Goal: Contribute content: Contribute content

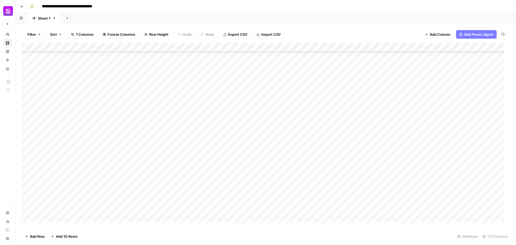
scroll to position [8010, 0]
click at [70, 173] on div "Add Column" at bounding box center [266, 135] width 488 height 185
click at [70, 173] on body "**********" at bounding box center [258, 122] width 516 height 245
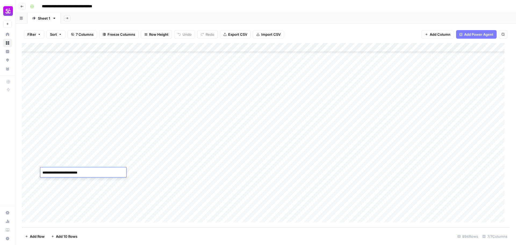
click at [70, 173] on textarea "**********" at bounding box center [83, 173] width 86 height 8
click at [27, 171] on div "Add Column" at bounding box center [266, 135] width 488 height 185
click at [31, 234] on span "Delete 1 Row" at bounding box center [36, 236] width 22 height 5
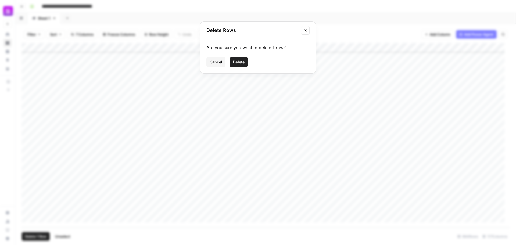
click at [238, 64] on span "Delete" at bounding box center [239, 61] width 12 height 5
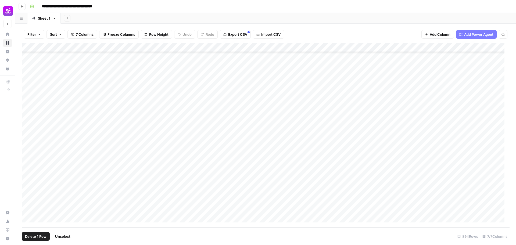
scroll to position [8001, 0]
click at [67, 116] on div "Add Column" at bounding box center [266, 135] width 488 height 185
click at [82, 109] on div "Add Column" at bounding box center [266, 135] width 488 height 185
click at [66, 135] on div "Add Column" at bounding box center [266, 135] width 488 height 185
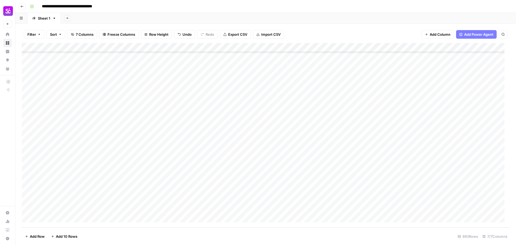
click at [66, 135] on div "Add Column" at bounding box center [266, 135] width 488 height 185
click at [66, 135] on textarea "*******" at bounding box center [83, 137] width 86 height 8
click at [158, 134] on div "Add Column" at bounding box center [266, 135] width 488 height 185
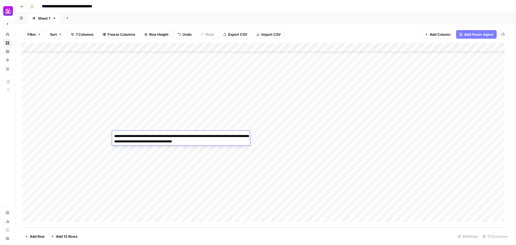
click at [73, 143] on div "Add Column" at bounding box center [266, 135] width 488 height 185
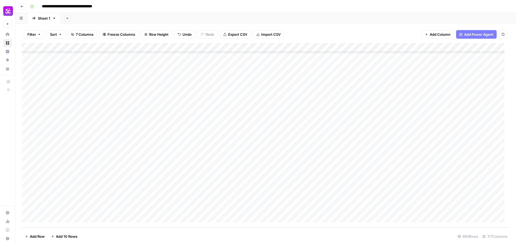
click at [73, 143] on div "Add Column" at bounding box center [266, 135] width 488 height 185
click at [73, 143] on textarea "**********" at bounding box center [83, 146] width 86 height 8
click at [72, 105] on div "Add Column" at bounding box center [266, 135] width 488 height 185
click at [72, 105] on textarea "******" at bounding box center [83, 109] width 86 height 8
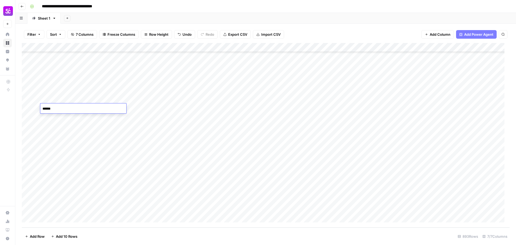
click at [69, 134] on div "Add Column" at bounding box center [266, 135] width 488 height 185
click at [149, 133] on div "Add Column" at bounding box center [266, 135] width 488 height 185
click at [192, 135] on div "Add Column" at bounding box center [266, 135] width 488 height 185
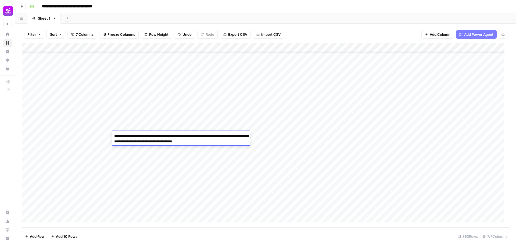
click at [192, 135] on textarea "**********" at bounding box center [181, 139] width 138 height 13
click at [165, 139] on textarea "**********" at bounding box center [181, 139] width 138 height 13
drag, startPoint x: 130, startPoint y: 142, endPoint x: 169, endPoint y: 141, distance: 38.7
click at [169, 141] on textarea "**********" at bounding box center [181, 139] width 138 height 13
click at [137, 142] on textarea "**********" at bounding box center [181, 139] width 138 height 13
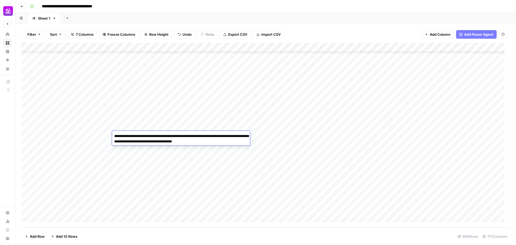
drag, startPoint x: 129, startPoint y: 142, endPoint x: 171, endPoint y: 140, distance: 42.0
click at [171, 140] on textarea "**********" at bounding box center [181, 139] width 138 height 13
click at [151, 135] on textarea "**********" at bounding box center [181, 139] width 138 height 13
drag, startPoint x: 178, startPoint y: 142, endPoint x: 220, endPoint y: 143, distance: 41.4
click at [220, 143] on textarea "**********" at bounding box center [181, 142] width 138 height 18
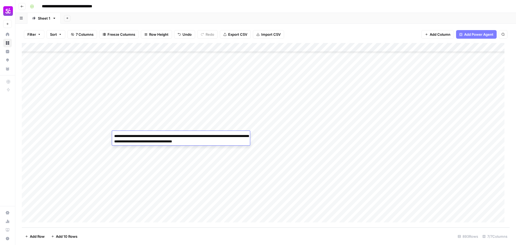
click at [217, 142] on textarea "**********" at bounding box center [181, 139] width 138 height 13
click at [176, 141] on textarea "**********" at bounding box center [181, 139] width 138 height 13
click at [239, 142] on textarea "**********" at bounding box center [181, 139] width 138 height 13
type textarea "**********"
click at [219, 154] on div "Add Column" at bounding box center [266, 135] width 488 height 185
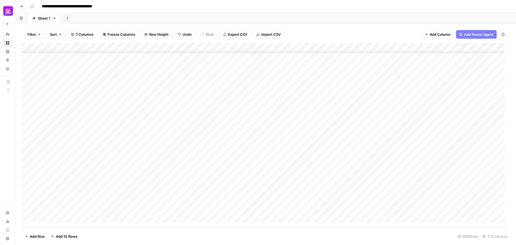
click at [199, 137] on div "Add Column" at bounding box center [266, 135] width 488 height 185
click at [464, 136] on div "Add Column" at bounding box center [266, 135] width 488 height 185
click at [80, 151] on div "Add Column" at bounding box center [266, 135] width 488 height 185
click at [73, 165] on div "Add Column" at bounding box center [266, 135] width 488 height 185
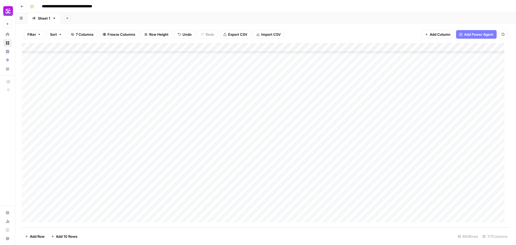
click at [73, 165] on div "Add Column" at bounding box center [266, 135] width 488 height 185
click at [48, 171] on div "Add Column" at bounding box center [266, 135] width 488 height 185
click at [48, 171] on textarea "****" at bounding box center [83, 173] width 86 height 8
click at [70, 184] on div "Add Column" at bounding box center [266, 135] width 488 height 185
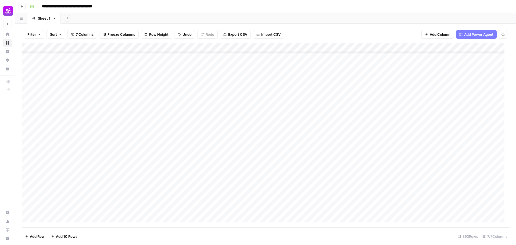
click at [70, 184] on div "Add Column" at bounding box center [266, 135] width 488 height 185
click at [70, 184] on textarea "**********" at bounding box center [83, 182] width 86 height 8
click at [63, 194] on div "Add Column" at bounding box center [266, 135] width 488 height 185
click at [63, 194] on textarea "**********" at bounding box center [83, 191] width 86 height 8
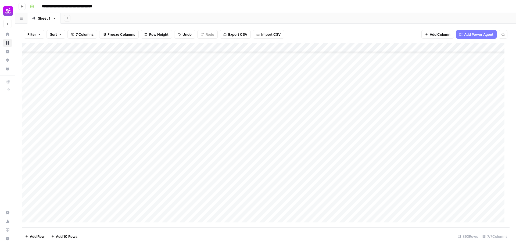
click at [59, 201] on div "Add Column" at bounding box center [266, 135] width 488 height 185
click at [61, 209] on div "Add Column" at bounding box center [266, 135] width 488 height 185
click at [187, 207] on div "Add Column" at bounding box center [266, 135] width 488 height 185
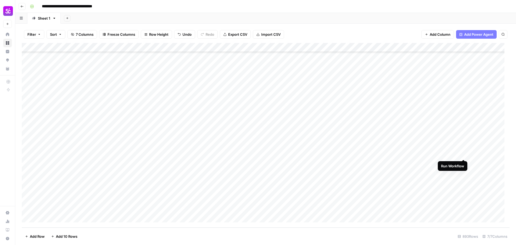
click at [463, 155] on div "Add Column" at bounding box center [266, 135] width 488 height 185
click at [463, 162] on div "Add Column" at bounding box center [266, 135] width 488 height 185
click at [463, 172] on div "Add Column" at bounding box center [266, 135] width 488 height 185
click at [463, 180] on div "Add Column" at bounding box center [266, 135] width 488 height 185
click at [463, 190] on div "Add Column" at bounding box center [266, 135] width 488 height 185
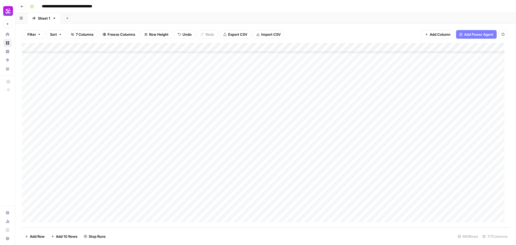
click at [463, 199] on div "Add Column" at bounding box center [266, 135] width 488 height 185
click at [463, 208] on div "Add Column" at bounding box center [266, 135] width 488 height 185
click at [71, 216] on div "Add Column" at bounding box center [266, 135] width 488 height 185
click at [69, 207] on div "Add Column" at bounding box center [266, 135] width 488 height 185
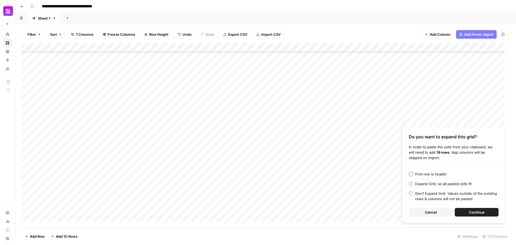
click at [465, 213] on button "Continue" at bounding box center [477, 212] width 44 height 9
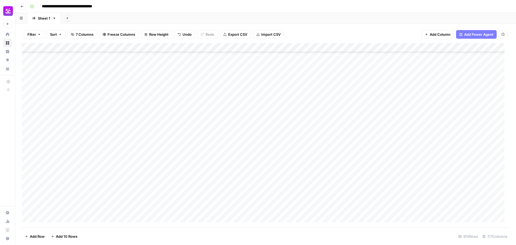
scroll to position [8184, 0]
drag, startPoint x: 84, startPoint y: 103, endPoint x: 86, endPoint y: 206, distance: 103.3
click at [85, 208] on div "Add Column" at bounding box center [266, 135] width 488 height 185
drag, startPoint x: 156, startPoint y: 160, endPoint x: 159, endPoint y: 94, distance: 65.9
click at [159, 94] on div "Add Column" at bounding box center [266, 135] width 488 height 185
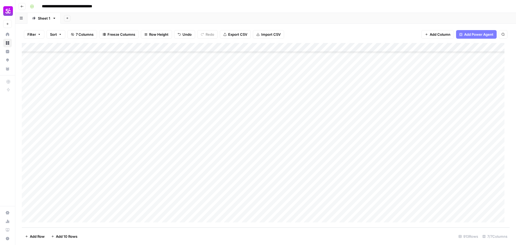
click at [169, 150] on div "Add Column" at bounding box center [266, 135] width 488 height 185
drag, startPoint x: 80, startPoint y: 206, endPoint x: 89, endPoint y: 117, distance: 89.4
click at [89, 117] on div "Add Column" at bounding box center [266, 135] width 488 height 185
click at [79, 101] on div "Add Column" at bounding box center [266, 135] width 488 height 185
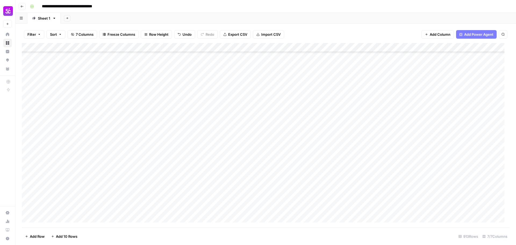
scroll to position [8184, 0]
click at [28, 190] on div "Add Column" at bounding box center [266, 135] width 488 height 185
click at [41, 237] on span "Delete 1 Row" at bounding box center [36, 236] width 22 height 5
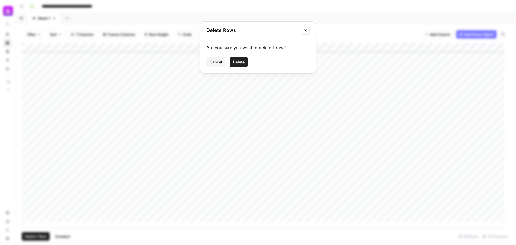
click at [241, 63] on span "Delete" at bounding box center [239, 61] width 12 height 5
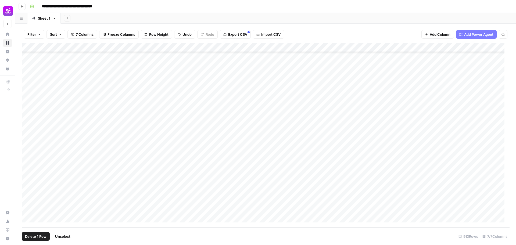
scroll to position [8174, 0]
click at [27, 209] on div "Add Column" at bounding box center [266, 135] width 488 height 185
click at [29, 199] on div "Add Column" at bounding box center [266, 135] width 488 height 185
click at [26, 190] on div "Add Column" at bounding box center [266, 135] width 488 height 185
click at [27, 181] on div "Add Column" at bounding box center [266, 135] width 488 height 185
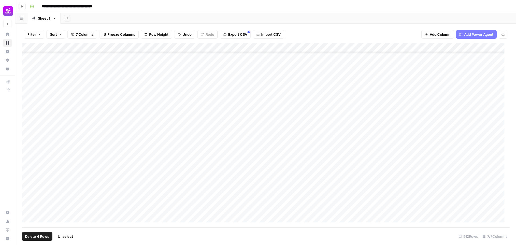
click at [28, 172] on div "Add Column" at bounding box center [266, 135] width 488 height 185
click at [27, 162] on div "Add Column" at bounding box center [266, 135] width 488 height 185
click at [27, 154] on div "Add Column" at bounding box center [266, 135] width 488 height 185
click at [28, 143] on div "Add Column" at bounding box center [266, 135] width 488 height 185
click at [27, 136] on div "Add Column" at bounding box center [266, 135] width 488 height 185
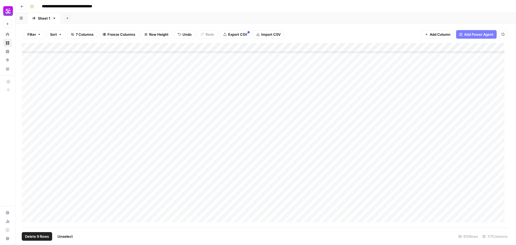
scroll to position [8141, 0]
click at [28, 79] on div "Add Column" at bounding box center [266, 135] width 488 height 185
click at [28, 88] on div "Add Column" at bounding box center [266, 135] width 488 height 185
click at [28, 95] on div "Add Column" at bounding box center [266, 135] width 488 height 185
click at [27, 104] on div "Add Column" at bounding box center [266, 135] width 488 height 185
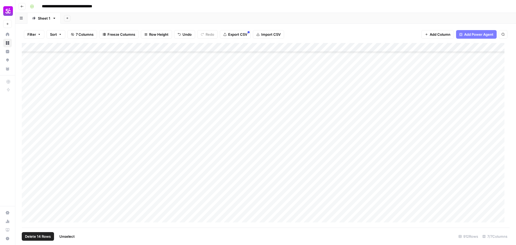
click at [26, 115] on div "Add Column" at bounding box center [266, 135] width 488 height 185
click at [28, 124] on div "Add Column" at bounding box center [266, 135] width 488 height 185
click at [28, 131] on div "Add Column" at bounding box center [266, 135] width 488 height 185
click at [28, 141] on div "Add Column" at bounding box center [266, 135] width 488 height 185
click at [27, 148] on div "Add Column" at bounding box center [266, 135] width 488 height 185
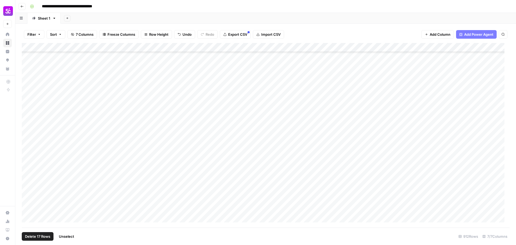
click at [27, 152] on div "Add Column" at bounding box center [266, 135] width 488 height 185
click at [27, 159] on div "Add Column" at bounding box center [266, 135] width 488 height 185
click at [338, 152] on div "Add Column" at bounding box center [266, 135] width 488 height 185
click at [334, 142] on div "Add Column" at bounding box center [266, 135] width 488 height 185
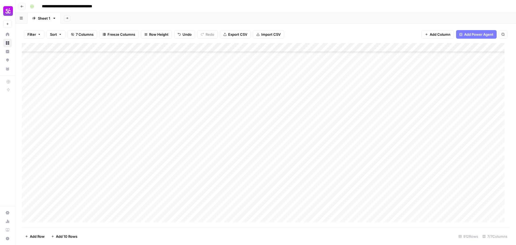
click at [338, 133] on div "Add Column" at bounding box center [266, 135] width 488 height 185
click at [340, 124] on div "Add Column" at bounding box center [266, 135] width 488 height 185
click at [340, 114] on div "Add Column" at bounding box center [266, 135] width 488 height 185
click at [341, 104] on div "Add Column" at bounding box center [266, 135] width 488 height 185
click at [341, 94] on div "Add Column" at bounding box center [266, 135] width 488 height 185
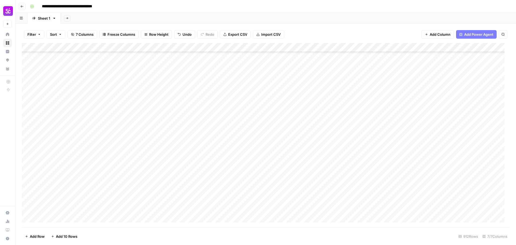
click at [344, 85] on div "Add Column" at bounding box center [266, 135] width 488 height 185
click at [343, 76] on div "Add Column" at bounding box center [266, 135] width 488 height 185
click at [155, 92] on div "Add Column" at bounding box center [266, 135] width 488 height 185
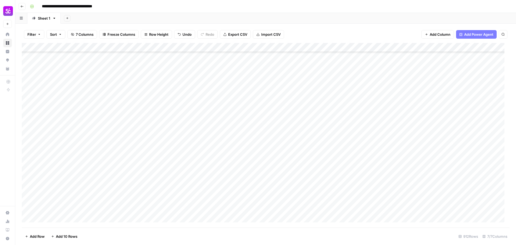
click at [152, 84] on div "Add Column" at bounding box center [266, 135] width 488 height 185
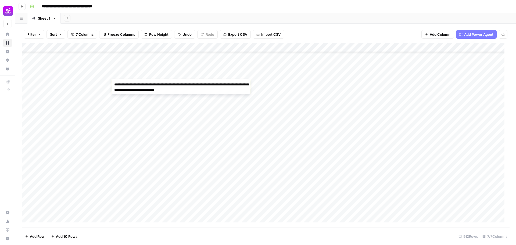
click at [152, 84] on textarea "**********" at bounding box center [181, 87] width 138 height 13
click at [156, 95] on div "Add Column" at bounding box center [266, 135] width 488 height 185
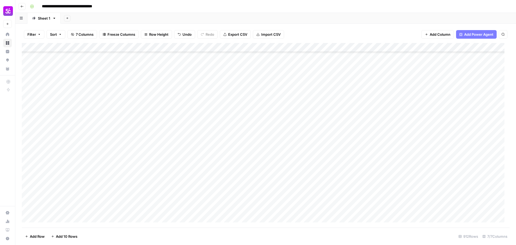
click at [150, 92] on div "Add Column" at bounding box center [266, 135] width 488 height 185
click at [150, 92] on textarea "**********" at bounding box center [181, 94] width 138 height 8
click at [151, 95] on textarea "**********" at bounding box center [181, 94] width 138 height 8
type textarea "**********"
click at [188, 103] on div "Add Column" at bounding box center [266, 135] width 488 height 185
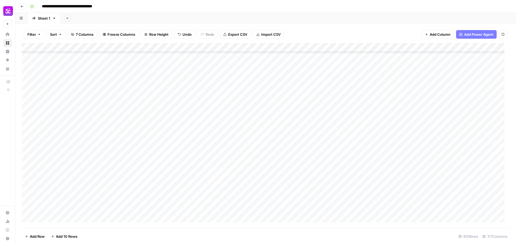
scroll to position [8074, 0]
click at [135, 136] on div "Add Column" at bounding box center [266, 135] width 488 height 185
click at [135, 136] on textarea "**********" at bounding box center [181, 137] width 138 height 8
click at [146, 137] on textarea "**********" at bounding box center [181, 137] width 138 height 8
click at [149, 138] on textarea "**********" at bounding box center [181, 137] width 138 height 8
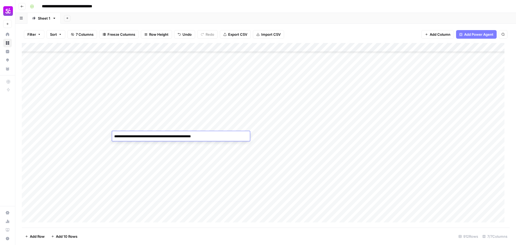
drag, startPoint x: 149, startPoint y: 138, endPoint x: 144, endPoint y: 138, distance: 4.9
click at [144, 138] on textarea "**********" at bounding box center [181, 137] width 138 height 8
click at [149, 138] on textarea "**********" at bounding box center [181, 137] width 138 height 8
drag, startPoint x: 151, startPoint y: 138, endPoint x: 144, endPoint y: 138, distance: 7.0
click at [142, 138] on textarea "**********" at bounding box center [181, 137] width 138 height 8
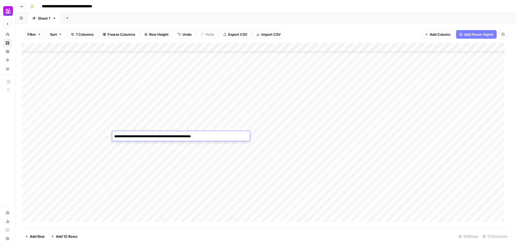
click at [147, 137] on textarea "**********" at bounding box center [181, 137] width 138 height 8
drag, startPoint x: 151, startPoint y: 137, endPoint x: 138, endPoint y: 138, distance: 12.7
click at [138, 138] on textarea "**********" at bounding box center [181, 137] width 138 height 8
click at [141, 137] on textarea "**********" at bounding box center [181, 137] width 138 height 8
drag, startPoint x: 149, startPoint y: 136, endPoint x: 142, endPoint y: 138, distance: 7.4
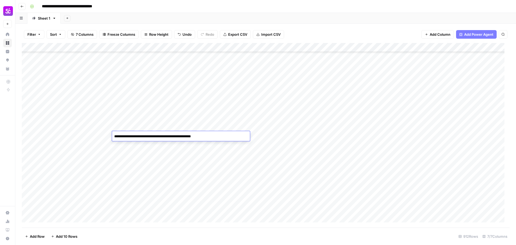
click at [142, 138] on textarea "**********" at bounding box center [181, 137] width 138 height 8
drag, startPoint x: 150, startPoint y: 137, endPoint x: 113, endPoint y: 140, distance: 37.5
click at [113, 140] on textarea "**********" at bounding box center [181, 137] width 138 height 8
click at [169, 150] on div "Add Column" at bounding box center [266, 135] width 488 height 185
click at [151, 137] on div "Add Column" at bounding box center [266, 135] width 488 height 185
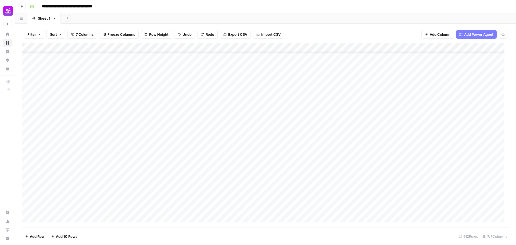
click at [151, 137] on div "Add Column" at bounding box center [266, 135] width 488 height 185
drag, startPoint x: 150, startPoint y: 138, endPoint x: 107, endPoint y: 138, distance: 43.0
click at [107, 138] on body "**********" at bounding box center [258, 122] width 516 height 245
click at [171, 149] on div "Add Column" at bounding box center [266, 135] width 488 height 185
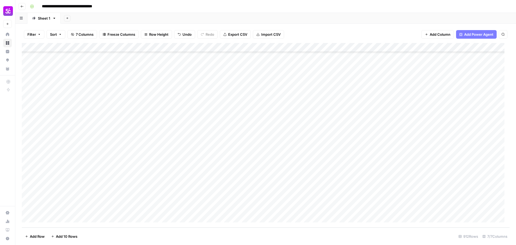
click at [26, 145] on div "Add Column" at bounding box center [266, 135] width 488 height 185
click at [43, 237] on span "Delete 1 Row" at bounding box center [36, 236] width 22 height 5
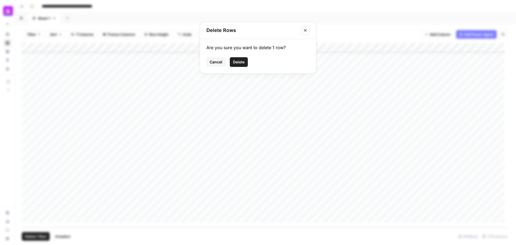
click at [241, 61] on span "Delete" at bounding box center [239, 61] width 12 height 5
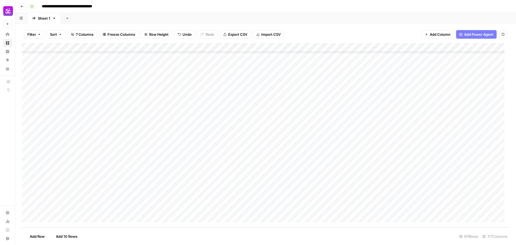
scroll to position [8165, 0]
click at [74, 154] on div "Add Column" at bounding box center [266, 135] width 488 height 185
drag, startPoint x: 70, startPoint y: 157, endPoint x: 108, endPoint y: 159, distance: 38.0
click at [108, 159] on body "**********" at bounding box center [258, 122] width 516 height 245
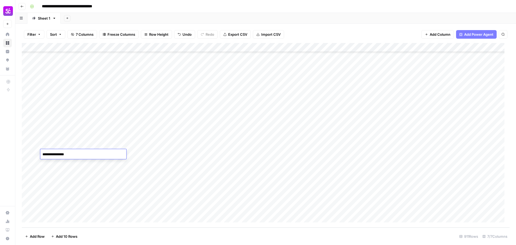
drag, startPoint x: 51, startPoint y: 155, endPoint x: 42, endPoint y: 155, distance: 9.1
click at [42, 155] on textarea "**********" at bounding box center [83, 155] width 86 height 8
type textarea "**********"
click at [66, 145] on div "Add Column" at bounding box center [266, 135] width 488 height 185
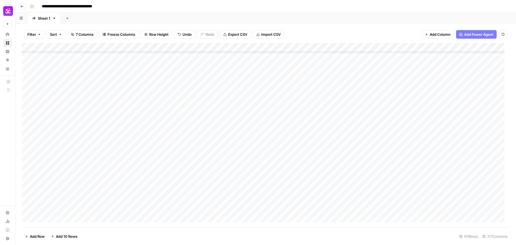
click at [206, 122] on div "Add Column" at bounding box center [266, 135] width 488 height 185
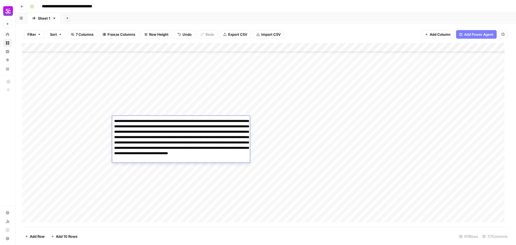
type textarea "**********"
drag, startPoint x: 246, startPoint y: 158, endPoint x: 243, endPoint y: 158, distance: 3.3
click at [243, 158] on textarea "**********" at bounding box center [181, 139] width 138 height 45
click at [233, 185] on div "Add Column" at bounding box center [266, 135] width 488 height 185
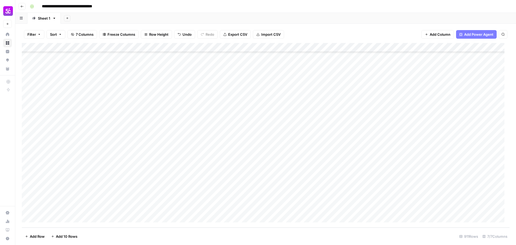
scroll to position [8165, 0]
click at [233, 209] on div "Add Column" at bounding box center [266, 135] width 488 height 185
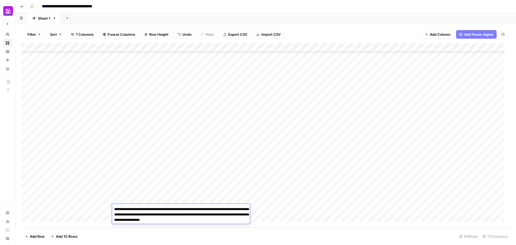
type textarea "**********"
click at [242, 200] on div "Add Column" at bounding box center [266, 135] width 488 height 185
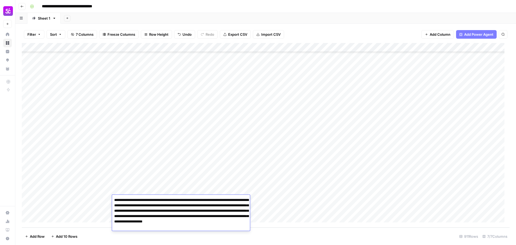
type textarea "**********"
click at [242, 190] on div "Add Column" at bounding box center [266, 135] width 488 height 185
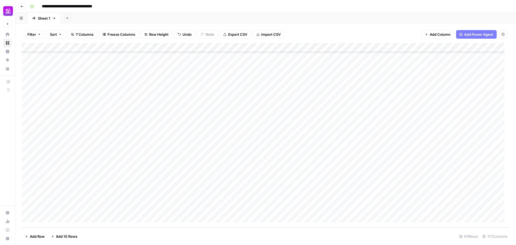
click at [242, 190] on div "Add Column" at bounding box center [266, 135] width 488 height 185
click at [242, 183] on div "Add Column" at bounding box center [266, 135] width 488 height 185
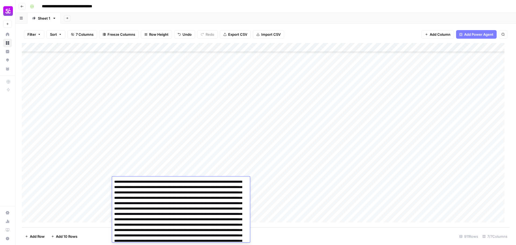
type textarea "**********"
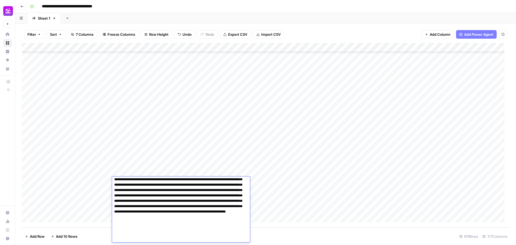
click at [242, 172] on div "Add Column" at bounding box center [266, 135] width 488 height 185
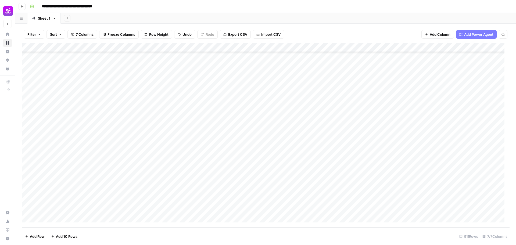
click at [242, 172] on div "Add Column" at bounding box center [266, 135] width 488 height 185
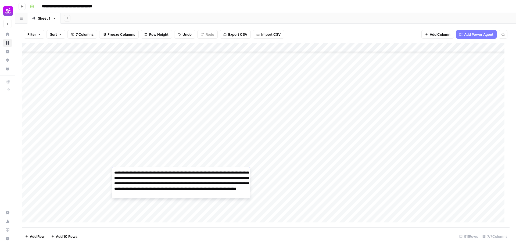
click at [242, 163] on div "Add Column" at bounding box center [266, 135] width 488 height 185
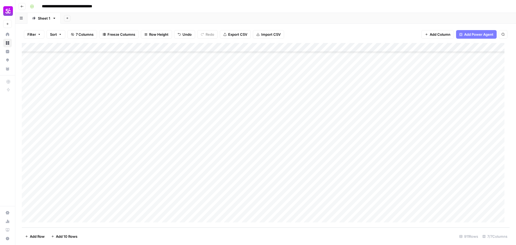
click at [242, 163] on div "Add Column" at bounding box center [266, 135] width 488 height 185
click at [241, 151] on div "Add Column" at bounding box center [266, 135] width 488 height 185
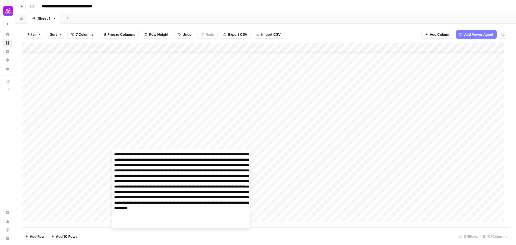
type textarea "**********"
click at [241, 146] on div "Add Column" at bounding box center [266, 135] width 488 height 185
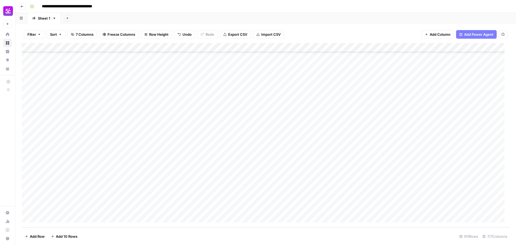
click at [241, 146] on div "Add Column" at bounding box center [266, 135] width 488 height 185
click at [241, 136] on div "Add Column" at bounding box center [266, 135] width 488 height 185
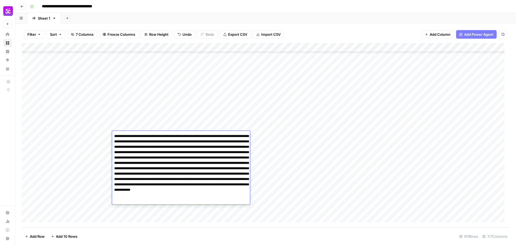
type textarea "**********"
click at [240, 127] on div "Add Column" at bounding box center [266, 135] width 488 height 185
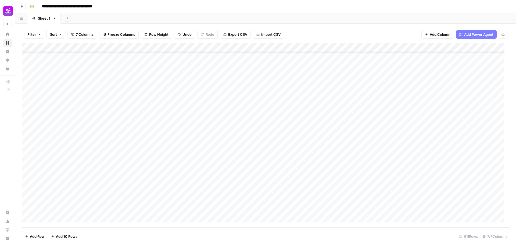
click at [240, 127] on div "Add Column" at bounding box center [266, 135] width 488 height 185
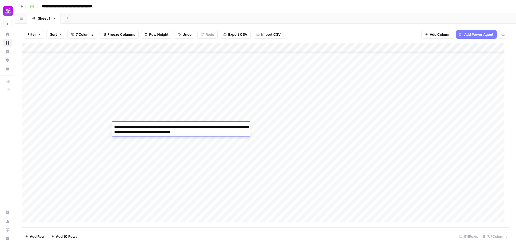
click at [240, 115] on div "Add Column" at bounding box center [266, 135] width 488 height 185
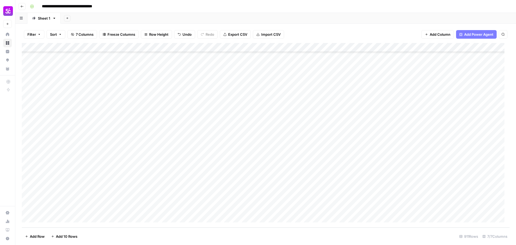
click at [240, 115] on div "Add Column" at bounding box center [266, 135] width 488 height 185
click at [240, 107] on div "Add Column" at bounding box center [266, 135] width 488 height 185
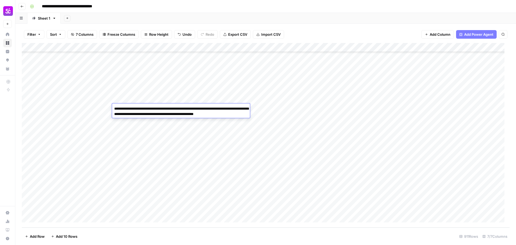
click at [239, 100] on div "Add Column" at bounding box center [266, 135] width 488 height 185
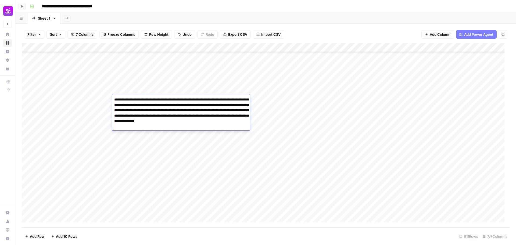
type textarea "**********"
click at [238, 90] on div "Add Column" at bounding box center [266, 135] width 488 height 185
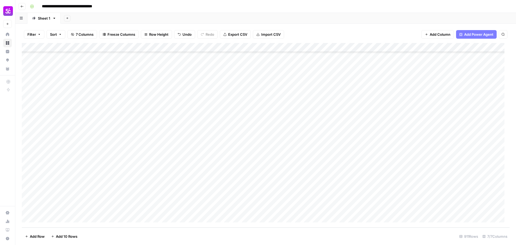
click at [238, 90] on div "Add Column" at bounding box center [266, 135] width 488 height 185
click at [240, 81] on div "Add Column" at bounding box center [266, 135] width 488 height 185
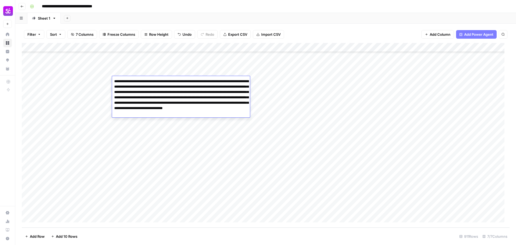
type textarea "**********"
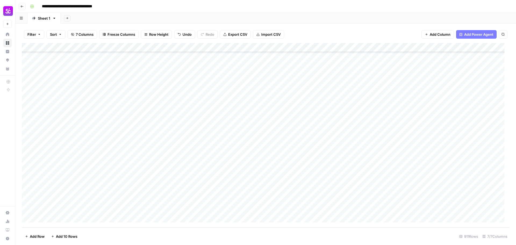
click at [238, 72] on div "Add Column" at bounding box center [266, 135] width 488 height 185
type textarea "**********"
click at [238, 64] on div "Add Column" at bounding box center [266, 135] width 488 height 185
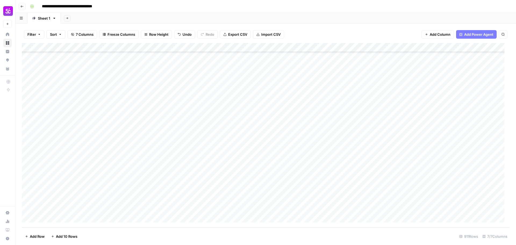
click at [234, 53] on div "Add Column" at bounding box center [266, 135] width 488 height 185
click at [238, 86] on div "Add Column" at bounding box center [266, 135] width 488 height 185
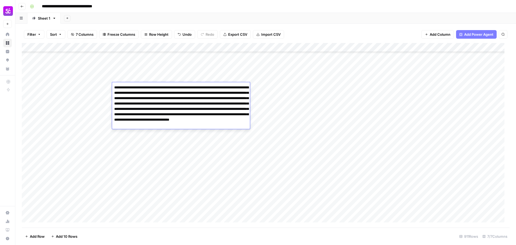
click at [238, 86] on textarea "**********" at bounding box center [181, 106] width 138 height 45
type textarea "**********"
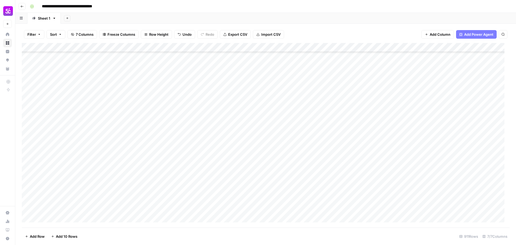
click at [225, 75] on div "Add Column" at bounding box center [266, 135] width 488 height 185
click at [268, 77] on div "Add Column" at bounding box center [266, 135] width 488 height 185
click at [315, 154] on div "Add Column" at bounding box center [266, 135] width 488 height 185
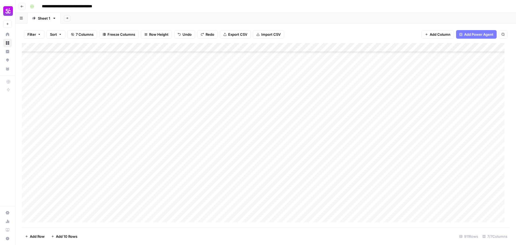
click at [312, 126] on div "Add Column" at bounding box center [266, 135] width 488 height 185
click at [314, 119] on div "Add Column" at bounding box center [266, 135] width 488 height 185
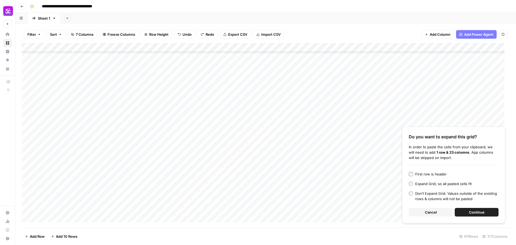
click at [439, 212] on button "Cancel" at bounding box center [431, 212] width 44 height 9
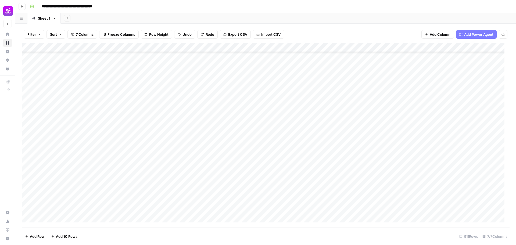
click at [312, 133] on div "Add Column" at bounding box center [266, 135] width 488 height 185
click at [312, 119] on div "Add Column" at bounding box center [266, 135] width 488 height 185
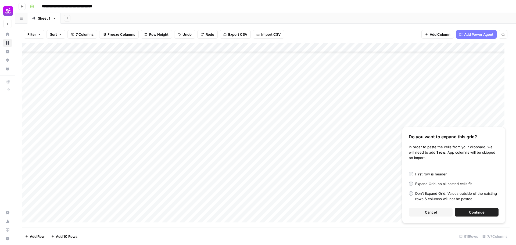
click at [438, 213] on button "Cancel" at bounding box center [431, 212] width 44 height 9
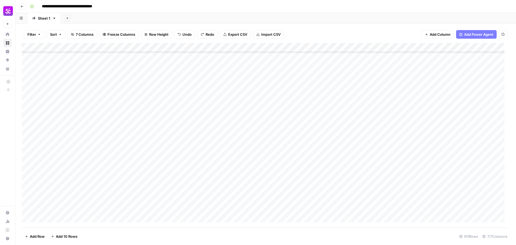
click at [333, 139] on div "Add Column" at bounding box center [266, 135] width 488 height 185
click at [326, 126] on div "Add Column" at bounding box center [266, 135] width 488 height 185
click at [336, 120] on div "Add Column" at bounding box center [266, 135] width 488 height 185
type textarea "**********"
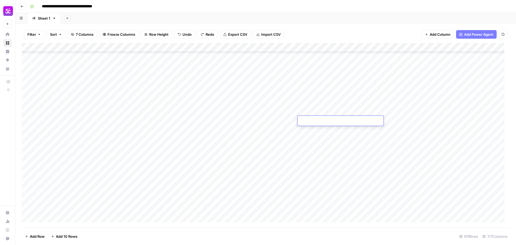
click at [285, 123] on div "Add Column" at bounding box center [266, 135] width 488 height 185
click at [312, 122] on div "Add Column" at bounding box center [266, 135] width 488 height 185
click at [240, 208] on div "Add Column" at bounding box center [266, 135] width 488 height 185
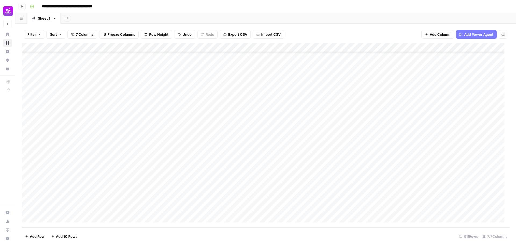
click at [338, 207] on div "Add Column" at bounding box center [266, 135] width 488 height 185
click at [354, 179] on div "Add Column" at bounding box center [266, 135] width 488 height 185
click at [359, 169] on div "Add Column" at bounding box center [266, 135] width 488 height 185
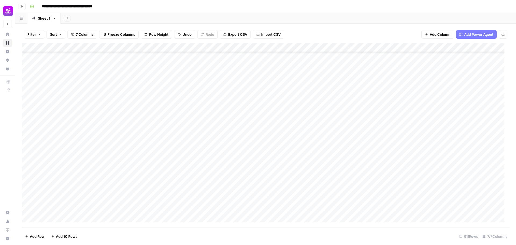
click at [359, 169] on div "Add Column" at bounding box center [266, 135] width 488 height 185
click at [350, 159] on div "Add Column" at bounding box center [266, 135] width 488 height 185
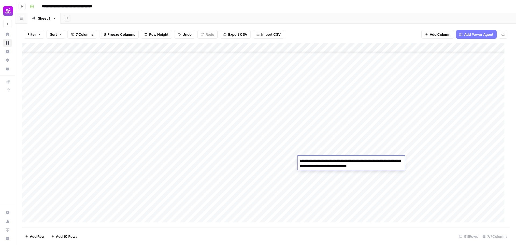
click at [345, 141] on div "Add Column" at bounding box center [266, 135] width 488 height 185
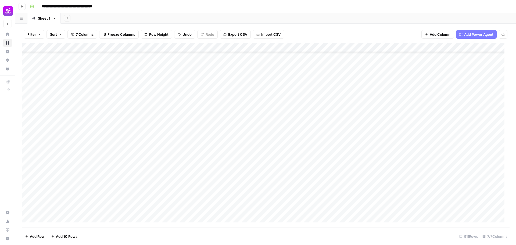
scroll to position [7997, 0]
click at [351, 91] on div "Add Column" at bounding box center [266, 135] width 488 height 185
click at [341, 74] on div "Add Column" at bounding box center [266, 135] width 488 height 185
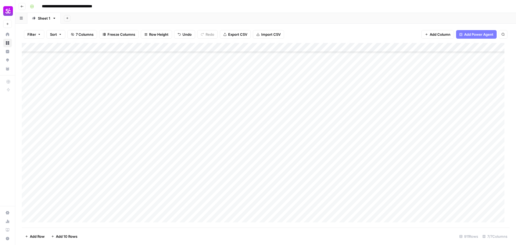
click at [345, 103] on div "Add Column" at bounding box center [266, 135] width 488 height 185
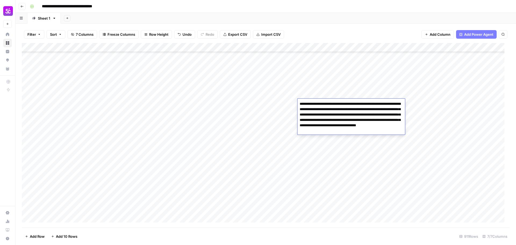
click at [333, 76] on div "Add Column" at bounding box center [266, 135] width 488 height 185
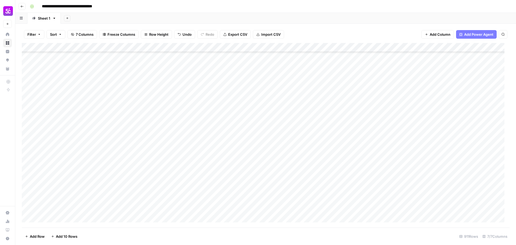
scroll to position [7527, 0]
click at [341, 94] on div "Add Column" at bounding box center [266, 135] width 488 height 185
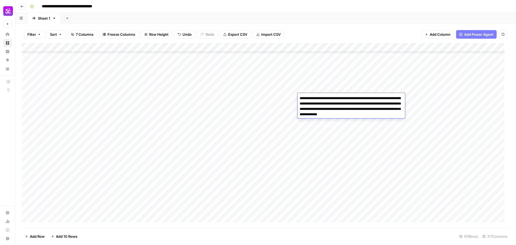
click at [345, 74] on div "Add Column" at bounding box center [266, 135] width 488 height 185
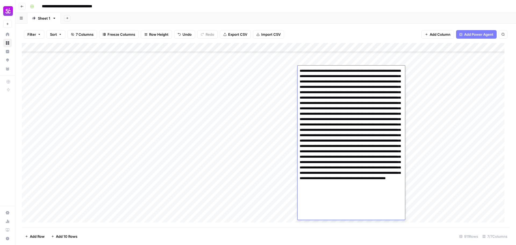
click at [336, 56] on div "Add Column" at bounding box center [266, 135] width 488 height 185
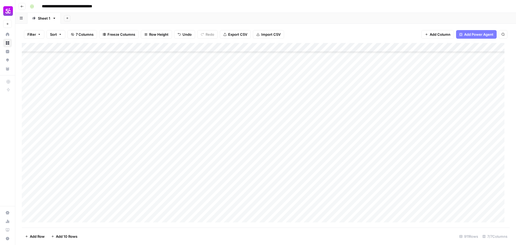
scroll to position [7056, 0]
click at [351, 85] on div "Add Column" at bounding box center [266, 135] width 488 height 185
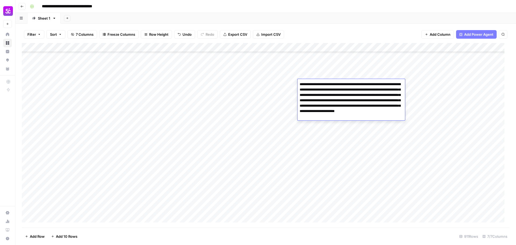
click at [350, 63] on div "Add Column" at bounding box center [266, 135] width 488 height 185
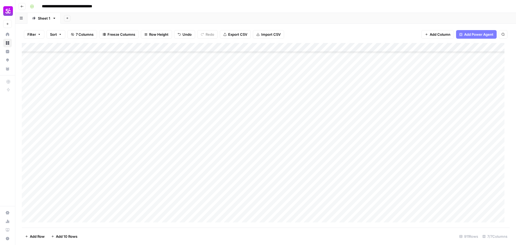
click at [357, 79] on div "Add Column" at bounding box center [266, 135] width 488 height 185
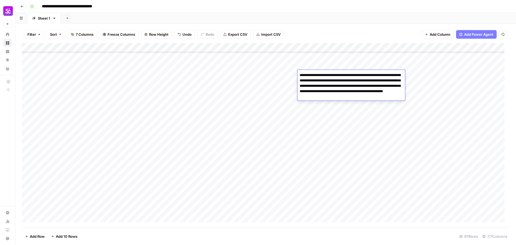
click at [371, 99] on textarea "**********" at bounding box center [352, 86] width 108 height 29
click at [345, 58] on div "Add Column" at bounding box center [266, 135] width 488 height 185
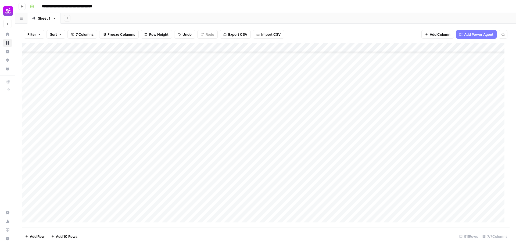
scroll to position [8165, 0]
click at [351, 210] on div "Add Column" at bounding box center [266, 135] width 488 height 185
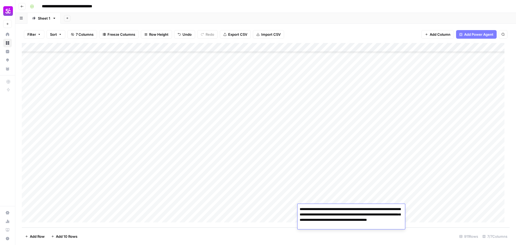
type textarea "**********"
click at [363, 200] on div "Add Column" at bounding box center [266, 135] width 488 height 185
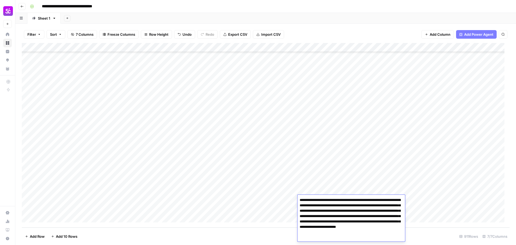
type textarea "**********"
click at [361, 190] on div "Add Column" at bounding box center [266, 135] width 488 height 185
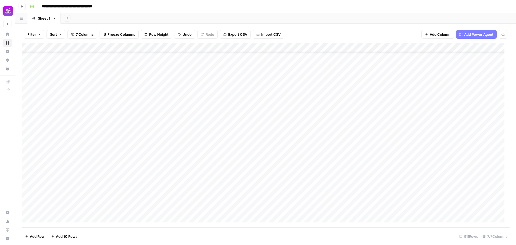
click at [361, 190] on div "Add Column" at bounding box center [266, 135] width 488 height 185
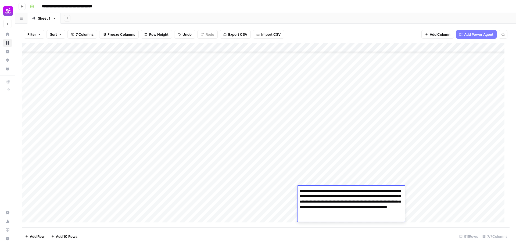
click at [359, 179] on div "Add Column" at bounding box center [266, 135] width 488 height 185
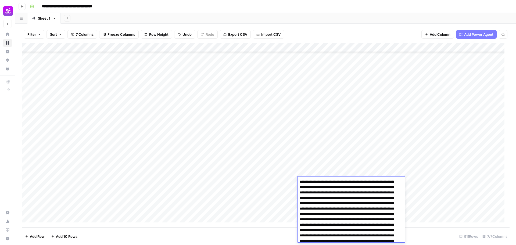
scroll to position [94, 0]
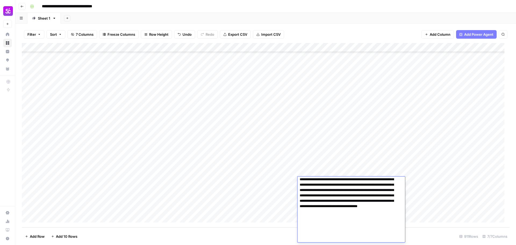
type textarea "**********"
click at [358, 170] on div "Add Column" at bounding box center [266, 135] width 488 height 185
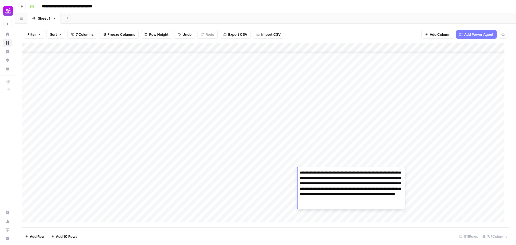
type textarea "**********"
click at [360, 163] on div "Add Column" at bounding box center [266, 135] width 488 height 185
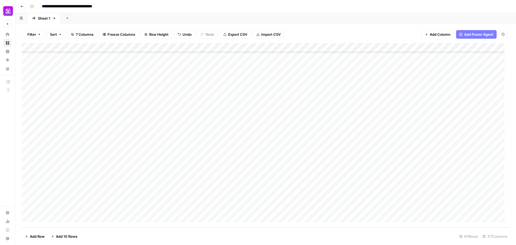
click at [360, 163] on div "Add Column" at bounding box center [266, 135] width 488 height 185
click at [359, 152] on div "Add Column" at bounding box center [266, 135] width 488 height 185
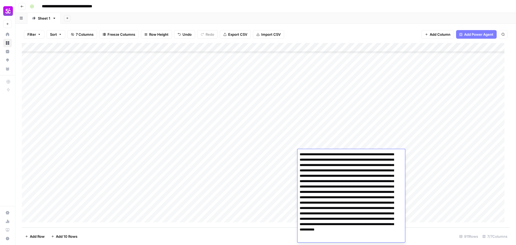
type textarea "**********"
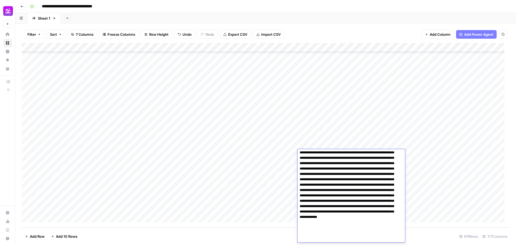
click at [359, 139] on div "Add Column" at bounding box center [266, 135] width 488 height 185
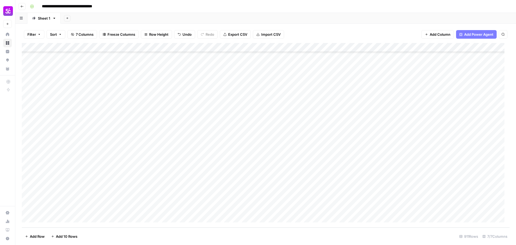
click at [359, 145] on div "Add Column" at bounding box center [266, 135] width 488 height 185
type textarea "**********"
click at [362, 136] on div "Add Column" at bounding box center [266, 135] width 488 height 185
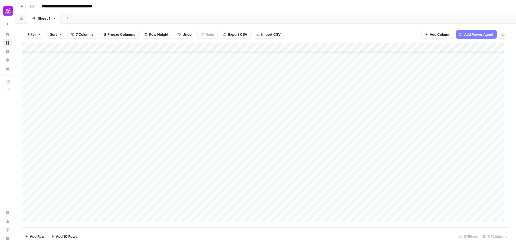
click at [361, 127] on div "Add Column" at bounding box center [266, 135] width 488 height 185
type textarea "**********"
click at [361, 118] on div "Add Column" at bounding box center [266, 135] width 488 height 185
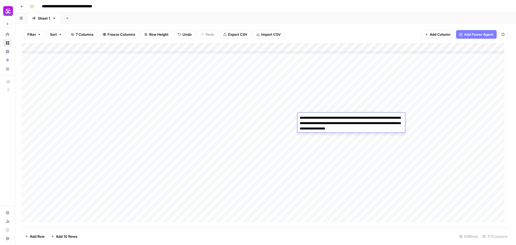
type textarea "**********"
click at [361, 108] on div "Add Column" at bounding box center [266, 135] width 488 height 185
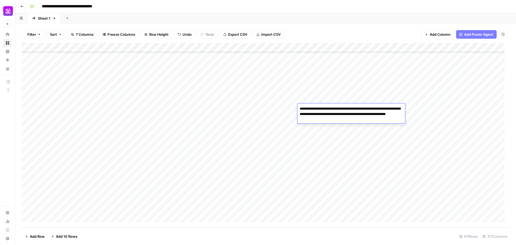
type textarea "**********"
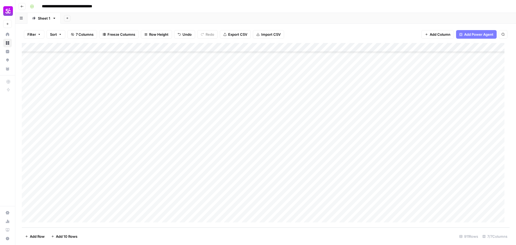
click at [361, 101] on div "Add Column" at bounding box center [266, 135] width 488 height 185
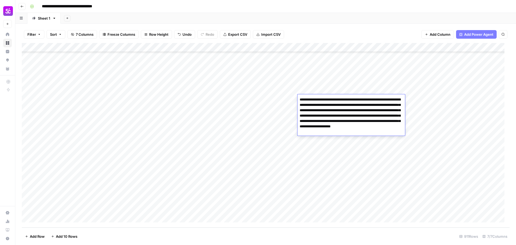
click at [360, 92] on div "Add Column" at bounding box center [266, 135] width 488 height 185
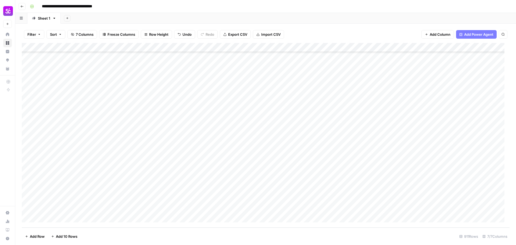
click at [360, 92] on div "Add Column" at bounding box center [266, 135] width 488 height 185
click at [357, 82] on div "Add Column" at bounding box center [266, 135] width 488 height 185
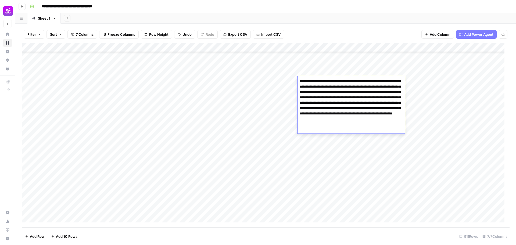
click at [356, 72] on div "Add Column" at bounding box center [266, 135] width 488 height 185
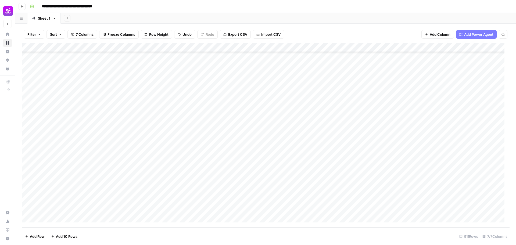
click at [356, 72] on div "Add Column" at bounding box center [266, 135] width 488 height 185
click at [356, 63] on div "Add Column" at bounding box center [266, 135] width 488 height 185
click at [361, 99] on div "Add Column" at bounding box center [266, 135] width 488 height 185
drag, startPoint x: 360, startPoint y: 104, endPoint x: 358, endPoint y: 100, distance: 4.3
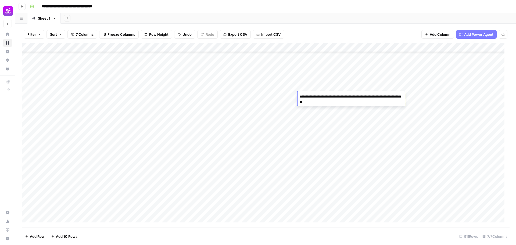
click at [360, 104] on textarea "**********" at bounding box center [352, 99] width 108 height 13
type textarea "**********"
click at [355, 89] on div "Add Column" at bounding box center [266, 135] width 488 height 185
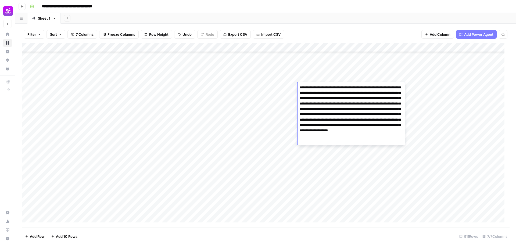
type textarea "**********"
click at [356, 78] on div "Add Column" at bounding box center [266, 135] width 488 height 185
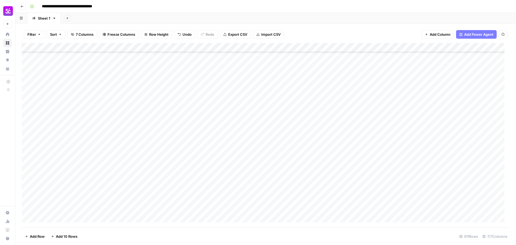
scroll to position [8098, 0]
click at [281, 110] on div "Add Column" at bounding box center [266, 135] width 488 height 185
drag, startPoint x: 274, startPoint y: 111, endPoint x: 273, endPoint y: 209, distance: 98.1
click at [273, 209] on div "Add Column" at bounding box center [266, 135] width 488 height 185
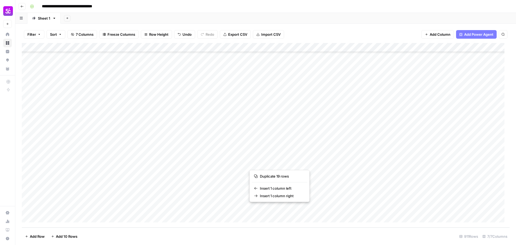
click at [276, 118] on div "Add Column" at bounding box center [266, 135] width 488 height 185
click at [268, 81] on div "Add Column" at bounding box center [266, 135] width 488 height 185
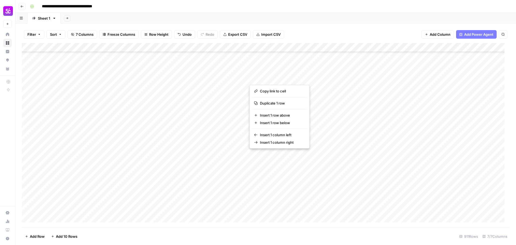
click at [274, 76] on button "button" at bounding box center [273, 77] width 49 height 9
click at [318, 80] on div "Add Column" at bounding box center [266, 135] width 488 height 185
click at [278, 77] on div "Add Column" at bounding box center [266, 135] width 488 height 185
drag, startPoint x: 280, startPoint y: 77, endPoint x: 277, endPoint y: 208, distance: 130.7
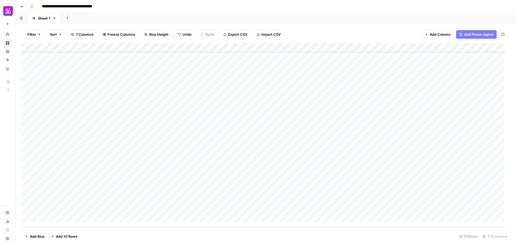
click at [277, 208] on div "Add Column" at bounding box center [266, 135] width 488 height 185
click at [286, 176] on span "Duplicate 19 rows" at bounding box center [281, 176] width 43 height 5
click at [281, 140] on div "Add Column" at bounding box center [266, 135] width 488 height 185
click at [269, 115] on div "Add Column" at bounding box center [266, 135] width 488 height 185
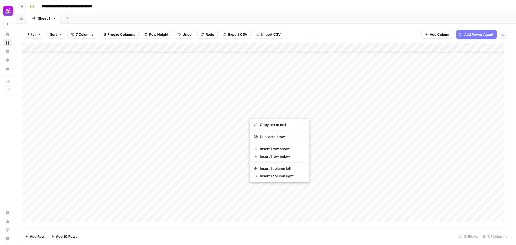
click at [334, 125] on div "Add Column" at bounding box center [266, 135] width 488 height 185
click at [271, 115] on div "Add Column" at bounding box center [266, 135] width 488 height 185
click at [270, 124] on div "Add Column" at bounding box center [266, 135] width 488 height 185
click at [273, 131] on div "Add Column" at bounding box center [266, 135] width 488 height 185
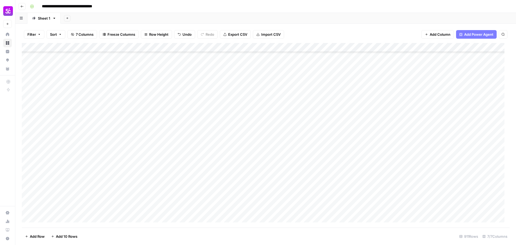
click at [271, 138] on div "Add Column" at bounding box center [266, 135] width 488 height 185
click at [273, 145] on div "Add Column" at bounding box center [266, 135] width 488 height 185
click at [273, 158] on div "Add Column" at bounding box center [266, 135] width 488 height 185
click at [273, 170] on div "Add Column" at bounding box center [266, 135] width 488 height 185
click at [272, 179] on div "Add Column" at bounding box center [266, 135] width 488 height 185
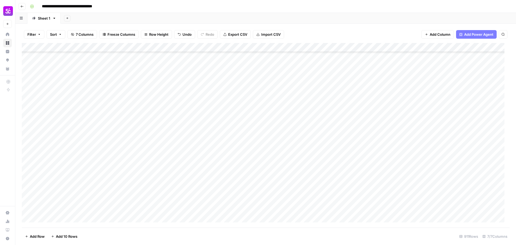
click at [271, 186] on div "Add Column" at bounding box center [266, 135] width 488 height 185
click at [270, 195] on div "Add Column" at bounding box center [266, 135] width 488 height 185
click at [266, 208] on div "Add Column" at bounding box center [266, 135] width 488 height 185
click at [267, 201] on div "Add Column" at bounding box center [266, 135] width 488 height 185
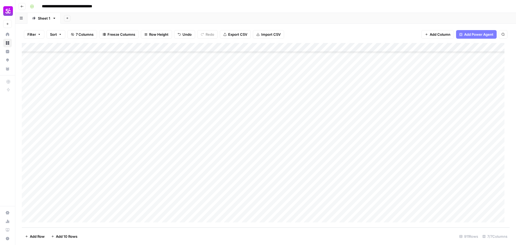
click at [267, 191] on div "Add Column" at bounding box center [266, 135] width 488 height 185
click at [269, 182] on div "Add Column" at bounding box center [266, 135] width 488 height 185
click at [269, 173] on div "Add Column" at bounding box center [266, 135] width 488 height 185
click at [270, 162] on div "Add Column" at bounding box center [266, 135] width 488 height 185
click at [271, 155] on div "Add Column" at bounding box center [266, 135] width 488 height 185
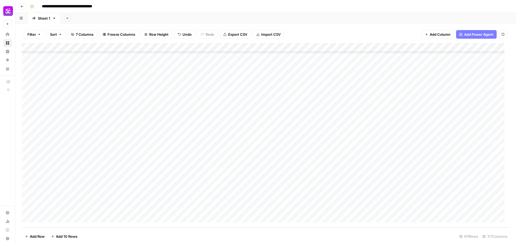
click at [272, 145] on div "Add Column" at bounding box center [266, 135] width 488 height 185
click at [273, 135] on div "Add Column" at bounding box center [266, 135] width 488 height 185
click at [265, 191] on div "Add Column" at bounding box center [266, 135] width 488 height 185
click at [269, 172] on div "Add Column" at bounding box center [266, 135] width 488 height 185
click at [271, 162] on div "Add Column" at bounding box center [266, 135] width 488 height 185
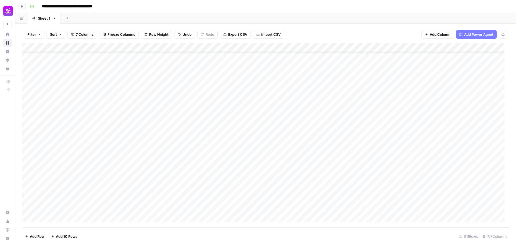
click at [272, 154] on div "Add Column" at bounding box center [266, 135] width 488 height 185
click at [272, 145] on div "Add Column" at bounding box center [266, 135] width 488 height 185
click at [270, 136] on div "Add Column" at bounding box center [266, 135] width 488 height 185
click at [393, 81] on div "Add Column" at bounding box center [266, 135] width 488 height 185
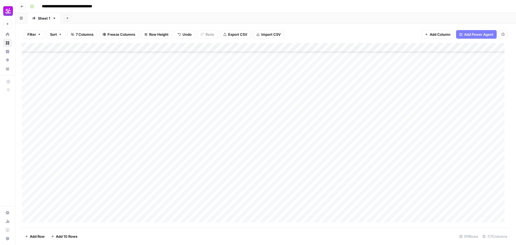
click at [393, 89] on div "Add Column" at bounding box center [266, 135] width 488 height 185
click at [393, 98] on div "Add Column" at bounding box center [266, 135] width 488 height 185
click at [392, 105] on div "Add Column" at bounding box center [266, 135] width 488 height 185
click at [391, 112] on div "Add Column" at bounding box center [266, 135] width 488 height 185
click at [391, 122] on div "Add Column" at bounding box center [266, 135] width 488 height 185
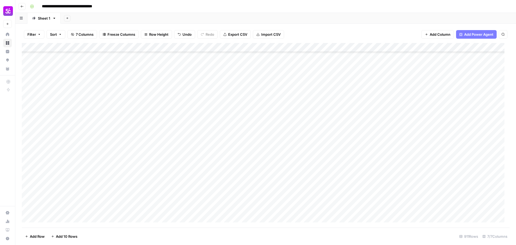
click at [392, 130] on div "Add Column" at bounding box center [266, 135] width 488 height 185
click at [392, 140] on div "Add Column" at bounding box center [266, 135] width 488 height 185
click at [392, 148] on div "Add Column" at bounding box center [266, 135] width 488 height 185
click at [393, 158] on div "Add Column" at bounding box center [266, 135] width 488 height 185
click at [393, 169] on div "Add Column" at bounding box center [266, 135] width 488 height 185
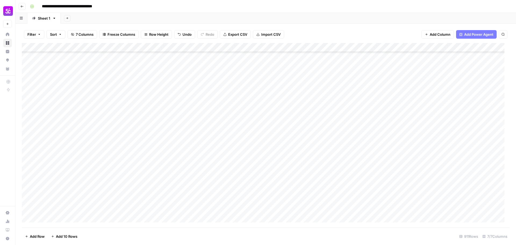
click at [393, 177] on div "Add Column" at bounding box center [266, 135] width 488 height 185
click at [391, 188] on div "Add Column" at bounding box center [266, 135] width 488 height 185
click at [390, 197] on div "Add Column" at bounding box center [266, 135] width 488 height 185
click at [387, 207] on div "Add Column" at bounding box center [266, 135] width 488 height 185
click at [387, 217] on div "Add Column" at bounding box center [266, 135] width 488 height 185
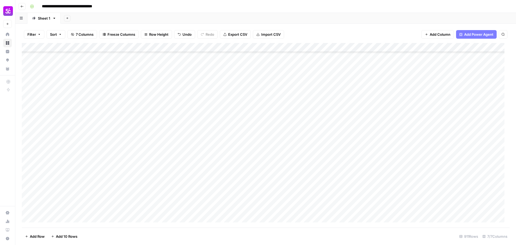
click at [388, 206] on div "Add Column" at bounding box center [266, 135] width 488 height 185
click at [388, 197] on div "Add Column" at bounding box center [266, 135] width 488 height 185
click at [391, 134] on div "Add Column" at bounding box center [266, 135] width 488 height 185
click at [180, 153] on div "Add Column" at bounding box center [266, 135] width 488 height 185
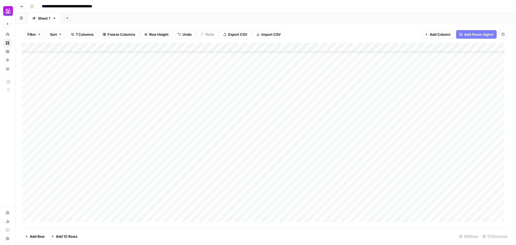
click at [197, 141] on div "Add Column" at bounding box center [266, 135] width 488 height 185
click at [387, 183] on div "Add Column" at bounding box center [266, 135] width 488 height 185
click at [392, 190] on div "Add Column" at bounding box center [266, 135] width 488 height 185
click at [393, 201] on div "Add Column" at bounding box center [266, 135] width 488 height 185
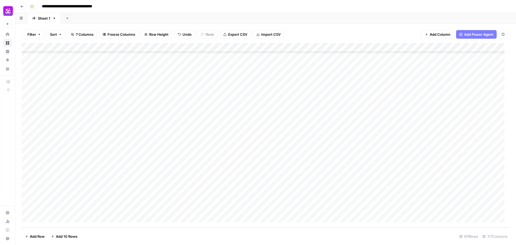
click at [393, 209] on div "Add Column" at bounding box center [266, 135] width 488 height 185
click at [444, 155] on div "Add Column" at bounding box center [266, 135] width 488 height 185
click at [444, 162] on div "Add Column" at bounding box center [266, 135] width 488 height 185
click at [443, 171] on div "Add Column" at bounding box center [266, 135] width 488 height 185
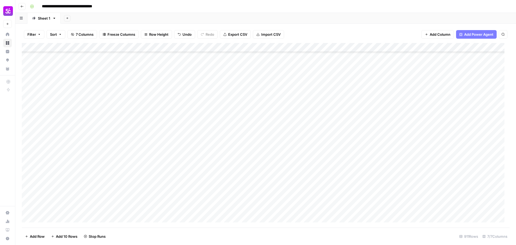
click at [444, 180] on div "Add Column" at bounding box center [266, 135] width 488 height 185
click at [444, 190] on div "Add Column" at bounding box center [266, 135] width 488 height 185
click at [443, 200] on div "Add Column" at bounding box center [266, 135] width 488 height 185
click at [444, 208] on div "Add Column" at bounding box center [266, 135] width 488 height 185
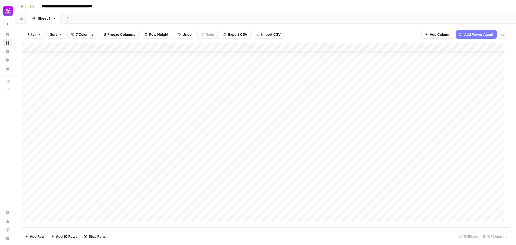
click at [444, 209] on div "Add Column" at bounding box center [266, 135] width 488 height 185
click at [445, 199] on div "Add Column" at bounding box center [266, 135] width 488 height 185
click at [444, 190] on div "Add Column" at bounding box center [266, 135] width 488 height 185
click at [445, 181] on div "Add Column" at bounding box center [266, 135] width 488 height 185
click at [444, 172] on div "Add Column" at bounding box center [266, 135] width 488 height 185
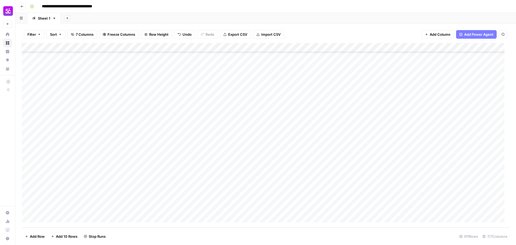
click at [444, 163] on div "Add Column" at bounding box center [266, 135] width 488 height 185
click at [444, 154] on div "Add Column" at bounding box center [266, 135] width 488 height 185
click at [445, 145] on div "Add Column" at bounding box center [266, 135] width 488 height 185
click at [445, 137] on div "Add Column" at bounding box center [266, 135] width 488 height 185
click at [444, 126] on div "Add Column" at bounding box center [266, 135] width 488 height 185
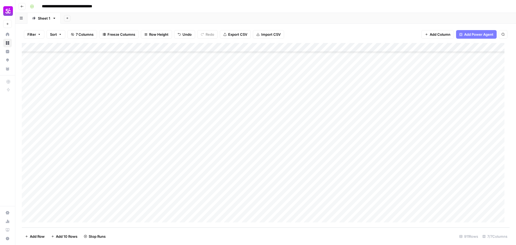
click at [444, 116] on div "Add Column" at bounding box center [266, 135] width 488 height 185
click at [64, 216] on div "Add Column" at bounding box center [266, 135] width 488 height 185
click at [78, 208] on div "Add Column" at bounding box center [266, 135] width 488 height 185
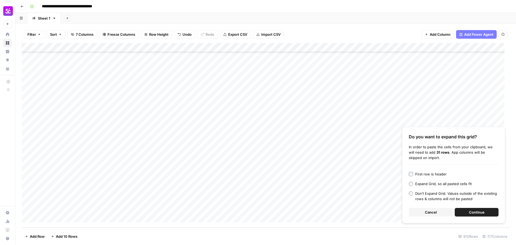
click at [471, 211] on span "Continue" at bounding box center [477, 212] width 16 height 5
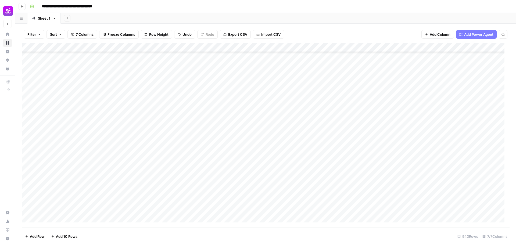
scroll to position [8223, 0]
click at [457, 142] on div "Add Column" at bounding box center [266, 135] width 488 height 185
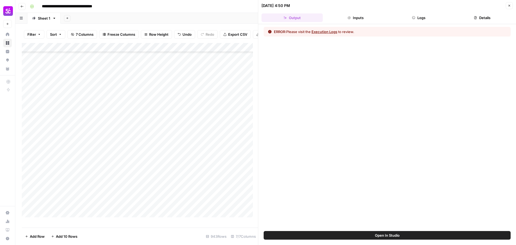
click at [374, 20] on button "Inputs" at bounding box center [355, 17] width 61 height 9
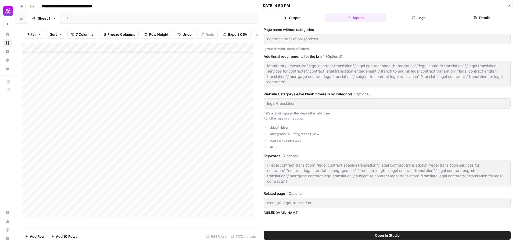
click at [420, 19] on button "Logs" at bounding box center [418, 17] width 61 height 9
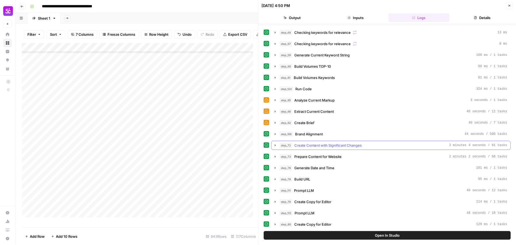
scroll to position [201, 0]
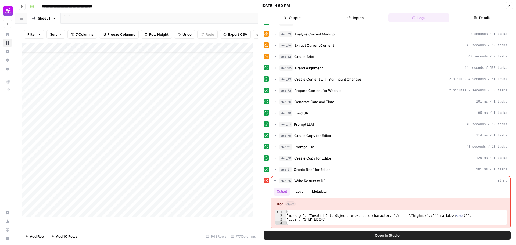
click at [509, 6] on icon "button" at bounding box center [509, 5] width 3 height 3
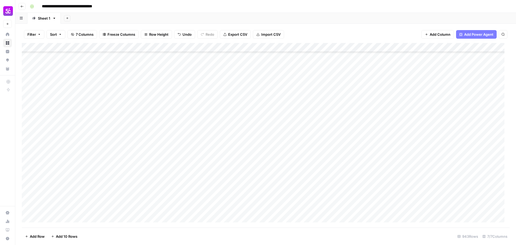
click at [356, 145] on div "Add Column" at bounding box center [266, 135] width 488 height 185
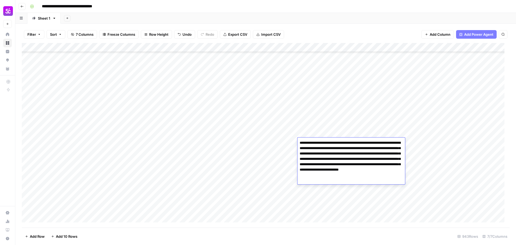
click at [347, 130] on div "Add Column" at bounding box center [266, 135] width 488 height 185
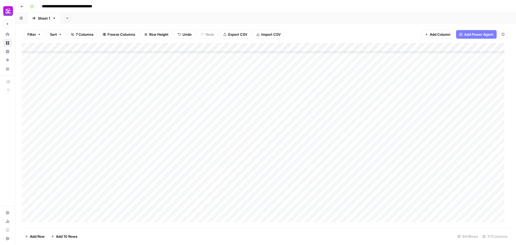
scroll to position [8256, 0]
click at [88, 108] on div "Add Column" at bounding box center [266, 135] width 488 height 185
click at [463, 109] on div "Add Column" at bounding box center [266, 135] width 488 height 185
click at [100, 119] on div "Add Column" at bounding box center [266, 135] width 488 height 185
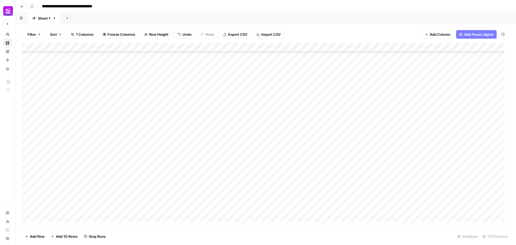
click at [100, 119] on div "Add Column" at bounding box center [266, 135] width 488 height 185
click at [100, 119] on textarea "**********" at bounding box center [83, 119] width 86 height 8
click at [464, 117] on div "Add Column" at bounding box center [266, 135] width 488 height 185
click at [81, 104] on div "Add Column" at bounding box center [266, 135] width 488 height 185
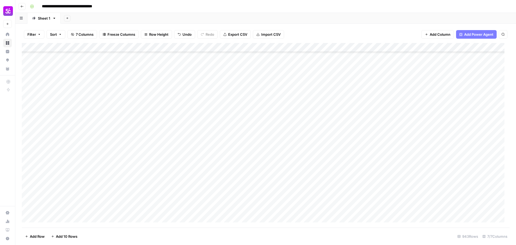
click at [81, 104] on div "Add Column" at bounding box center [266, 135] width 488 height 185
drag, startPoint x: 90, startPoint y: 104, endPoint x: 67, endPoint y: 106, distance: 22.9
click at [67, 106] on textarea "**********" at bounding box center [83, 103] width 86 height 8
type textarea "**********"
click at [83, 94] on div "Add Column" at bounding box center [266, 135] width 488 height 185
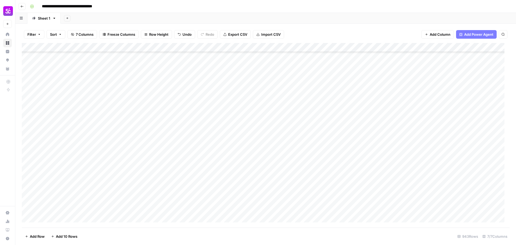
click at [80, 93] on div "Add Column" at bounding box center [266, 135] width 488 height 185
click at [80, 93] on textarea "**********" at bounding box center [83, 94] width 86 height 8
click at [91, 93] on textarea "**********" at bounding box center [83, 94] width 86 height 8
drag, startPoint x: 91, startPoint y: 94, endPoint x: 68, endPoint y: 98, distance: 23.4
click at [68, 98] on div "**********" at bounding box center [83, 94] width 86 height 10
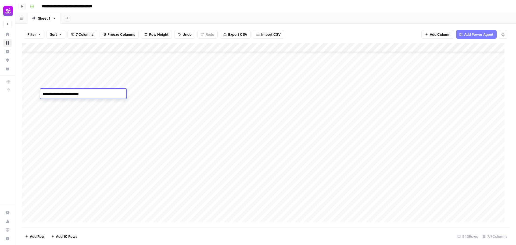
type textarea "**********"
click at [77, 102] on div "Add Column" at bounding box center [266, 135] width 488 height 185
click at [90, 90] on div "Add Column" at bounding box center [266, 135] width 488 height 185
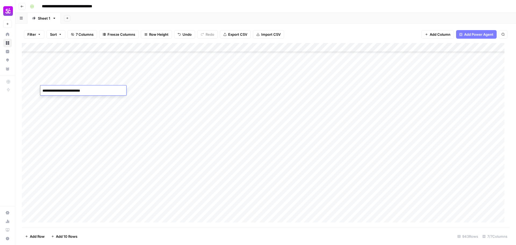
click at [95, 92] on textarea "**********" at bounding box center [83, 91] width 86 height 8
type textarea "**********"
click at [88, 78] on div "Add Column" at bounding box center [266, 135] width 488 height 185
click at [84, 88] on div "Add Column" at bounding box center [266, 135] width 488 height 185
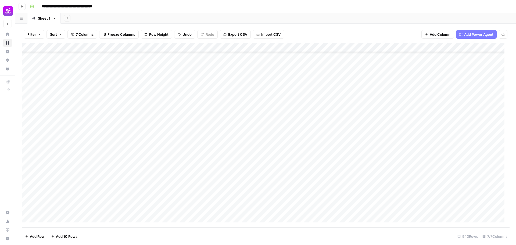
scroll to position [8458, 0]
click at [77, 152] on div "Add Column" at bounding box center [266, 135] width 488 height 185
drag, startPoint x: 71, startPoint y: 156, endPoint x: 34, endPoint y: 156, distance: 37.4
click at [34, 156] on body "**********" at bounding box center [258, 122] width 516 height 245
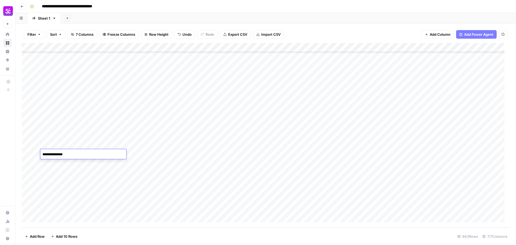
drag, startPoint x: 77, startPoint y: 155, endPoint x: 53, endPoint y: 157, distance: 23.2
click at [53, 157] on textarea "**********" at bounding box center [83, 155] width 86 height 8
type textarea "******"
click at [29, 154] on div "Add Column" at bounding box center [266, 135] width 488 height 185
click at [42, 238] on span "Delete 1 Row" at bounding box center [36, 236] width 22 height 5
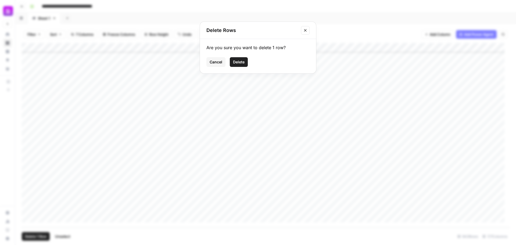
click at [248, 60] on button "Delete" at bounding box center [239, 62] width 18 height 10
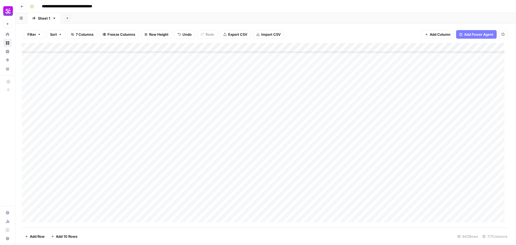
scroll to position [8247, 0]
click at [269, 137] on div "Add Column" at bounding box center [266, 135] width 488 height 185
type textarea "**********"
click at [342, 140] on div "Add Column" at bounding box center [266, 135] width 488 height 185
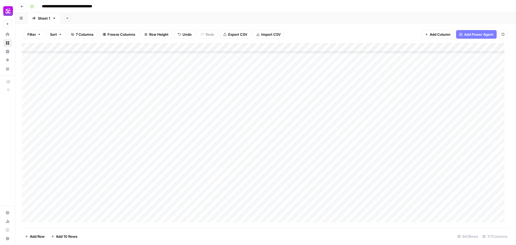
click at [268, 138] on div "Add Column" at bounding box center [266, 135] width 488 height 185
click at [274, 144] on div "Add Column" at bounding box center [266, 135] width 488 height 185
click at [270, 152] on div "Add Column" at bounding box center [266, 135] width 488 height 185
click at [268, 162] on div "Add Column" at bounding box center [266, 135] width 488 height 185
click at [269, 172] on div "Add Column" at bounding box center [266, 135] width 488 height 185
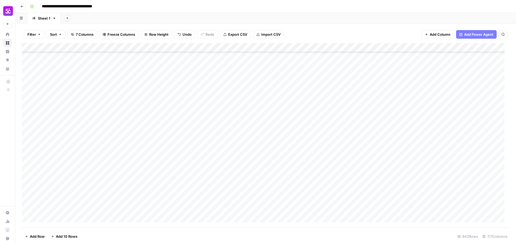
click at [269, 179] on div "Add Column" at bounding box center [266, 135] width 488 height 185
click at [269, 186] on div "Add Column" at bounding box center [266, 135] width 488 height 185
click at [270, 193] on div "Add Column" at bounding box center [266, 135] width 488 height 185
click at [265, 208] on div "Add Column" at bounding box center [266, 135] width 488 height 185
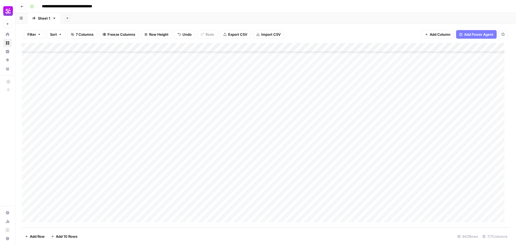
click at [263, 197] on div "Add Column" at bounding box center [266, 135] width 488 height 185
click at [263, 190] on div "Add Column" at bounding box center [266, 135] width 488 height 185
click at [264, 183] on div "Add Column" at bounding box center [266, 135] width 488 height 185
click at [264, 174] on div "Add Column" at bounding box center [266, 135] width 488 height 185
click at [262, 162] on div "Add Column" at bounding box center [266, 135] width 488 height 185
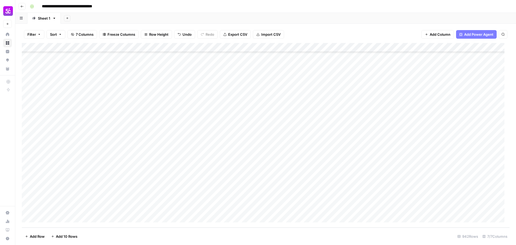
click at [261, 154] on div "Add Column" at bounding box center [266, 135] width 488 height 185
click at [261, 144] on div "Add Column" at bounding box center [266, 135] width 488 height 185
click at [261, 136] on div "Add Column" at bounding box center [266, 135] width 488 height 185
click at [262, 125] on div "Add Column" at bounding box center [266, 135] width 488 height 185
click at [265, 115] on div "Add Column" at bounding box center [266, 135] width 488 height 185
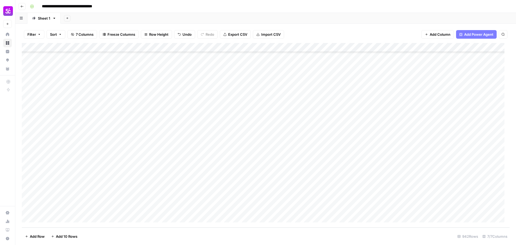
click at [267, 107] on div "Add Column" at bounding box center [266, 135] width 488 height 185
click at [269, 98] on div "Add Column" at bounding box center [266, 135] width 488 height 185
click at [271, 92] on div "Add Column" at bounding box center [266, 135] width 488 height 185
click at [273, 77] on div "Add Column" at bounding box center [266, 135] width 488 height 185
click at [273, 163] on div "Add Column" at bounding box center [266, 135] width 488 height 185
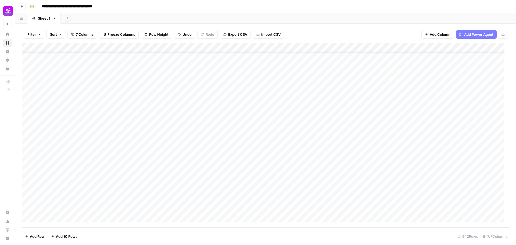
click at [272, 150] on div "Add Column" at bounding box center [266, 135] width 488 height 185
click at [271, 142] on div "Add Column" at bounding box center [266, 135] width 488 height 185
click at [271, 136] on div "Add Column" at bounding box center [266, 135] width 488 height 185
click at [270, 121] on div "Add Column" at bounding box center [266, 135] width 488 height 185
click at [267, 125] on div "Add Column" at bounding box center [266, 135] width 488 height 185
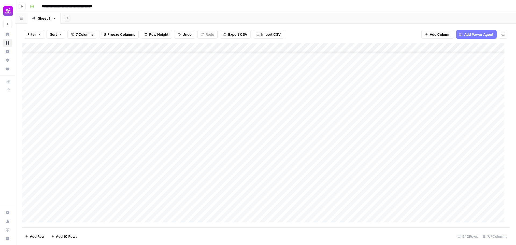
click at [274, 111] on div "Add Column" at bounding box center [266, 135] width 488 height 185
click at [278, 97] on div "Add Column" at bounding box center [266, 135] width 488 height 185
click at [277, 88] on div "Add Column" at bounding box center [266, 135] width 488 height 185
click at [275, 80] on div "Add Column" at bounding box center [266, 135] width 488 height 185
click at [274, 70] on div "Add Column" at bounding box center [266, 135] width 488 height 185
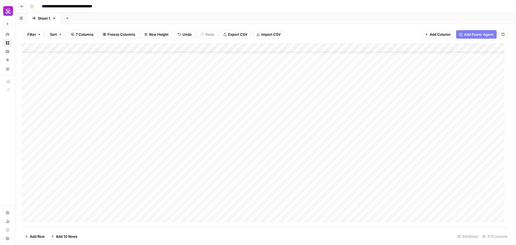
scroll to position [8348, 0]
click at [272, 161] on div "Add Column" at bounding box center [266, 135] width 488 height 185
click at [271, 151] on div "Add Column" at bounding box center [266, 135] width 488 height 185
click at [272, 141] on div "Add Column" at bounding box center [266, 135] width 488 height 185
click at [273, 135] on div "Add Column" at bounding box center [266, 135] width 488 height 185
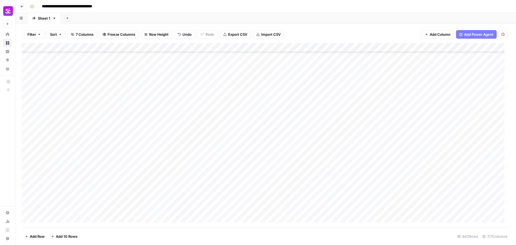
click at [273, 126] on div "Add Column" at bounding box center [266, 135] width 488 height 185
click at [274, 117] on div "Add Column" at bounding box center [266, 135] width 488 height 185
click at [276, 109] on div "Add Column" at bounding box center [266, 135] width 488 height 185
click at [277, 98] on div "Add Column" at bounding box center [266, 135] width 488 height 185
click at [279, 90] on div "Add Column" at bounding box center [266, 135] width 488 height 185
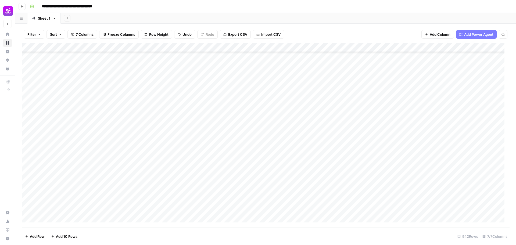
click at [283, 126] on div "Add Column" at bounding box center [266, 135] width 488 height 185
click at [276, 108] on div "Add Column" at bounding box center [266, 135] width 488 height 185
click at [279, 97] on div "Add Column" at bounding box center [266, 135] width 488 height 185
click at [279, 90] on div "Add Column" at bounding box center [266, 135] width 488 height 185
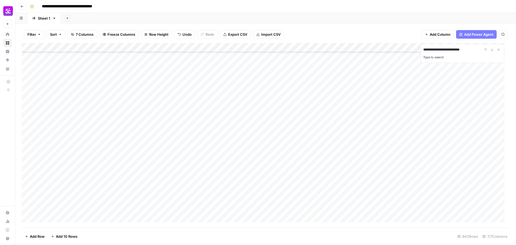
type input "**********"
click at [321, 139] on div "Add Column" at bounding box center [266, 135] width 488 height 185
click at [386, 134] on div "Add Column" at bounding box center [266, 135] width 488 height 185
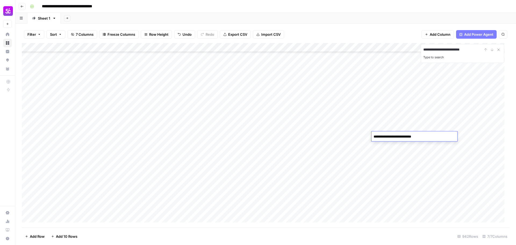
type textarea "**********"
click at [399, 148] on div "Add Column" at bounding box center [266, 135] width 488 height 185
click at [393, 152] on div "Add Column" at bounding box center [266, 135] width 488 height 185
click at [393, 161] on div "Add Column" at bounding box center [266, 135] width 488 height 185
click at [393, 172] on div "Add Column" at bounding box center [266, 135] width 488 height 185
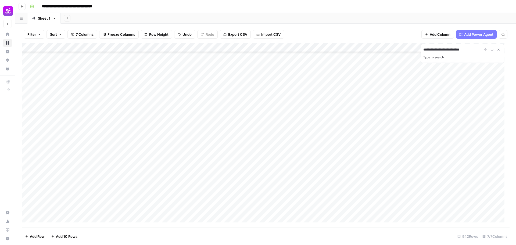
scroll to position [8314, 0]
click at [392, 95] on div "Add Column" at bounding box center [266, 135] width 488 height 185
click at [392, 110] on div "Add Column" at bounding box center [266, 135] width 488 height 185
click at [392, 119] on div "Add Column" at bounding box center [266, 135] width 488 height 185
click at [390, 127] on div "Add Column" at bounding box center [266, 135] width 488 height 185
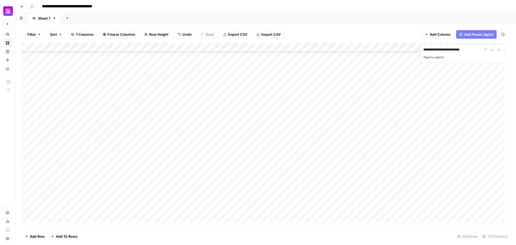
click at [389, 134] on div "Add Column" at bounding box center [266, 135] width 488 height 185
click at [386, 117] on div "Add Column" at bounding box center [266, 135] width 488 height 185
click at [389, 126] on div "Add Column" at bounding box center [266, 135] width 488 height 185
click at [389, 117] on div "Add Column" at bounding box center [266, 135] width 488 height 185
click at [389, 124] on div "Add Column" at bounding box center [266, 135] width 488 height 185
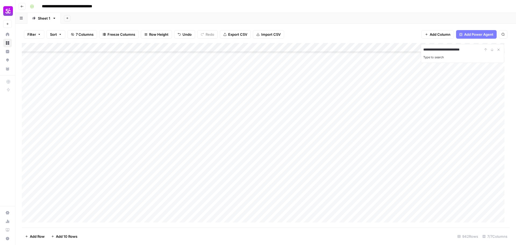
click at [389, 134] on div "Add Column" at bounding box center [266, 135] width 488 height 185
click at [390, 141] on div "Add Column" at bounding box center [266, 135] width 488 height 185
click at [390, 154] on div "Add Column" at bounding box center [266, 135] width 488 height 185
click at [392, 161] on div "Add Column" at bounding box center [266, 135] width 488 height 185
click at [392, 171] on div "Add Column" at bounding box center [266, 135] width 488 height 185
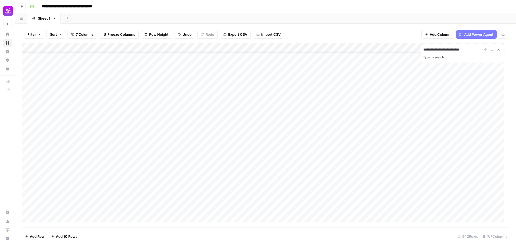
click at [390, 177] on div "Add Column" at bounding box center [266, 135] width 488 height 185
click at [393, 209] on div "Add Column" at bounding box center [266, 135] width 488 height 185
click at [392, 200] on div "Add Column" at bounding box center [266, 135] width 488 height 185
click at [390, 191] on div "Add Column" at bounding box center [266, 135] width 488 height 185
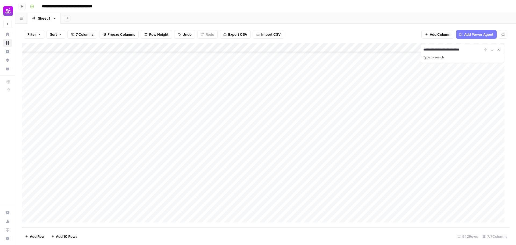
click at [388, 181] on div "Add Column" at bounding box center [266, 135] width 488 height 185
click at [386, 170] on div "Add Column" at bounding box center [266, 135] width 488 height 185
click at [386, 163] on div "Add Column" at bounding box center [266, 135] width 488 height 185
click at [386, 154] on div "Add Column" at bounding box center [266, 135] width 488 height 185
click at [386, 145] on div "Add Column" at bounding box center [266, 135] width 488 height 185
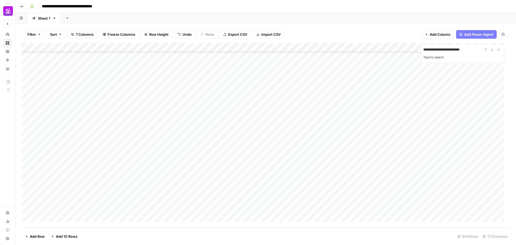
click at [387, 135] on div "Add Column" at bounding box center [266, 135] width 488 height 185
click at [391, 148] on div "Add Column" at bounding box center [266, 135] width 488 height 185
click at [388, 155] on div "Add Column" at bounding box center [266, 135] width 488 height 185
click at [392, 165] on div "Add Column" at bounding box center [266, 135] width 488 height 185
click at [392, 172] on div "Add Column" at bounding box center [266, 135] width 488 height 185
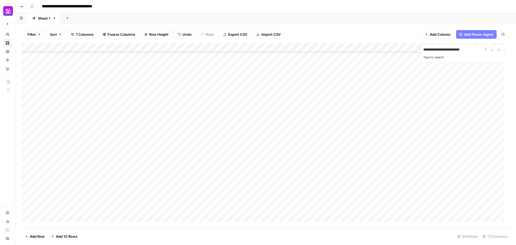
click at [391, 156] on div "Add Column" at bounding box center [266, 135] width 488 height 185
click at [393, 135] on div "Add Column" at bounding box center [266, 135] width 488 height 185
click at [393, 126] on div "Add Column" at bounding box center [266, 135] width 488 height 185
click at [391, 118] on div "Add Column" at bounding box center [266, 135] width 488 height 185
click at [392, 108] on div "Add Column" at bounding box center [266, 135] width 488 height 185
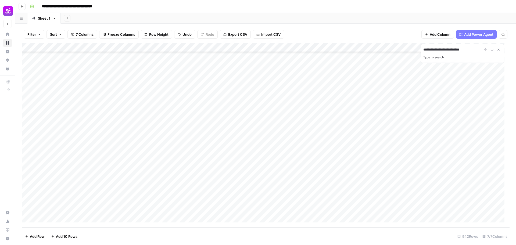
click at [392, 102] on div "Add Column" at bounding box center [266, 135] width 488 height 185
click at [401, 177] on div "Add Column" at bounding box center [266, 135] width 488 height 185
click at [396, 163] on div "Add Column" at bounding box center [266, 135] width 488 height 185
click at [396, 156] on div "Add Column" at bounding box center [266, 135] width 488 height 185
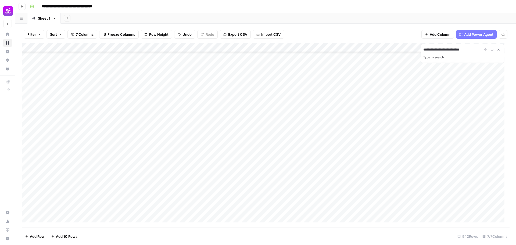
click at [396, 148] on div "Add Column" at bounding box center [266, 135] width 488 height 185
click at [396, 139] on div "Add Column" at bounding box center [266, 135] width 488 height 185
click at [395, 130] on div "Add Column" at bounding box center [266, 135] width 488 height 185
click at [395, 123] on div "Add Column" at bounding box center [266, 135] width 488 height 185
click at [392, 148] on div "Add Column" at bounding box center [266, 135] width 488 height 185
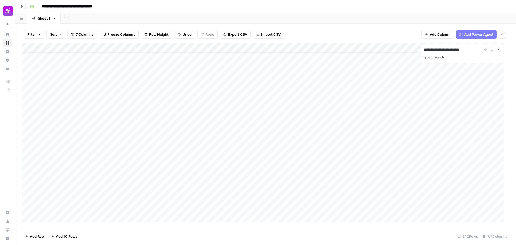
click at [393, 157] on div "Add Column" at bounding box center [266, 135] width 488 height 185
click at [134, 92] on div "Add Column" at bounding box center [266, 135] width 488 height 185
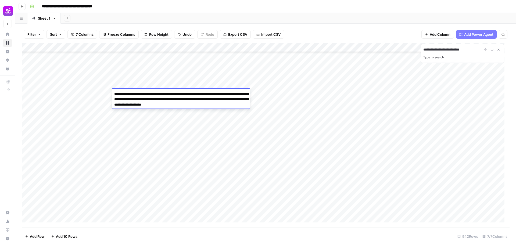
drag, startPoint x: 151, startPoint y: 94, endPoint x: 110, endPoint y: 94, distance: 40.6
click at [110, 94] on body "**********" at bounding box center [258, 122] width 516 height 245
click at [132, 116] on div "Add Column" at bounding box center [266, 135] width 488 height 185
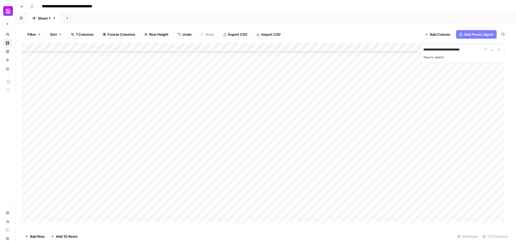
click at [126, 103] on div "Add Column" at bounding box center [266, 135] width 488 height 185
click at [187, 104] on div "Add Column" at bounding box center [266, 135] width 488 height 185
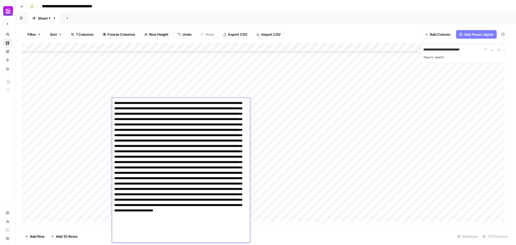
scroll to position [10, 0]
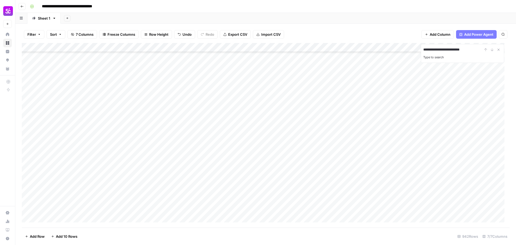
click at [93, 103] on div "Add Column" at bounding box center [266, 135] width 488 height 185
click at [169, 103] on div "Add Column" at bounding box center [266, 135] width 488 height 185
click at [170, 104] on div "Add Column" at bounding box center [266, 135] width 488 height 185
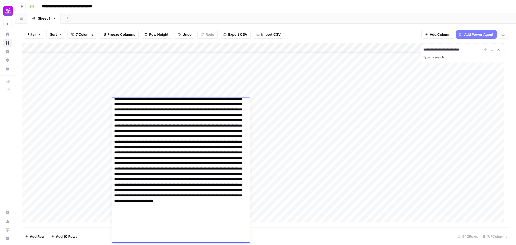
click at [77, 117] on div "Add Column" at bounding box center [266, 135] width 488 height 185
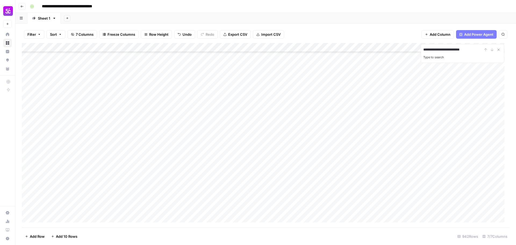
click at [156, 102] on div "Add Column" at bounding box center [266, 135] width 488 height 185
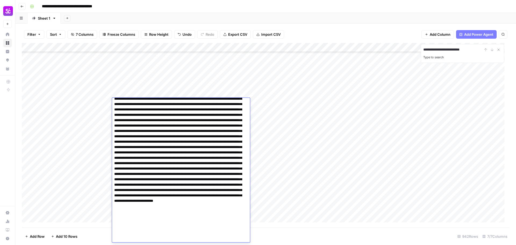
drag, startPoint x: 151, startPoint y: 104, endPoint x: 181, endPoint y: 237, distance: 136.5
click at [181, 237] on textarea at bounding box center [178, 166] width 133 height 153
type textarea "**********"
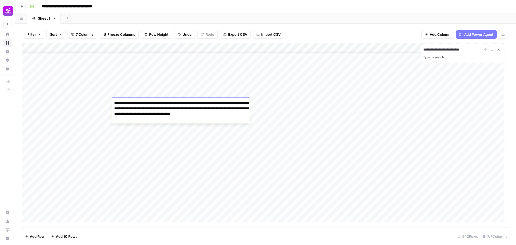
scroll to position [0, 0]
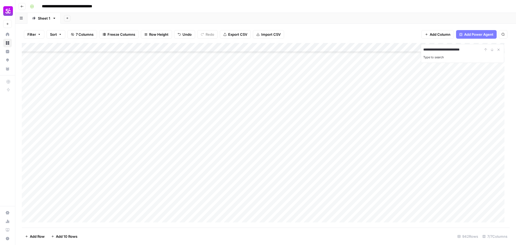
click at [205, 133] on div "Add Column" at bounding box center [266, 135] width 488 height 185
click at [86, 103] on div "Add Column" at bounding box center [266, 135] width 488 height 185
drag, startPoint x: 55, startPoint y: 109, endPoint x: 60, endPoint y: 109, distance: 4.6
click at [60, 109] on body "**********" at bounding box center [258, 122] width 516 height 245
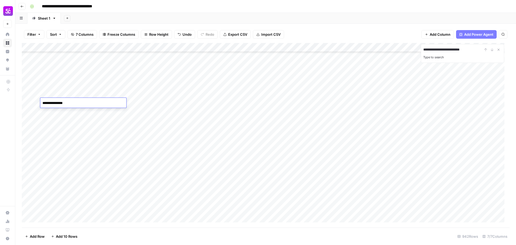
type textarea "**********"
click at [155, 101] on div "Add Column" at bounding box center [266, 135] width 488 height 185
click at [186, 105] on div "Add Column" at bounding box center [266, 135] width 488 height 185
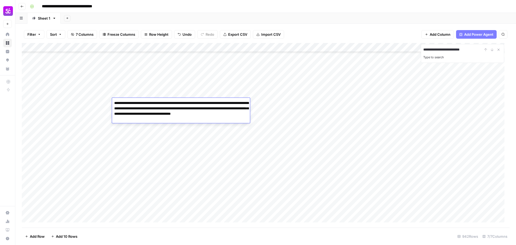
click at [193, 106] on textarea "**********" at bounding box center [181, 111] width 138 height 24
drag, startPoint x: 188, startPoint y: 105, endPoint x: 133, endPoint y: 109, distance: 55.5
click at [133, 109] on textarea "**********" at bounding box center [181, 111] width 138 height 24
click at [158, 104] on textarea "**********" at bounding box center [181, 111] width 138 height 24
click at [150, 104] on textarea "**********" at bounding box center [181, 111] width 138 height 24
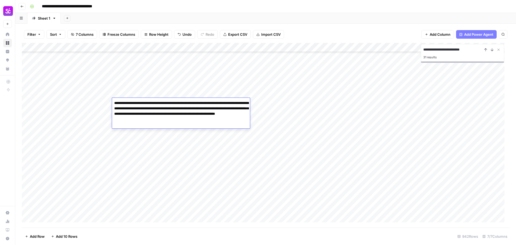
drag, startPoint x: 134, startPoint y: 109, endPoint x: 187, endPoint y: 109, distance: 53.5
click at [187, 109] on textarea "**********" at bounding box center [181, 113] width 138 height 29
type textarea "**********"
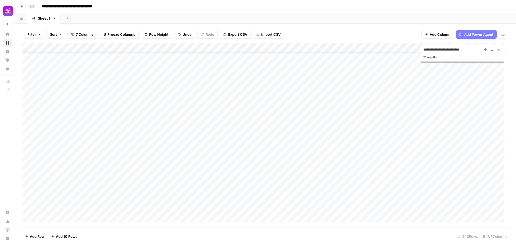
click at [221, 140] on div "Add Column" at bounding box center [266, 135] width 488 height 185
click at [386, 108] on div "Add Column" at bounding box center [266, 135] width 488 height 185
click at [224, 159] on div "Add Column" at bounding box center [266, 135] width 488 height 185
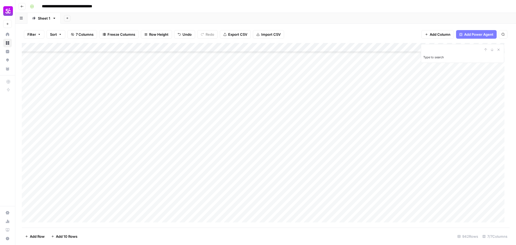
click at [53, 123] on div "Add Column" at bounding box center [266, 135] width 488 height 185
click at [59, 115] on div "Add Column" at bounding box center [266, 135] width 488 height 185
click at [160, 126] on div "Add Column" at bounding box center [266, 135] width 488 height 185
click at [457, 124] on div "Add Column" at bounding box center [266, 135] width 488 height 185
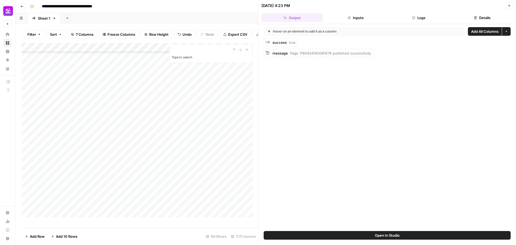
click at [75, 128] on div "Add Column" at bounding box center [140, 133] width 236 height 180
click at [75, 128] on textarea "*******" at bounding box center [83, 131] width 86 height 8
click at [179, 129] on div "Add Column" at bounding box center [140, 133] width 236 height 180
click at [510, 6] on icon "button" at bounding box center [510, 6] width 2 height 2
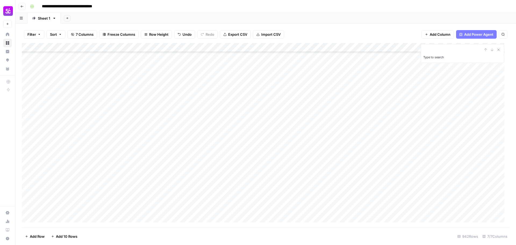
scroll to position [8281, 0]
click at [316, 105] on div "Add Column" at bounding box center [266, 135] width 488 height 185
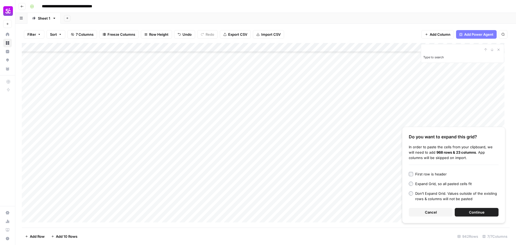
click at [434, 211] on span "Cancel" at bounding box center [431, 212] width 12 height 5
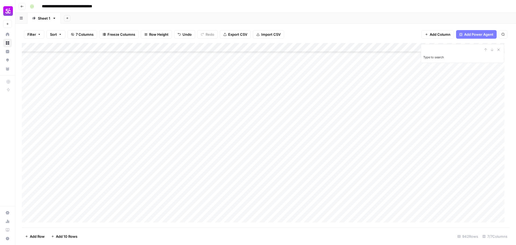
click at [327, 112] on div "Add Column" at bounding box center [266, 135] width 488 height 185
click at [322, 106] on div "Add Column" at bounding box center [266, 135] width 488 height 185
click at [342, 100] on div "Add Column" at bounding box center [266, 135] width 488 height 185
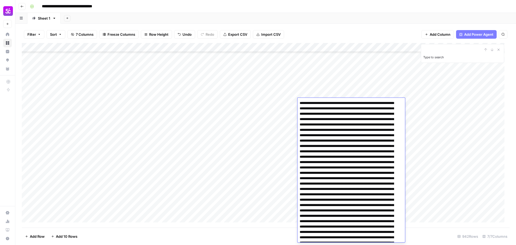
click at [342, 100] on textarea at bounding box center [349, 197] width 102 height 196
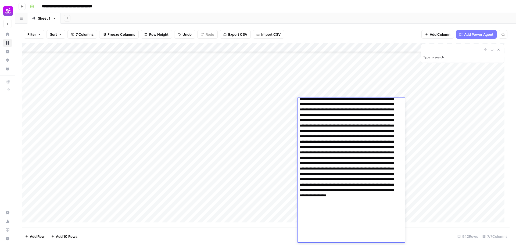
click at [184, 97] on div "Add Column" at bounding box center [266, 135] width 488 height 185
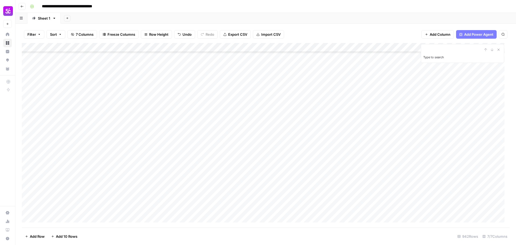
click at [184, 102] on div "Add Column" at bounding box center [266, 135] width 488 height 185
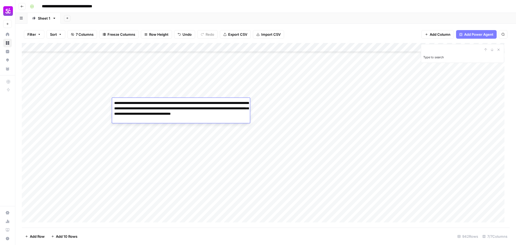
drag, startPoint x: 152, startPoint y: 104, endPoint x: 191, endPoint y: 121, distance: 43.5
click at [191, 121] on textarea "**********" at bounding box center [181, 111] width 138 height 24
click at [329, 103] on div "Add Column" at bounding box center [266, 135] width 488 height 185
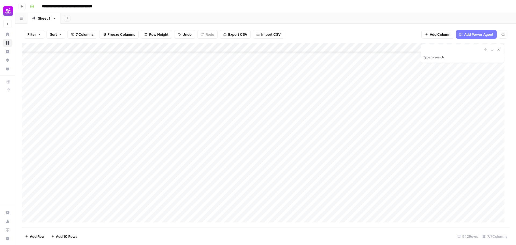
click at [329, 103] on div "Add Column" at bounding box center [266, 135] width 488 height 185
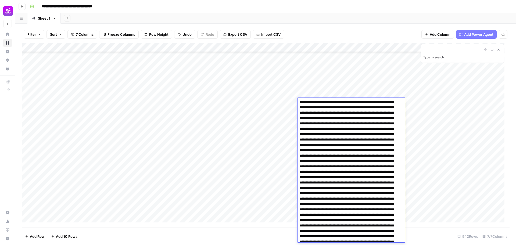
scroll to position [0, 0]
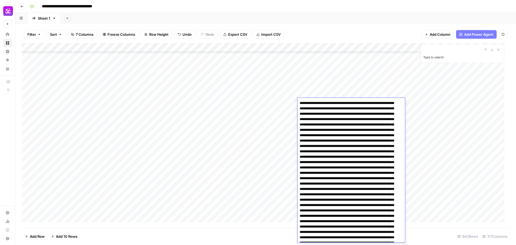
click at [327, 115] on textarea at bounding box center [349, 197] width 102 height 196
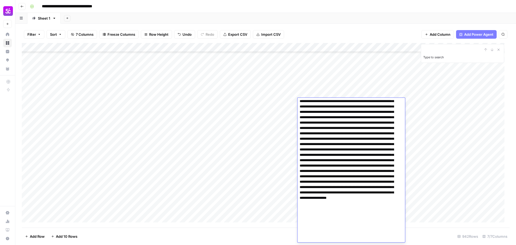
scroll to position [53, 0]
drag, startPoint x: 301, startPoint y: 103, endPoint x: 393, endPoint y: 237, distance: 162.4
click at [393, 237] on textarea at bounding box center [349, 145] width 102 height 196
type textarea "**********"
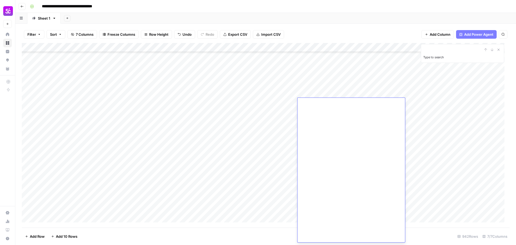
scroll to position [0, 0]
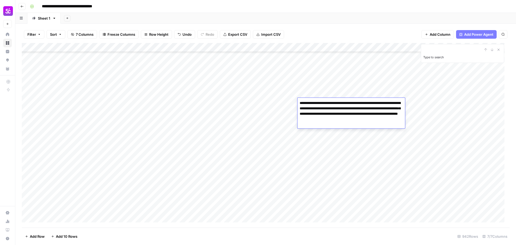
click at [341, 90] on div "Add Column" at bounding box center [266, 135] width 488 height 185
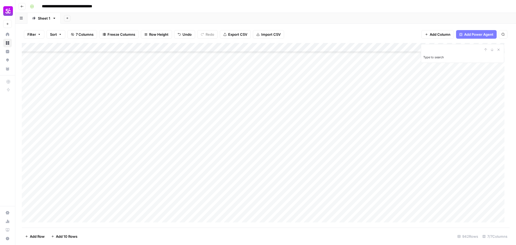
click at [336, 94] on div "Add Column" at bounding box center [266, 135] width 488 height 185
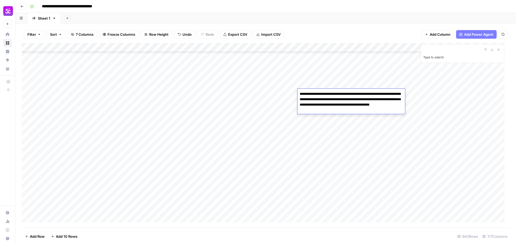
click at [336, 94] on textarea "**********" at bounding box center [352, 102] width 108 height 24
drag, startPoint x: 309, startPoint y: 110, endPoint x: 305, endPoint y: 111, distance: 4.4
click at [305, 111] on textarea "**********" at bounding box center [352, 102] width 108 height 24
click at [341, 124] on div "Add Column" at bounding box center [266, 135] width 488 height 185
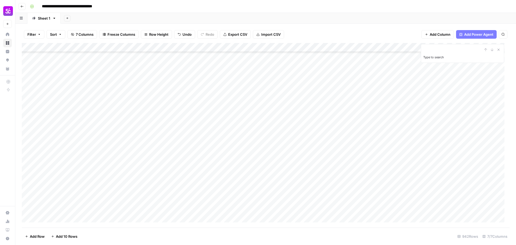
click at [346, 100] on div "Add Column" at bounding box center [266, 135] width 488 height 185
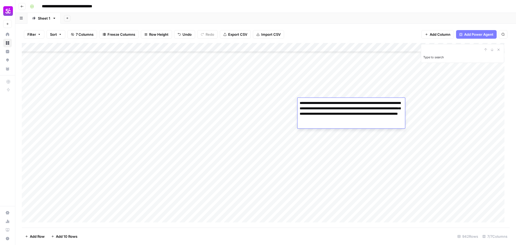
click at [343, 142] on div "Add Column" at bounding box center [266, 135] width 488 height 185
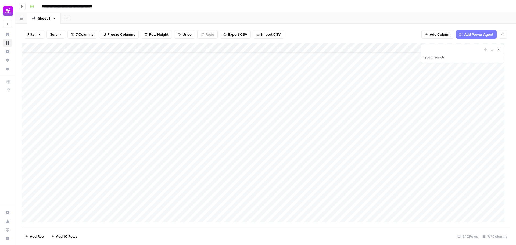
scroll to position [8449, 0]
click at [334, 106] on div "Add Column" at bounding box center [266, 135] width 488 height 185
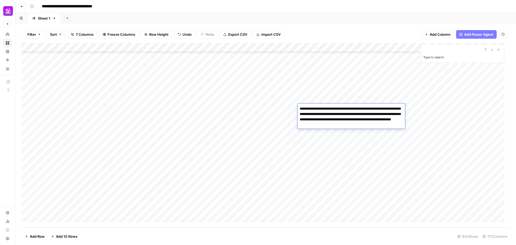
drag, startPoint x: 390, startPoint y: 109, endPoint x: 301, endPoint y: 106, distance: 88.8
click at [301, 106] on textarea "**********" at bounding box center [352, 117] width 108 height 24
drag, startPoint x: 315, startPoint y: 109, endPoint x: 302, endPoint y: 109, distance: 12.4
click at [302, 109] on textarea "**********" at bounding box center [352, 114] width 108 height 18
type textarea "**********"
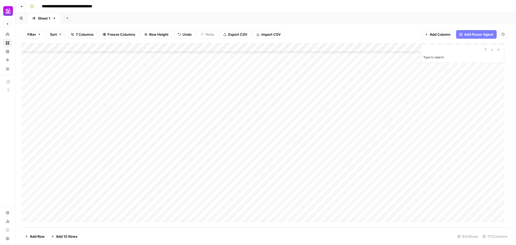
click at [331, 98] on div "Add Column" at bounding box center [266, 135] width 488 height 185
click at [340, 126] on div "Add Column" at bounding box center [266, 135] width 488 height 185
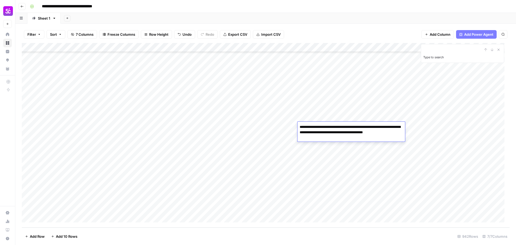
click at [343, 116] on div "Add Column" at bounding box center [266, 135] width 488 height 185
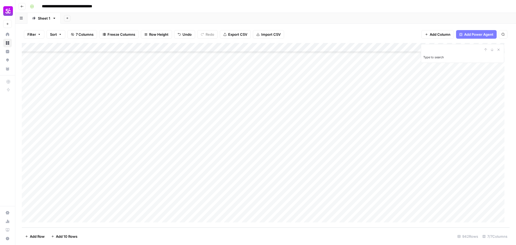
click at [330, 109] on div "Add Column" at bounding box center [266, 135] width 488 height 185
click at [344, 198] on div "Add Column" at bounding box center [266, 135] width 488 height 185
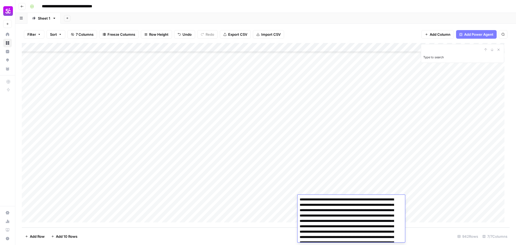
scroll to position [0, 0]
drag, startPoint x: 301, startPoint y: 201, endPoint x: 372, endPoint y: 197, distance: 70.3
click at [372, 198] on textarea "**********" at bounding box center [349, 235] width 102 height 77
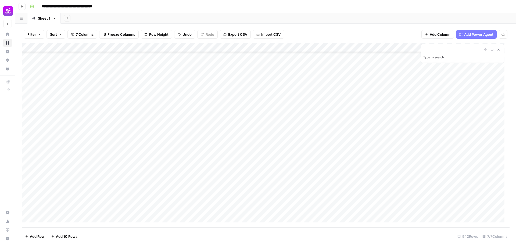
click at [351, 181] on div "Add Column" at bounding box center [266, 135] width 488 height 185
click at [327, 199] on div "Add Column" at bounding box center [266, 135] width 488 height 185
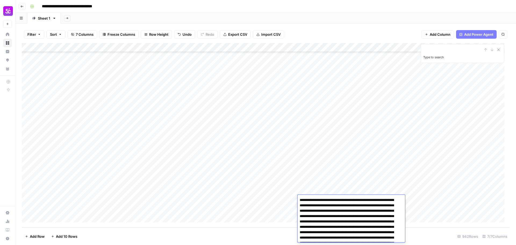
drag, startPoint x: 327, startPoint y: 206, endPoint x: 369, endPoint y: 206, distance: 41.4
click at [369, 206] on textarea "**********" at bounding box center [349, 235] width 102 height 77
click at [351, 209] on textarea "**********" at bounding box center [349, 235] width 102 height 77
drag, startPoint x: 327, startPoint y: 206, endPoint x: 369, endPoint y: 205, distance: 42.2
click at [369, 205] on textarea "**********" at bounding box center [349, 235] width 102 height 77
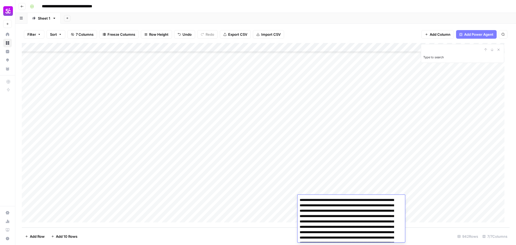
click at [302, 201] on textarea "**********" at bounding box center [349, 233] width 102 height 72
type textarea "**********"
click at [331, 192] on div "Add Column" at bounding box center [266, 135] width 488 height 185
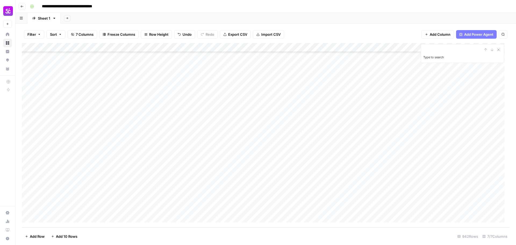
click at [328, 181] on div "Add Column" at bounding box center [266, 135] width 488 height 185
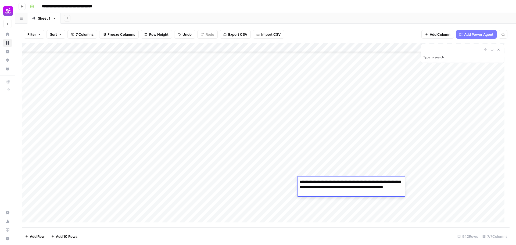
drag, startPoint x: 303, startPoint y: 182, endPoint x: 350, endPoint y: 183, distance: 47.6
click at [350, 183] on textarea "**********" at bounding box center [352, 187] width 108 height 18
click at [302, 182] on textarea "**********" at bounding box center [352, 184] width 108 height 13
type textarea "**********"
click at [314, 173] on div "Add Column" at bounding box center [266, 135] width 488 height 185
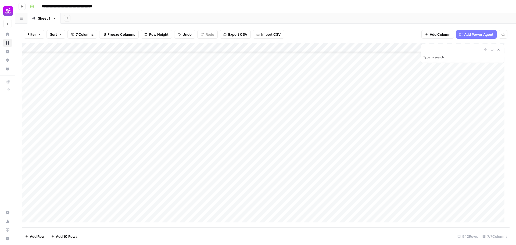
click at [317, 162] on div "Add Column" at bounding box center [266, 135] width 488 height 185
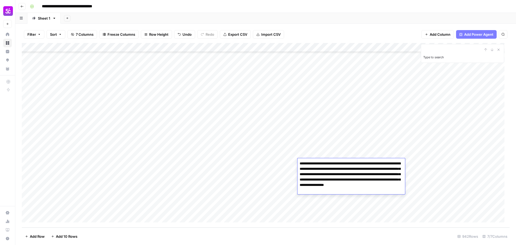
drag, startPoint x: 335, startPoint y: 170, endPoint x: 316, endPoint y: 176, distance: 20.1
click at [316, 176] on textarea "**********" at bounding box center [352, 177] width 108 height 34
click at [302, 164] on textarea "**********" at bounding box center [352, 174] width 108 height 29
type textarea "**********"
click at [360, 155] on div "Add Column" at bounding box center [266, 135] width 488 height 185
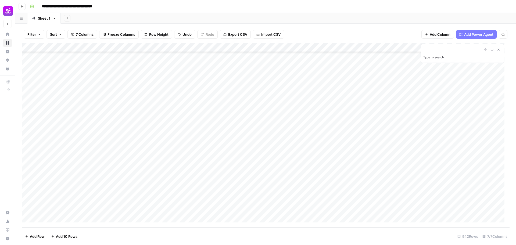
click at [348, 154] on div "Add Column" at bounding box center [266, 135] width 488 height 185
click at [347, 162] on textarea "**********" at bounding box center [352, 160] width 108 height 18
click at [29, 154] on div "Add Column" at bounding box center [266, 135] width 488 height 185
click at [43, 236] on span "Delete 1 Row" at bounding box center [36, 236] width 22 height 5
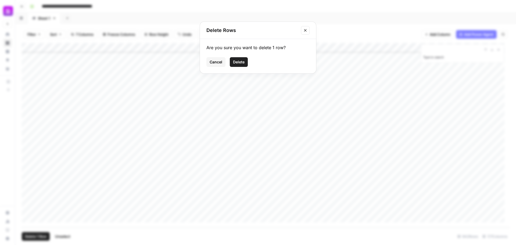
click at [240, 62] on span "Delete" at bounding box center [239, 61] width 12 height 5
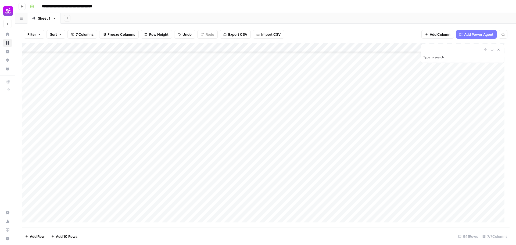
scroll to position [8372, 0]
click at [328, 95] on div "Add Column" at bounding box center [266, 135] width 488 height 185
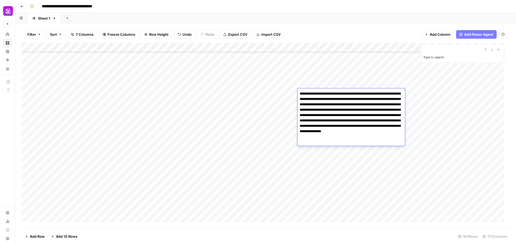
click at [379, 101] on textarea "**********" at bounding box center [352, 118] width 108 height 56
drag, startPoint x: 308, startPoint y: 99, endPoint x: 300, endPoint y: 92, distance: 10.5
click at [300, 92] on textarea "**********" at bounding box center [352, 118] width 108 height 56
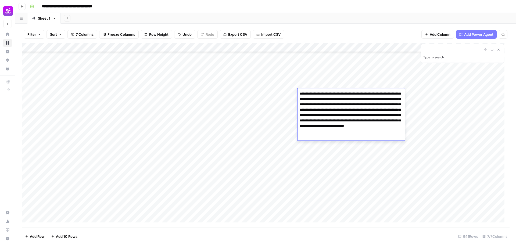
drag, startPoint x: 367, startPoint y: 94, endPoint x: 357, endPoint y: 132, distance: 38.7
click at [357, 132] on textarea "**********" at bounding box center [352, 115] width 108 height 51
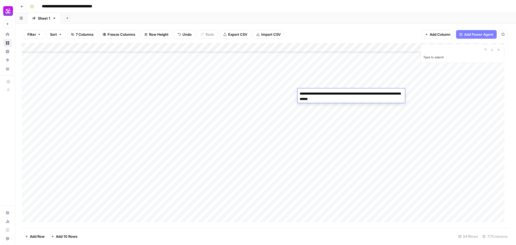
type textarea "**********"
click at [342, 99] on textarea "**********" at bounding box center [352, 96] width 108 height 13
click at [346, 86] on div "Add Column" at bounding box center [266, 135] width 488 height 185
click at [345, 94] on div "Add Column" at bounding box center [266, 135] width 488 height 185
click at [348, 87] on div "Add Column" at bounding box center [266, 135] width 488 height 185
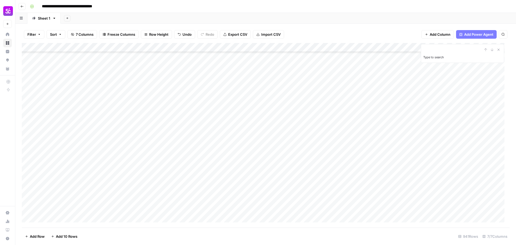
click at [348, 86] on div "Add Column" at bounding box center [266, 135] width 488 height 185
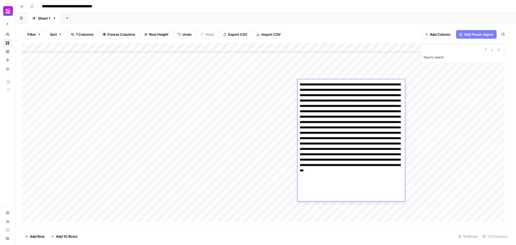
click at [349, 87] on textarea at bounding box center [352, 138] width 108 height 115
click at [347, 74] on div "Add Column" at bounding box center [266, 135] width 488 height 185
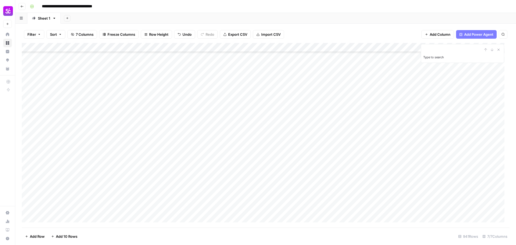
click at [358, 92] on div "Add Column" at bounding box center [266, 135] width 488 height 185
type textarea "**********"
click at [351, 83] on div "Add Column" at bounding box center [266, 135] width 488 height 185
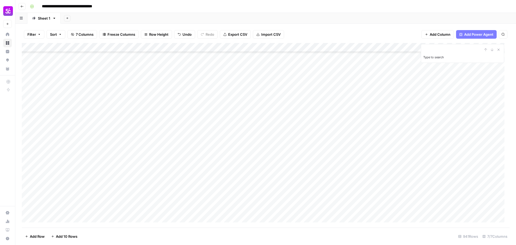
click at [340, 105] on div "Add Column" at bounding box center [266, 135] width 488 height 185
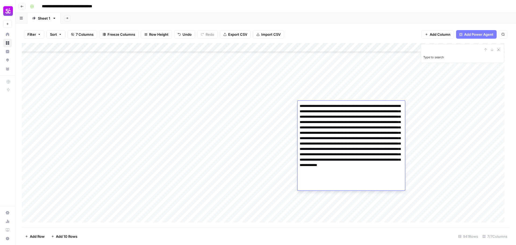
drag, startPoint x: 364, startPoint y: 106, endPoint x: 390, endPoint y: 106, distance: 26.4
click at [390, 106] on textarea "**********" at bounding box center [352, 143] width 108 height 83
drag, startPoint x: 346, startPoint y: 139, endPoint x: 316, endPoint y: 145, distance: 30.9
click at [316, 145] on textarea "**********" at bounding box center [352, 143] width 108 height 83
click at [301, 106] on textarea "**********" at bounding box center [352, 143] width 108 height 83
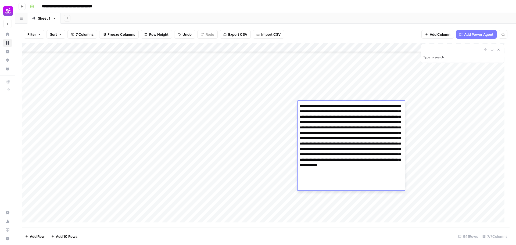
paste textarea "**********"
drag, startPoint x: 319, startPoint y: 144, endPoint x: 367, endPoint y: 144, distance: 47.3
click at [367, 144] on textarea "**********" at bounding box center [352, 146] width 108 height 88
type textarea "**********"
click at [335, 94] on div "Add Column" at bounding box center [266, 135] width 488 height 185
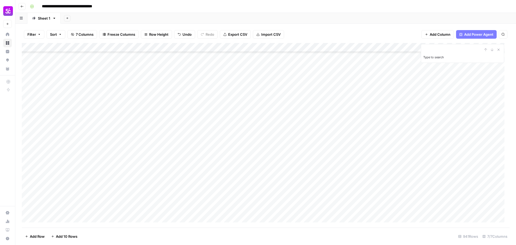
click at [333, 95] on div "Add Column" at bounding box center [266, 135] width 488 height 185
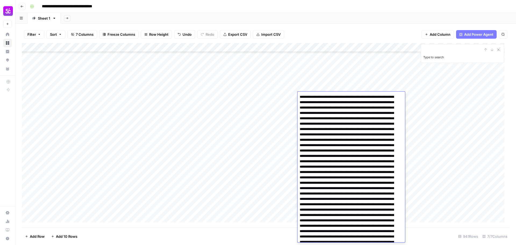
click at [333, 95] on textarea at bounding box center [349, 209] width 102 height 233
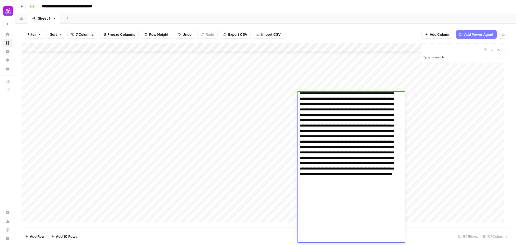
click at [329, 87] on div "Add Column" at bounding box center [266, 135] width 488 height 185
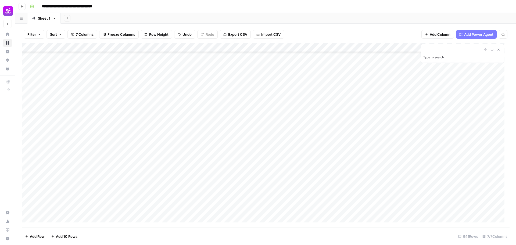
click at [343, 76] on div "Add Column" at bounding box center [266, 135] width 488 height 185
click at [336, 87] on div "Add Column" at bounding box center [266, 135] width 488 height 185
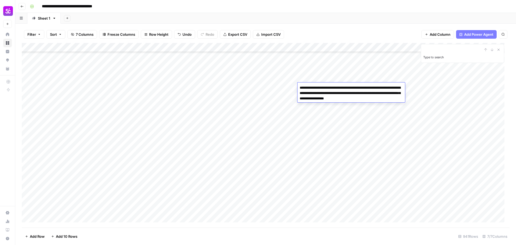
click at [352, 115] on div "Add Column" at bounding box center [266, 135] width 488 height 185
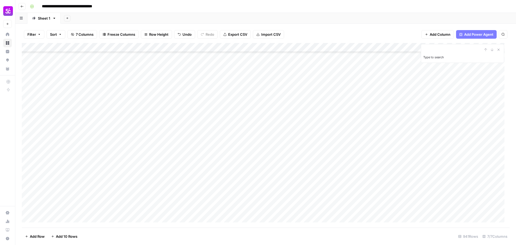
scroll to position [8272, 0]
click at [444, 112] on div "Add Column" at bounding box center [266, 135] width 488 height 185
click at [444, 120] on div "Add Column" at bounding box center [266, 135] width 488 height 185
click at [443, 129] on div "Add Column" at bounding box center [266, 135] width 488 height 185
click at [444, 138] on div "Add Column" at bounding box center [266, 135] width 488 height 185
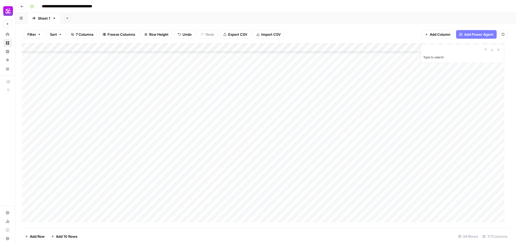
scroll to position [8339, 0]
click at [444, 80] on div "Add Column" at bounding box center [266, 135] width 488 height 185
click at [445, 90] on div "Add Column" at bounding box center [266, 135] width 488 height 185
click at [444, 79] on div "Add Column" at bounding box center [266, 135] width 488 height 185
click at [443, 98] on div "Add Column" at bounding box center [266, 135] width 488 height 185
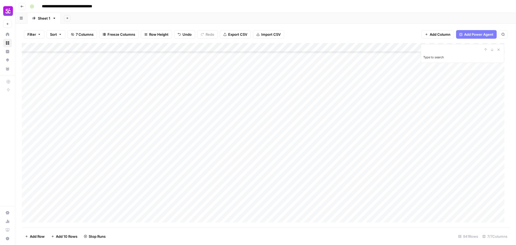
click at [443, 108] on div "Add Column" at bounding box center [266, 135] width 488 height 185
click at [442, 117] on div "Add Column" at bounding box center [266, 135] width 488 height 185
click at [441, 126] on div "Add Column" at bounding box center [266, 135] width 488 height 185
click at [443, 135] on div "Add Column" at bounding box center [266, 135] width 488 height 185
click at [443, 144] on div "Add Column" at bounding box center [266, 135] width 488 height 185
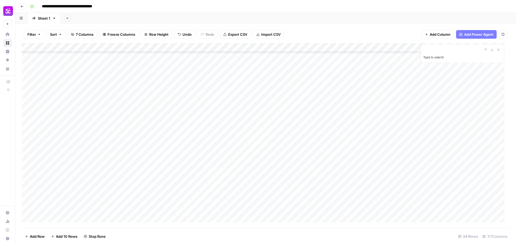
click at [444, 154] on div "Add Column" at bounding box center [266, 135] width 488 height 185
click at [445, 209] on div "Add Column" at bounding box center [266, 135] width 488 height 185
click at [445, 199] on div "Add Column" at bounding box center [266, 135] width 488 height 185
click at [444, 189] on div "Add Column" at bounding box center [266, 135] width 488 height 185
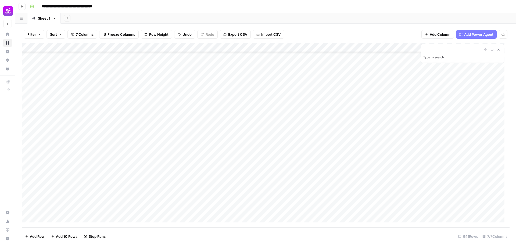
click at [443, 179] on div "Add Column" at bounding box center [266, 135] width 488 height 185
click at [444, 173] on div "Add Column" at bounding box center [266, 135] width 488 height 185
click at [444, 161] on div "Add Column" at bounding box center [266, 135] width 488 height 185
click at [443, 152] on div "Add Column" at bounding box center [266, 135] width 488 height 185
click at [444, 145] on div "Add Column" at bounding box center [266, 135] width 488 height 185
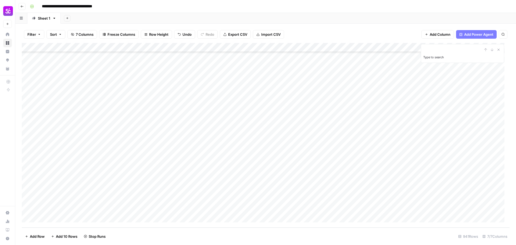
click at [444, 135] on div "Add Column" at bounding box center [266, 135] width 488 height 185
click at [443, 127] on div "Add Column" at bounding box center [266, 135] width 488 height 185
click at [446, 117] on div "Add Column" at bounding box center [266, 135] width 488 height 185
click at [444, 108] on div "Add Column" at bounding box center [266, 135] width 488 height 185
click at [444, 99] on div "Add Column" at bounding box center [266, 135] width 488 height 185
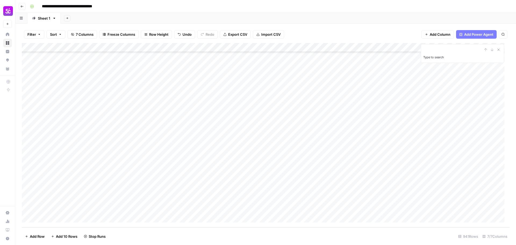
click at [445, 90] on div "Add Column" at bounding box center [266, 135] width 488 height 185
click at [445, 147] on div "Add Column" at bounding box center [266, 135] width 488 height 185
click at [445, 138] on div "Add Column" at bounding box center [266, 135] width 488 height 185
click at [445, 128] on div "Add Column" at bounding box center [266, 135] width 488 height 185
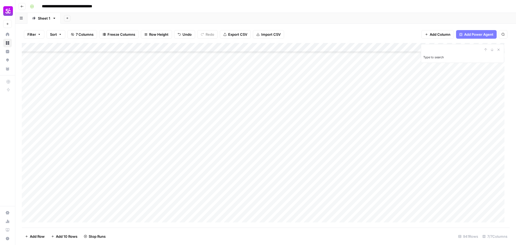
scroll to position [8339, 0]
click at [276, 109] on div "Add Column" at bounding box center [266, 135] width 488 height 185
click at [66, 214] on div "Add Column" at bounding box center [266, 135] width 488 height 185
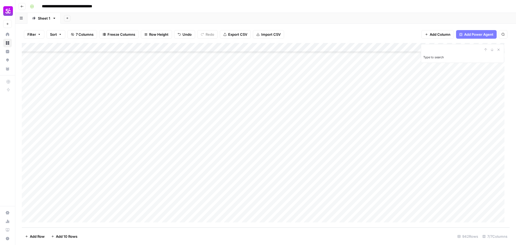
click at [94, 194] on div "Add Column" at bounding box center [266, 135] width 488 height 185
click at [84, 205] on div "Add Column" at bounding box center [266, 135] width 488 height 185
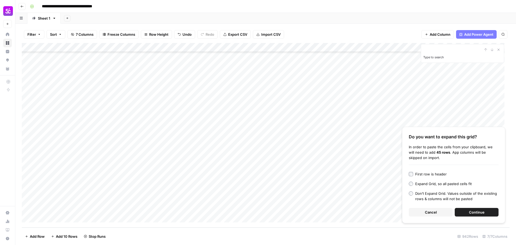
click at [475, 210] on span "Continue" at bounding box center [477, 212] width 16 height 5
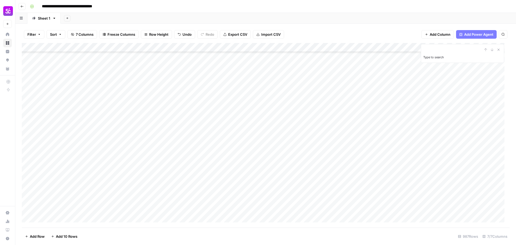
scroll to position [8591, 0]
drag, startPoint x: 78, startPoint y: 207, endPoint x: 71, endPoint y: 74, distance: 133.6
click at [71, 74] on div "Add Column" at bounding box center [266, 135] width 488 height 185
click at [105, 120] on div "Add Column" at bounding box center [266, 135] width 488 height 185
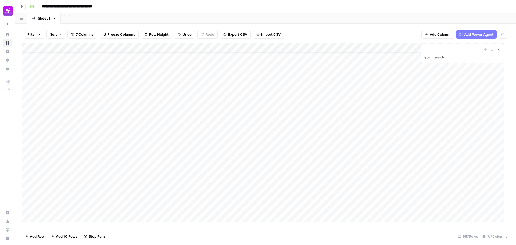
click at [127, 101] on div "Add Column" at bounding box center [266, 135] width 488 height 185
click at [30, 99] on div "Add Column" at bounding box center [266, 135] width 488 height 185
click at [28, 208] on div "Add Column" at bounding box center [266, 135] width 488 height 185
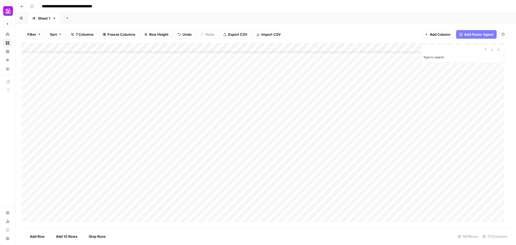
click at [110, 129] on div "Add Column" at bounding box center [266, 135] width 488 height 185
click at [138, 58] on div "Add Column" at bounding box center [266, 135] width 488 height 185
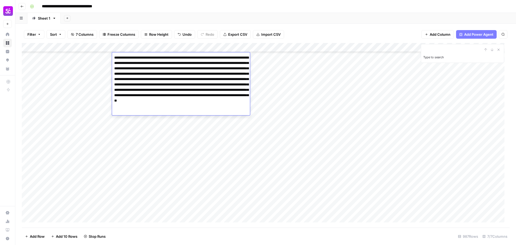
click at [149, 58] on textarea "**********" at bounding box center [181, 84] width 138 height 61
drag, startPoint x: 151, startPoint y: 58, endPoint x: 115, endPoint y: 59, distance: 35.8
click at [115, 59] on textarea "**********" at bounding box center [181, 84] width 138 height 61
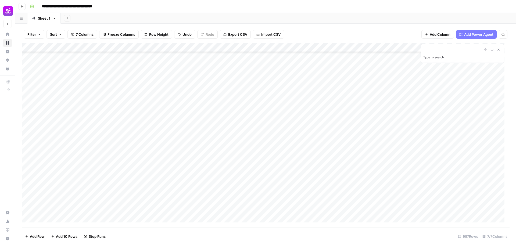
click at [151, 128] on div "Add Column" at bounding box center [266, 135] width 488 height 185
click at [129, 98] on div "Add Column" at bounding box center [266, 135] width 488 height 185
click at [91, 119] on div "Add Column" at bounding box center [266, 135] width 488 height 185
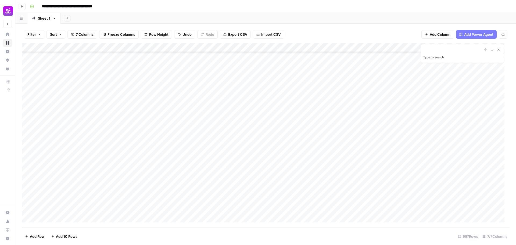
click at [91, 119] on div "Add Column" at bounding box center [266, 135] width 488 height 185
click at [73, 127] on div "Add Column" at bounding box center [266, 135] width 488 height 185
click at [29, 161] on div "Add Column" at bounding box center [266, 135] width 488 height 185
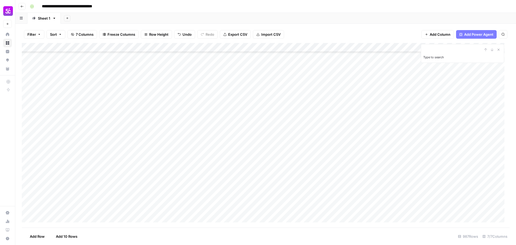
click at [81, 92] on div "Add Column" at bounding box center [266, 135] width 488 height 185
click at [81, 107] on div "Add Column" at bounding box center [266, 135] width 488 height 185
click at [77, 191] on div "Add Column" at bounding box center [266, 135] width 488 height 185
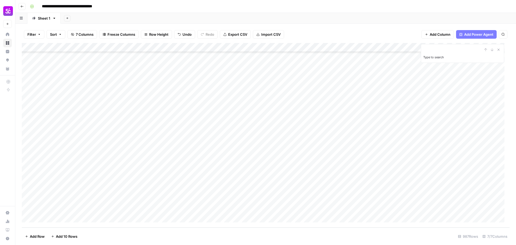
click at [77, 191] on div "Add Column" at bounding box center [266, 135] width 488 height 185
drag, startPoint x: 80, startPoint y: 190, endPoint x: 51, endPoint y: 194, distance: 29.1
click at [51, 194] on textarea "**********" at bounding box center [83, 191] width 86 height 8
type textarea "*****"
click at [74, 180] on div "Add Column" at bounding box center [266, 135] width 488 height 185
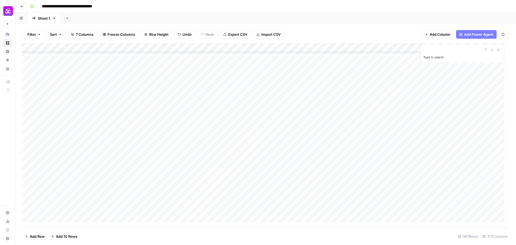
click at [80, 172] on div "Add Column" at bounding box center [266, 135] width 488 height 185
click at [91, 164] on div "Add Column" at bounding box center [266, 135] width 488 height 185
click at [86, 152] on div "Add Column" at bounding box center [266, 135] width 488 height 185
click at [76, 170] on div "Add Column" at bounding box center [266, 135] width 488 height 185
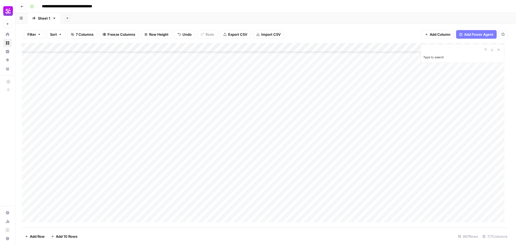
click at [82, 160] on div "Add Column" at bounding box center [266, 135] width 488 height 185
click at [28, 159] on div "Add Column" at bounding box center [266, 135] width 488 height 185
click at [29, 159] on div "Add Column" at bounding box center [266, 135] width 488 height 185
click at [28, 113] on div "Add Column" at bounding box center [266, 135] width 488 height 185
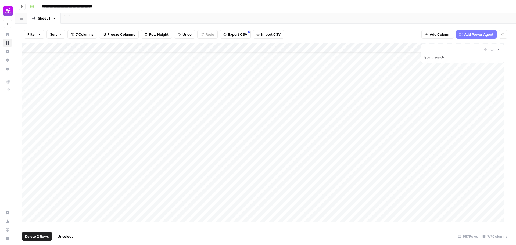
scroll to position [8726, 0]
click at [29, 95] on div "Add Column" at bounding box center [266, 135] width 488 height 185
click at [28, 96] on div "Add Column" at bounding box center [266, 135] width 488 height 185
click at [28, 216] on div "Add Column" at bounding box center [266, 135] width 488 height 185
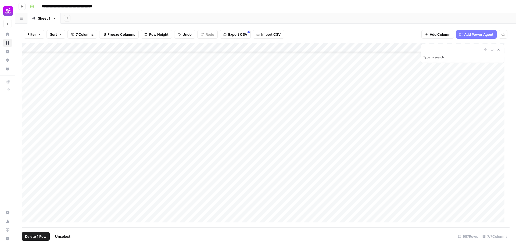
click at [42, 236] on span "Delete 1 Row" at bounding box center [36, 236] width 22 height 5
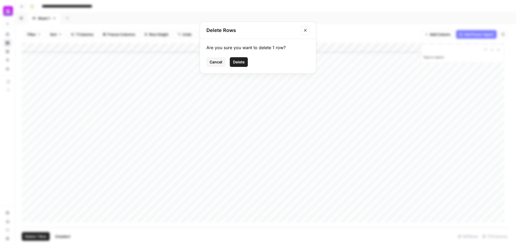
click at [237, 65] on span "Delete" at bounding box center [239, 61] width 12 height 5
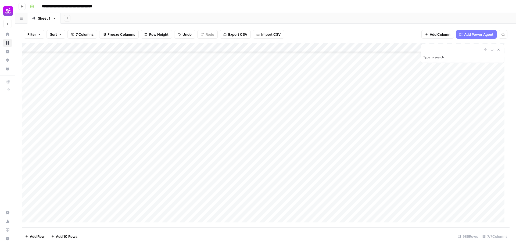
scroll to position [8851, 0]
click at [426, 47] on input "Type to search" at bounding box center [452, 50] width 59 height 6
type input "******"
click at [28, 126] on div "Add Column" at bounding box center [266, 135] width 488 height 185
click at [37, 239] on span "Delete 1 Row" at bounding box center [36, 236] width 22 height 5
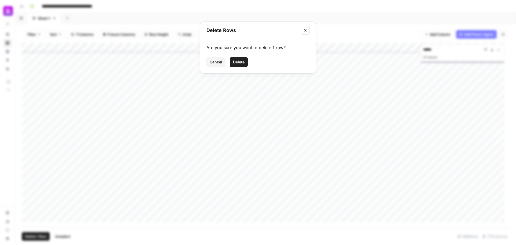
click at [234, 65] on span "Delete" at bounding box center [239, 61] width 12 height 5
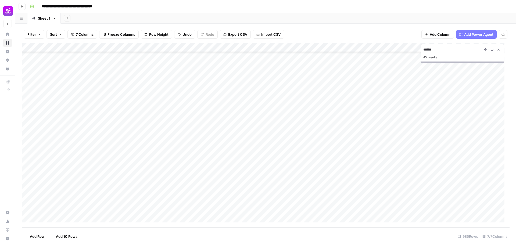
scroll to position [8842, 0]
click at [73, 127] on div "Add Column" at bounding box center [266, 135] width 488 height 185
drag, startPoint x: 64, startPoint y: 129, endPoint x: 112, endPoint y: 127, distance: 47.9
click at [112, 127] on textarea "**********" at bounding box center [83, 127] width 86 height 8
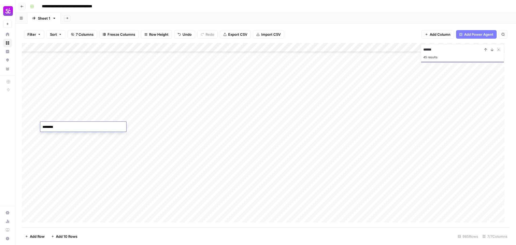
type textarea "*******"
click at [85, 145] on div "Add Column" at bounding box center [266, 135] width 488 height 185
drag, startPoint x: 74, startPoint y: 145, endPoint x: 110, endPoint y: 142, distance: 36.1
click at [110, 142] on textarea "**********" at bounding box center [83, 146] width 86 height 8
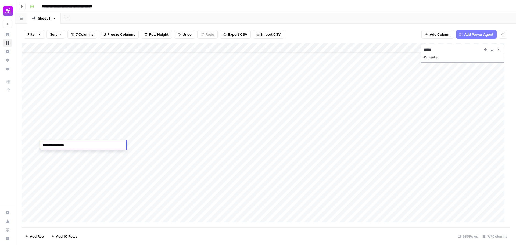
click at [54, 144] on textarea "**********" at bounding box center [83, 146] width 86 height 8
type textarea "**********"
click at [87, 132] on div "Add Column" at bounding box center [266, 135] width 488 height 185
click at [76, 142] on div "Add Column" at bounding box center [266, 135] width 488 height 185
click at [58, 145] on div "Add Column" at bounding box center [266, 135] width 488 height 185
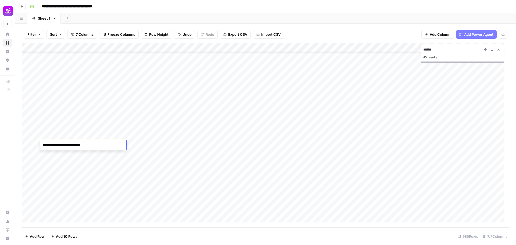
click at [58, 145] on textarea "**********" at bounding box center [83, 146] width 86 height 8
click at [48, 145] on textarea "**********" at bounding box center [83, 146] width 86 height 8
click at [441, 48] on input "******" at bounding box center [452, 50] width 59 height 6
paste input
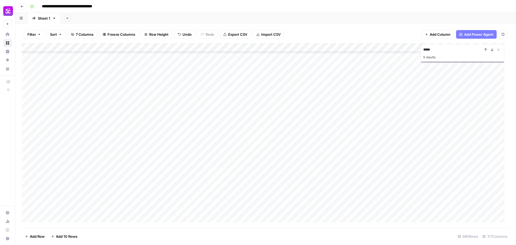
scroll to position [8808, 0]
type input "*****"
click at [77, 78] on div "Add Column" at bounding box center [266, 135] width 488 height 185
click at [81, 66] on div "Add Column" at bounding box center [266, 135] width 488 height 185
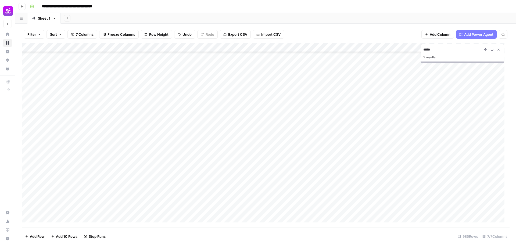
scroll to position [8741, 0]
click at [172, 134] on div "Add Column" at bounding box center [266, 135] width 488 height 185
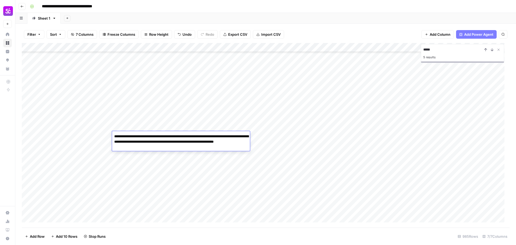
drag, startPoint x: 128, startPoint y: 142, endPoint x: 214, endPoint y: 142, distance: 85.8
click at [214, 142] on textarea "**********" at bounding box center [181, 142] width 138 height 18
click at [151, 136] on textarea "**********" at bounding box center [181, 139] width 138 height 13
type textarea "**********"
click at [217, 121] on div "Add Column" at bounding box center [266, 135] width 488 height 185
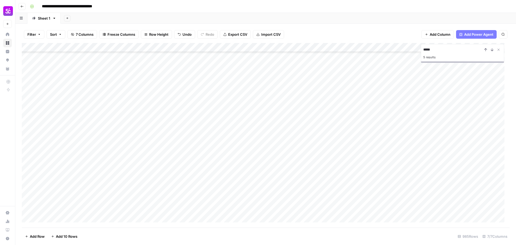
click at [205, 82] on div "Add Column" at bounding box center [266, 135] width 488 height 185
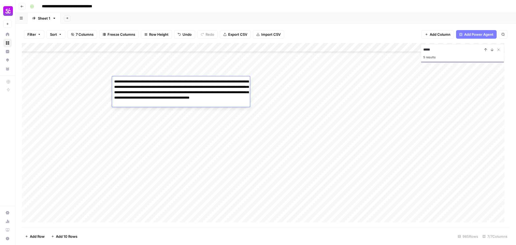
drag, startPoint x: 196, startPoint y: 87, endPoint x: 131, endPoint y: 94, distance: 65.4
click at [131, 94] on textarea "**********" at bounding box center [181, 92] width 138 height 29
click at [202, 89] on textarea "**********" at bounding box center [181, 92] width 138 height 29
drag, startPoint x: 195, startPoint y: 87, endPoint x: 131, endPoint y: 92, distance: 64.1
click at [131, 92] on textarea "**********" at bounding box center [181, 92] width 138 height 29
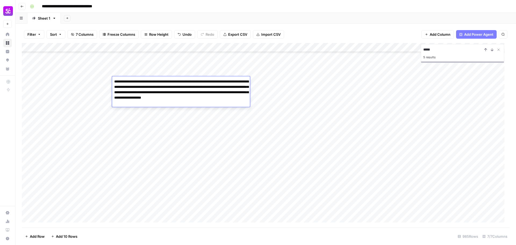
click at [151, 80] on textarea "**********" at bounding box center [181, 92] width 138 height 29
type textarea "**********"
click at [217, 73] on div "Add Column" at bounding box center [266, 135] width 488 height 185
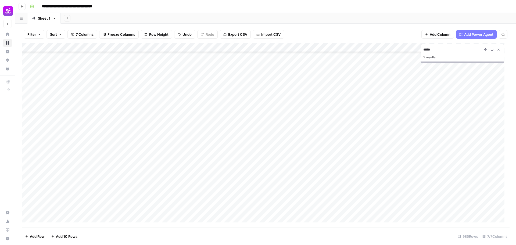
click at [187, 73] on div "Add Column" at bounding box center [266, 135] width 488 height 185
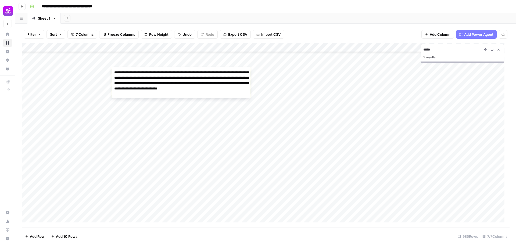
click at [187, 73] on textarea "**********" at bounding box center [181, 83] width 138 height 29
click at [216, 75] on textarea "**********" at bounding box center [181, 83] width 138 height 29
drag, startPoint x: 128, startPoint y: 88, endPoint x: 169, endPoint y: 88, distance: 40.6
click at [169, 88] on textarea "**********" at bounding box center [181, 83] width 138 height 29
click at [152, 73] on textarea "**********" at bounding box center [181, 81] width 138 height 24
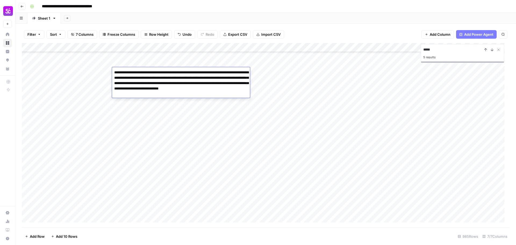
type textarea "**********"
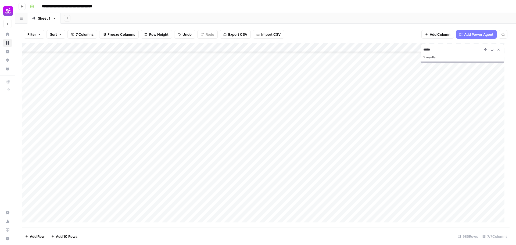
click at [206, 66] on div "Add Column" at bounding box center [266, 135] width 488 height 185
click at [167, 93] on div "Add Column" at bounding box center [266, 135] width 488 height 185
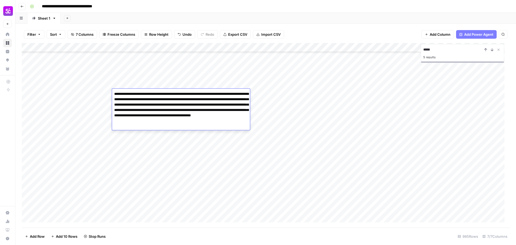
drag, startPoint x: 198, startPoint y: 100, endPoint x: 129, endPoint y: 105, distance: 69.3
click at [129, 105] on textarea "**********" at bounding box center [181, 110] width 138 height 40
click at [140, 105] on textarea "**********" at bounding box center [181, 110] width 138 height 40
drag, startPoint x: 182, startPoint y: 106, endPoint x: 228, endPoint y: 106, distance: 46.0
click at [228, 106] on textarea "**********" at bounding box center [181, 110] width 138 height 40
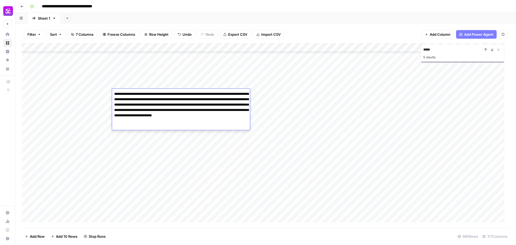
click at [151, 92] on textarea "**********" at bounding box center [181, 110] width 138 height 40
type textarea "**********"
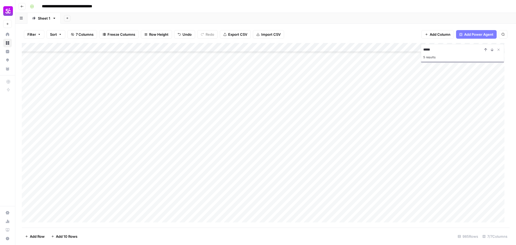
click at [174, 85] on div "Add Column" at bounding box center [266, 135] width 488 height 185
click at [184, 134] on div "Add Column" at bounding box center [266, 135] width 488 height 185
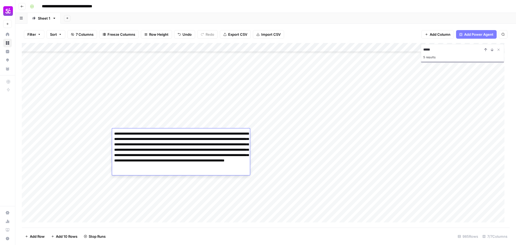
drag, startPoint x: 131, startPoint y: 150, endPoint x: 171, endPoint y: 150, distance: 40.3
click at [171, 150] on textarea "**********" at bounding box center [181, 152] width 138 height 45
click at [151, 134] on textarea "**********" at bounding box center [181, 150] width 138 height 40
type textarea "**********"
click at [200, 122] on div "Add Column" at bounding box center [266, 135] width 488 height 185
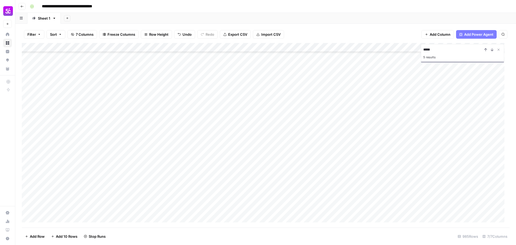
click at [92, 123] on div "Add Column" at bounding box center [266, 135] width 488 height 185
drag, startPoint x: 86, startPoint y: 124, endPoint x: 51, endPoint y: 129, distance: 35.0
click at [51, 129] on body "**********" at bounding box center [258, 122] width 516 height 245
type textarea "*****"
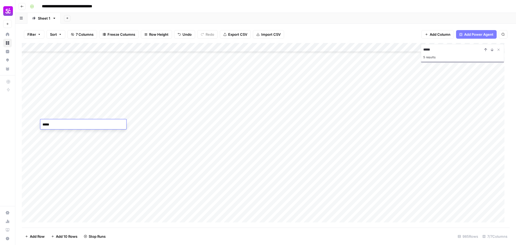
click at [104, 145] on div "Add Column" at bounding box center [266, 135] width 488 height 185
click at [75, 92] on div "Add Column" at bounding box center [266, 135] width 488 height 185
click at [82, 96] on div "Add Column" at bounding box center [266, 135] width 488 height 185
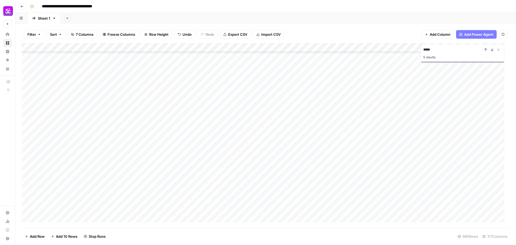
click at [82, 96] on div "Add Column" at bounding box center [266, 135] width 488 height 185
drag, startPoint x: 53, startPoint y: 98, endPoint x: 39, endPoint y: 98, distance: 14.0
click at [39, 98] on body "**********" at bounding box center [258, 122] width 516 height 245
type textarea "**********"
click at [59, 90] on div "Add Column" at bounding box center [266, 135] width 488 height 185
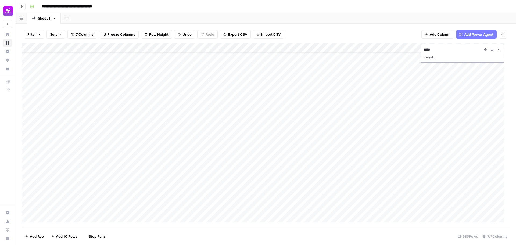
scroll to position [8674, 0]
click at [75, 102] on div "Add Column" at bounding box center [266, 135] width 488 height 185
drag, startPoint x: 89, startPoint y: 102, endPoint x: 80, endPoint y: 105, distance: 9.4
click at [80, 105] on textarea "**********" at bounding box center [83, 103] width 86 height 8
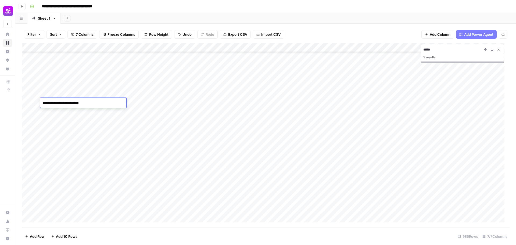
click at [27, 104] on div "Add Column" at bounding box center [266, 135] width 488 height 185
click at [35, 236] on span "Delete 1 Row" at bounding box center [36, 236] width 22 height 5
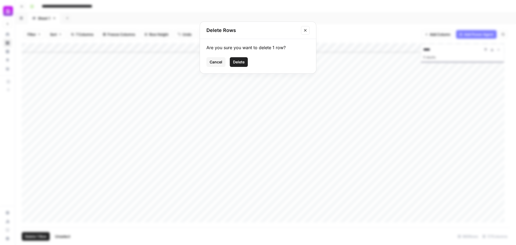
click at [239, 63] on span "Delete" at bounding box center [239, 61] width 12 height 5
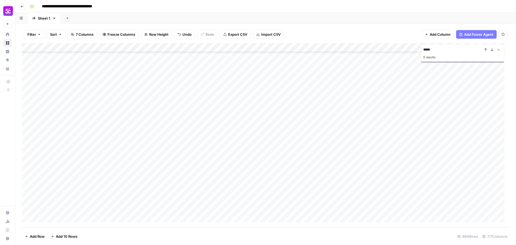
scroll to position [8833, 0]
click at [80, 173] on div "Add Column" at bounding box center [266, 135] width 488 height 185
click at [75, 164] on div "Add Column" at bounding box center [266, 135] width 488 height 185
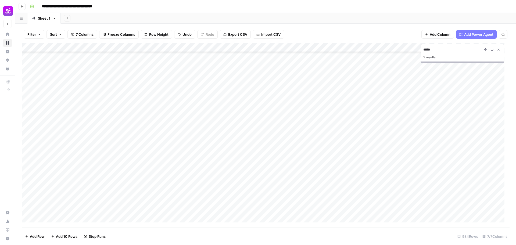
click at [69, 127] on div "Add Column" at bounding box center [266, 135] width 488 height 185
click at [254, 117] on div "Add Column" at bounding box center [266, 135] width 488 height 185
click at [254, 117] on textarea "**********" at bounding box center [292, 119] width 86 height 8
click at [259, 124] on div "Add Column" at bounding box center [266, 135] width 488 height 185
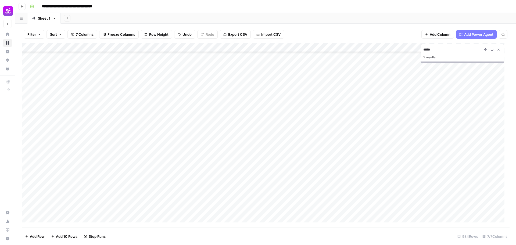
click at [260, 126] on div "Add Column" at bounding box center [266, 135] width 488 height 185
type textarea "**********"
click at [280, 136] on div "Add Column" at bounding box center [266, 135] width 488 height 185
click at [272, 135] on div "Add Column" at bounding box center [266, 135] width 488 height 185
click at [274, 127] on div "Add Column" at bounding box center [266, 135] width 488 height 185
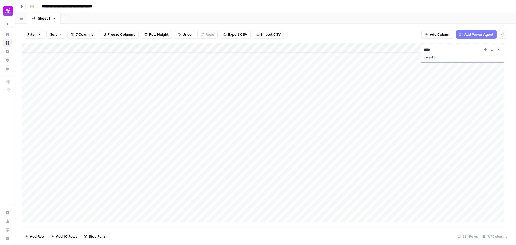
click at [274, 127] on div "Add Column" at bounding box center [266, 135] width 488 height 185
click at [271, 140] on div "Add Column" at bounding box center [266, 135] width 488 height 185
click at [156, 140] on div "Add Column" at bounding box center [266, 135] width 488 height 185
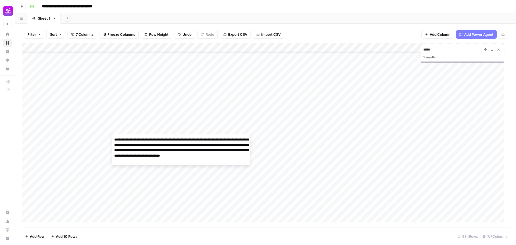
click at [151, 140] on textarea "**********" at bounding box center [181, 150] width 138 height 29
type textarea "**********"
click at [170, 130] on div "Add Column" at bounding box center [266, 135] width 488 height 185
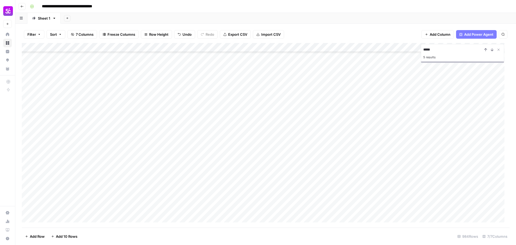
scroll to position [8564, 0]
click at [267, 104] on div "Add Column" at bounding box center [266, 135] width 488 height 185
type textarea "**********"
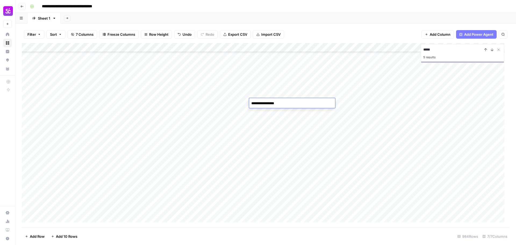
click at [284, 97] on div "Add Column" at bounding box center [266, 135] width 488 height 185
type textarea "**********"
click at [280, 102] on div "Add Column" at bounding box center [266, 135] width 488 height 185
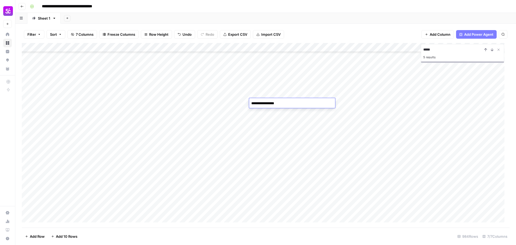
click at [280, 102] on textarea "**********" at bounding box center [292, 104] width 86 height 8
click at [279, 113] on div "Add Column" at bounding box center [266, 135] width 488 height 185
click at [277, 119] on div "Add Column" at bounding box center [266, 135] width 488 height 185
click at [277, 121] on div "Add Column" at bounding box center [266, 135] width 488 height 185
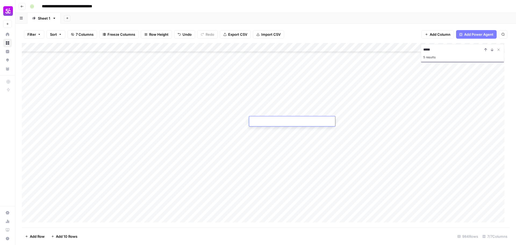
type textarea "**********"
click at [276, 130] on div "Add Column" at bounding box center [266, 135] width 488 height 185
click at [275, 139] on div "Add Column" at bounding box center [266, 135] width 488 height 185
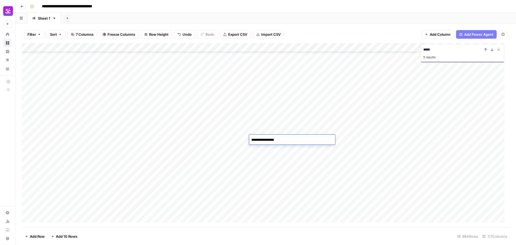
click at [275, 147] on div "Add Column" at bounding box center [266, 135] width 488 height 185
click at [275, 156] on div "Add Column" at bounding box center [266, 135] width 488 height 185
type textarea "**********"
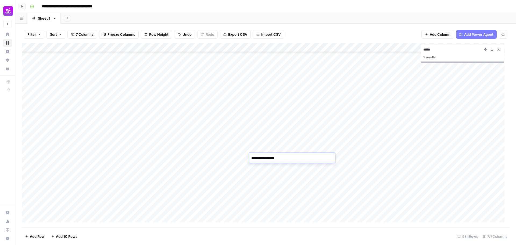
click at [274, 165] on div "Add Column" at bounding box center [266, 135] width 488 height 185
click at [275, 177] on div "Add Column" at bounding box center [266, 135] width 488 height 185
click at [263, 208] on div "Add Column" at bounding box center [266, 135] width 488 height 185
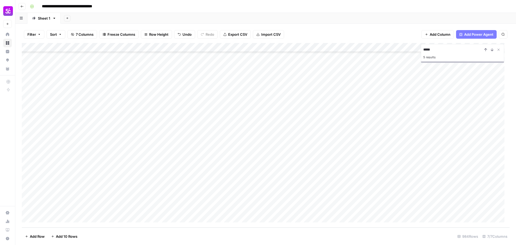
click at [263, 208] on div "Add Column" at bounding box center [266, 135] width 488 height 185
click at [261, 201] on div "Add Column" at bounding box center [266, 135] width 488 height 185
click at [261, 193] on div "Add Column" at bounding box center [266, 135] width 488 height 185
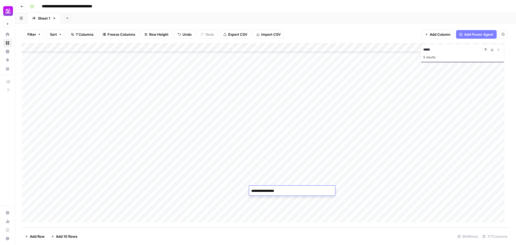
click at [263, 182] on div "Add Column" at bounding box center [266, 135] width 488 height 185
click at [263, 172] on div "Add Column" at bounding box center [266, 135] width 488 height 185
type textarea "**********"
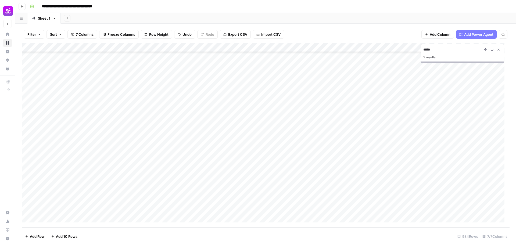
click at [263, 166] on div "Add Column" at bounding box center [266, 135] width 488 height 185
type textarea "**********"
click at [263, 153] on div "Add Column" at bounding box center [266, 135] width 488 height 185
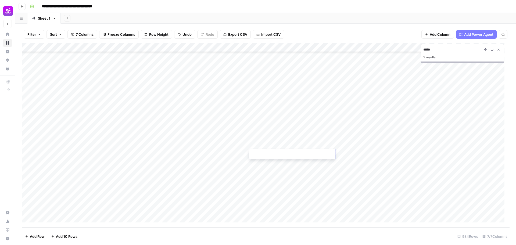
type textarea "**********"
click at [262, 142] on div "Add Column" at bounding box center [266, 135] width 488 height 185
type textarea "**********"
click at [261, 136] on div "Add Column" at bounding box center [266, 135] width 488 height 185
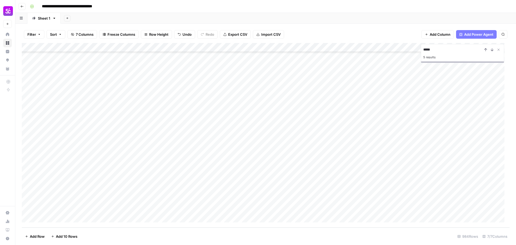
click at [261, 136] on div "Add Column" at bounding box center [266, 135] width 488 height 185
type textarea "**********"
click at [261, 129] on div "Add Column" at bounding box center [266, 135] width 488 height 185
type textarea "**********"
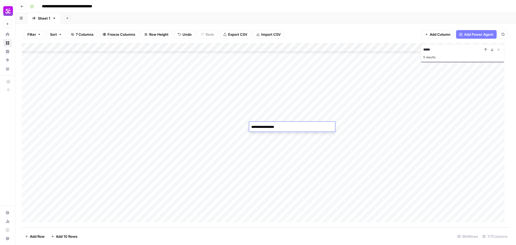
click at [260, 119] on div "Add Column" at bounding box center [266, 135] width 488 height 185
type textarea "**********"
click at [262, 109] on div "Add Column" at bounding box center [266, 135] width 488 height 185
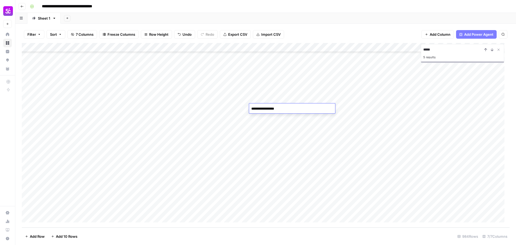
click at [264, 103] on div "Add Column" at bounding box center [266, 135] width 488 height 185
type textarea "**********"
click at [269, 88] on div "Add Column" at bounding box center [266, 135] width 488 height 185
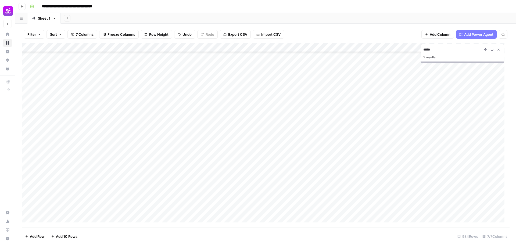
click at [266, 190] on div "Add Column" at bounding box center [266, 135] width 488 height 185
click at [266, 190] on textarea at bounding box center [292, 192] width 86 height 8
type textarea "**********"
click at [264, 183] on div "Add Column" at bounding box center [266, 135] width 488 height 185
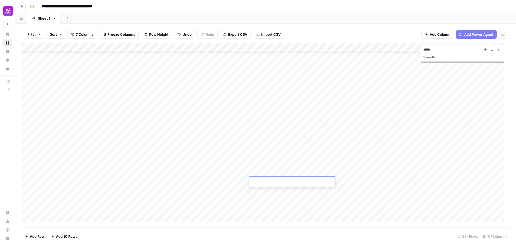
type textarea "**********"
click at [265, 173] on div "Add Column" at bounding box center [266, 135] width 488 height 185
click at [265, 163] on div "Add Column" at bounding box center [266, 135] width 488 height 185
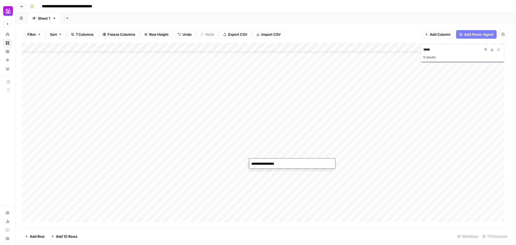
click at [266, 153] on div "Add Column" at bounding box center [266, 135] width 488 height 185
click at [266, 144] on div "Add Column" at bounding box center [266, 135] width 488 height 185
click at [266, 138] on div "Add Column" at bounding box center [266, 135] width 488 height 185
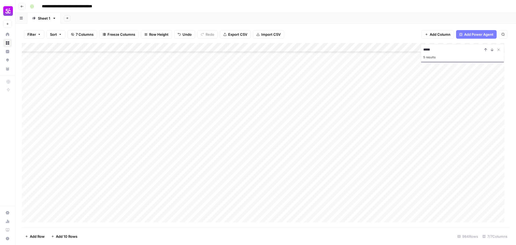
click at [266, 138] on div "Add Column" at bounding box center [266, 135] width 488 height 185
click at [267, 127] on div "Add Column" at bounding box center [266, 135] width 488 height 185
click at [267, 116] on div "Add Column" at bounding box center [266, 135] width 488 height 185
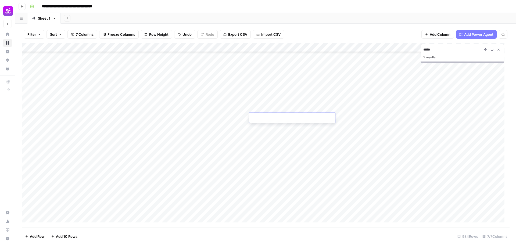
type textarea "**********"
click at [266, 111] on div "Add Column" at bounding box center [266, 135] width 488 height 185
click at [267, 98] on div "Add Column" at bounding box center [266, 135] width 488 height 185
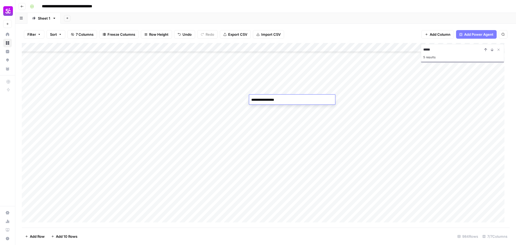
click at [271, 90] on div "Add Column" at bounding box center [266, 135] width 488 height 185
type textarea "**********"
click at [272, 79] on div "Add Column" at bounding box center [266, 135] width 488 height 185
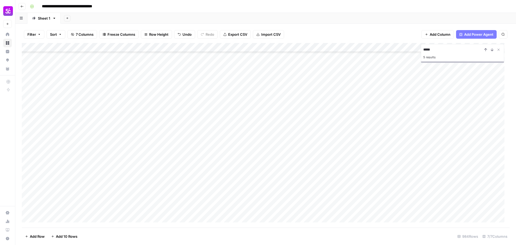
click at [265, 181] on div "Add Column" at bounding box center [266, 135] width 488 height 185
click at [263, 173] on div "Add Column" at bounding box center [266, 135] width 488 height 185
click at [263, 166] on div "Add Column" at bounding box center [266, 135] width 488 height 185
click at [264, 162] on div "Add Column" at bounding box center [266, 135] width 488 height 185
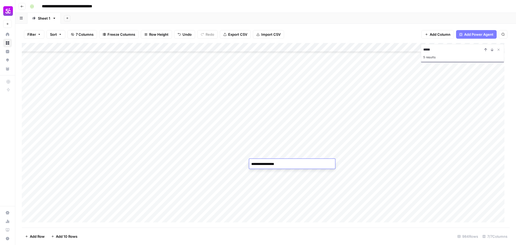
click at [264, 155] on div "Add Column" at bounding box center [266, 135] width 488 height 185
click at [266, 147] on div "Add Column" at bounding box center [266, 135] width 488 height 185
type textarea "**********"
click at [268, 135] on div "Add Column" at bounding box center [266, 135] width 488 height 185
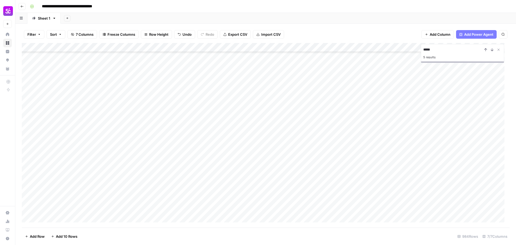
click at [267, 128] on div "Add Column" at bounding box center [266, 135] width 488 height 185
type textarea "**********"
click at [268, 116] on div "Add Column" at bounding box center [266, 135] width 488 height 185
click at [269, 109] on div "Add Column" at bounding box center [266, 135] width 488 height 185
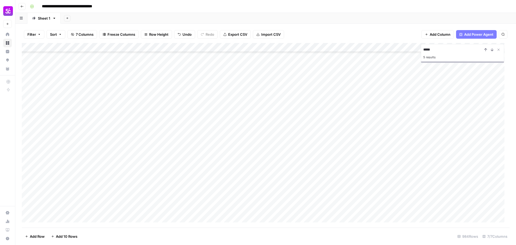
scroll to position [8530, 0]
click at [374, 126] on div "Add Column" at bounding box center [266, 135] width 488 height 185
click at [374, 129] on textarea "**********" at bounding box center [415, 128] width 86 height 8
drag, startPoint x: 424, startPoint y: 128, endPoint x: 420, endPoint y: 130, distance: 5.3
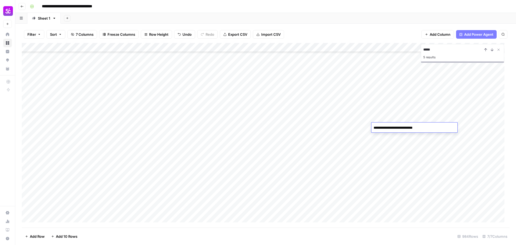
click at [420, 130] on textarea "**********" at bounding box center [415, 128] width 86 height 8
type textarea "**********"
click at [411, 116] on div "Add Column" at bounding box center [266, 135] width 488 height 185
click at [412, 127] on div "Add Column" at bounding box center [266, 135] width 488 height 185
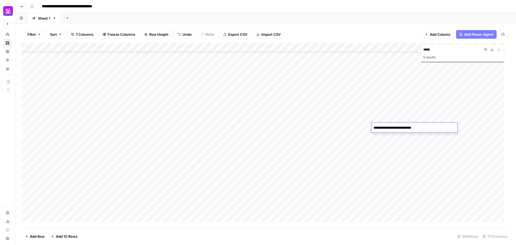
click at [408, 117] on div "Add Column" at bounding box center [266, 135] width 488 height 185
click at [406, 128] on div "Add Column" at bounding box center [266, 135] width 488 height 185
click at [398, 137] on div "Add Column" at bounding box center [266, 135] width 488 height 185
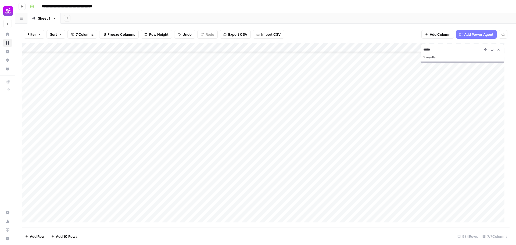
click at [397, 147] on div "Add Column" at bounding box center [266, 135] width 488 height 185
type textarea "**********"
click at [396, 156] on div "Add Column" at bounding box center [266, 135] width 488 height 185
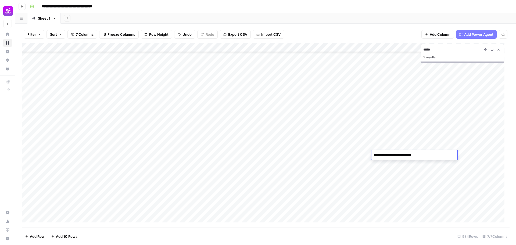
click at [395, 163] on div "Add Column" at bounding box center [266, 135] width 488 height 185
click at [393, 174] on div "Add Column" at bounding box center [266, 135] width 488 height 185
click at [391, 183] on div "Add Column" at bounding box center [266, 135] width 488 height 185
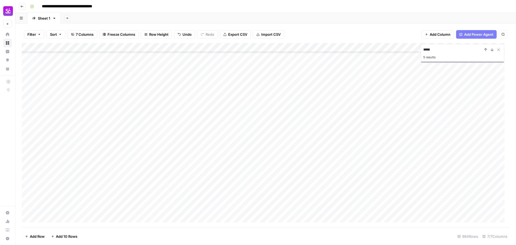
click at [391, 183] on div "Add Column" at bounding box center [266, 135] width 488 height 185
click at [390, 193] on div "Add Column" at bounding box center [266, 135] width 488 height 185
click at [383, 206] on div "Add Column" at bounding box center [266, 135] width 488 height 185
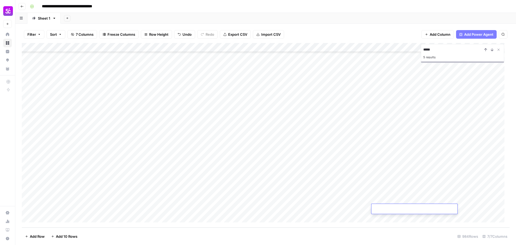
type textarea "**********"
click at [381, 199] on div "Add Column" at bounding box center [266, 135] width 488 height 185
type textarea "**********"
click at [383, 191] on div "Add Column" at bounding box center [266, 135] width 488 height 185
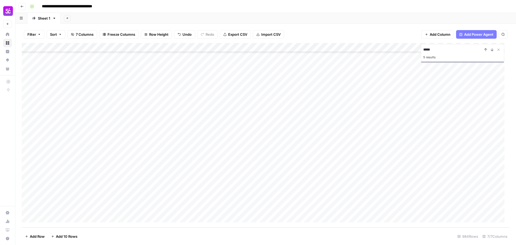
click at [383, 191] on div "Add Column" at bounding box center [266, 135] width 488 height 185
type textarea "**********"
click at [384, 181] on div "Add Column" at bounding box center [266, 135] width 488 height 185
click at [384, 180] on div "Add Column" at bounding box center [266, 135] width 488 height 185
type textarea "**********"
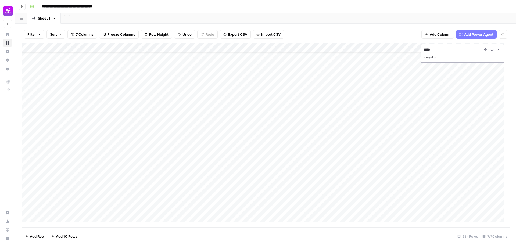
click at [384, 170] on div "Add Column" at bounding box center [266, 135] width 488 height 185
type textarea "**********"
click at [384, 163] on div "Add Column" at bounding box center [266, 135] width 488 height 185
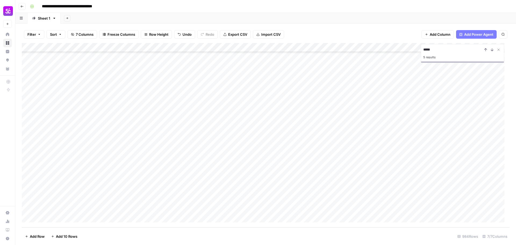
click at [384, 156] on div "Add Column" at bounding box center [266, 135] width 488 height 185
click at [384, 148] on div "Add Column" at bounding box center [266, 135] width 488 height 185
type textarea "**********"
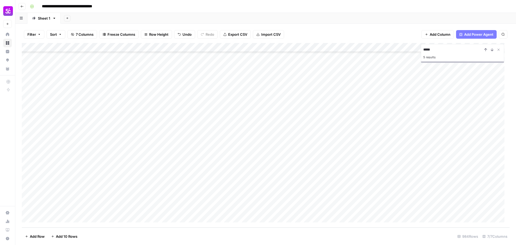
click at [387, 137] on div "Add Column" at bounding box center [266, 135] width 488 height 185
type textarea "**********"
click at [388, 124] on div "Add Column" at bounding box center [266, 135] width 488 height 185
click at [388, 117] on div "Add Column" at bounding box center [266, 135] width 488 height 185
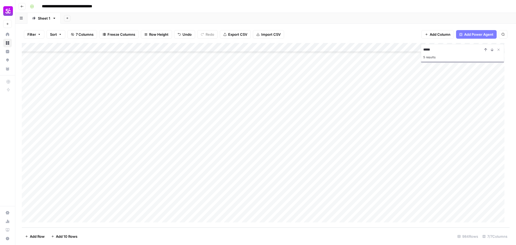
click at [390, 109] on div "Add Column" at bounding box center [266, 135] width 488 height 185
click at [389, 101] on div "Add Column" at bounding box center [266, 135] width 488 height 185
click at [391, 91] on div "Add Column" at bounding box center [266, 135] width 488 height 185
click at [390, 82] on div "Add Column" at bounding box center [266, 135] width 488 height 185
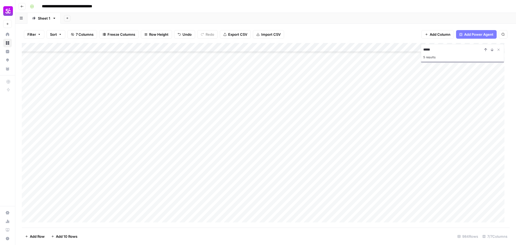
click at [389, 174] on div "Add Column" at bounding box center [266, 135] width 488 height 185
click at [388, 167] on div "Add Column" at bounding box center [266, 135] width 488 height 185
click at [388, 164] on div "Add Column" at bounding box center [266, 135] width 488 height 185
click at [389, 154] on div "Add Column" at bounding box center [266, 135] width 488 height 185
click at [389, 145] on div "Add Column" at bounding box center [266, 135] width 488 height 185
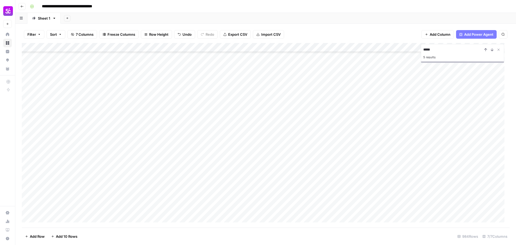
click at [391, 135] on div "Add Column" at bounding box center [266, 135] width 488 height 185
click at [391, 127] on div "Add Column" at bounding box center [266, 135] width 488 height 185
click at [390, 117] on div "Add Column" at bounding box center [266, 135] width 488 height 185
click at [390, 109] on div "Add Column" at bounding box center [266, 135] width 488 height 185
click at [389, 98] on div "Add Column" at bounding box center [266, 135] width 488 height 185
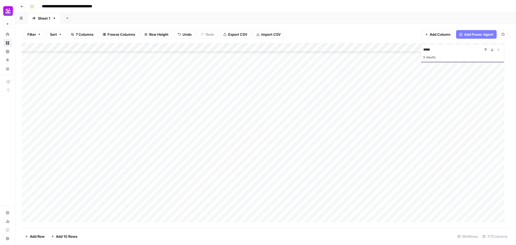
click at [387, 90] on div "Add Column" at bounding box center [266, 135] width 488 height 185
click at [386, 79] on div "Add Column" at bounding box center [266, 135] width 488 height 185
click at [394, 110] on div "Add Column" at bounding box center [266, 135] width 488 height 185
click at [392, 119] on div "Add Column" at bounding box center [266, 135] width 488 height 185
click at [392, 131] on div "Add Column" at bounding box center [266, 135] width 488 height 185
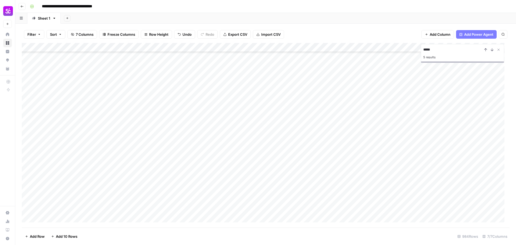
click at [392, 108] on div "Add Column" at bounding box center [266, 135] width 488 height 185
click at [393, 134] on div "Add Column" at bounding box center [266, 135] width 488 height 185
click at [391, 109] on div "Add Column" at bounding box center [266, 135] width 488 height 185
click at [391, 93] on div "Add Column" at bounding box center [266, 135] width 488 height 185
click at [393, 100] on div "Add Column" at bounding box center [266, 135] width 488 height 185
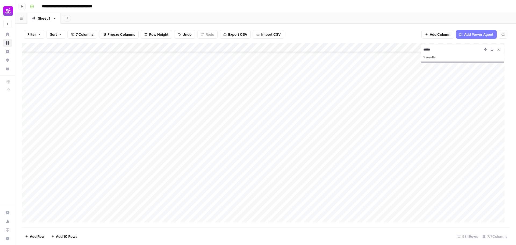
click at [393, 76] on div "Add Column" at bounding box center [266, 135] width 488 height 185
click at [389, 167] on div "Add Column" at bounding box center [266, 135] width 488 height 185
click at [389, 154] on div "Add Column" at bounding box center [266, 135] width 488 height 185
click at [393, 145] on div "Add Column" at bounding box center [266, 135] width 488 height 185
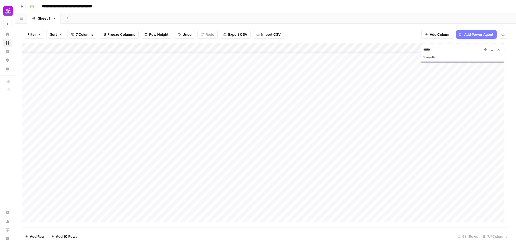
click at [397, 136] on div "Add Column" at bounding box center [266, 135] width 488 height 185
click at [395, 125] on div "Add Column" at bounding box center [266, 135] width 488 height 185
click at [394, 118] on div "Add Column" at bounding box center [266, 135] width 488 height 185
click at [395, 108] on div "Add Column" at bounding box center [266, 135] width 488 height 185
click at [395, 98] on div "Add Column" at bounding box center [266, 135] width 488 height 185
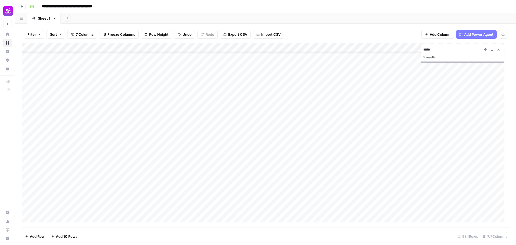
click at [395, 88] on div "Add Column" at bounding box center [266, 135] width 488 height 185
click at [213, 208] on div "Add Column" at bounding box center [266, 135] width 488 height 185
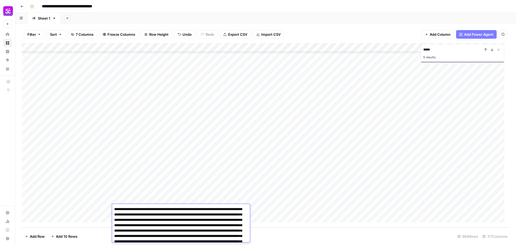
scroll to position [110, 0]
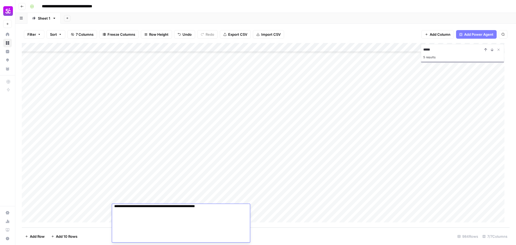
click at [293, 139] on div "Add Column" at bounding box center [266, 135] width 488 height 185
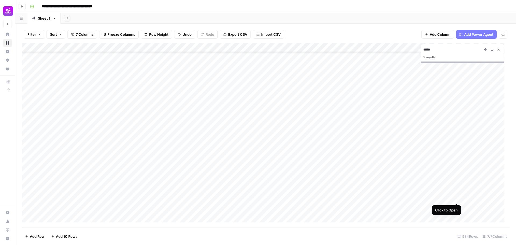
click at [456, 198] on div "Add Column" at bounding box center [266, 135] width 488 height 185
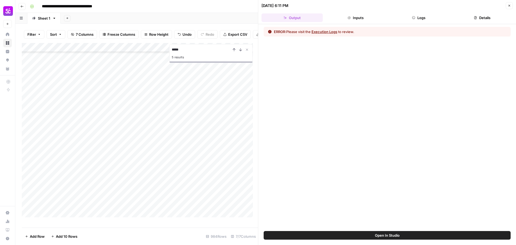
click at [368, 15] on button "Inputs" at bounding box center [355, 17] width 61 height 9
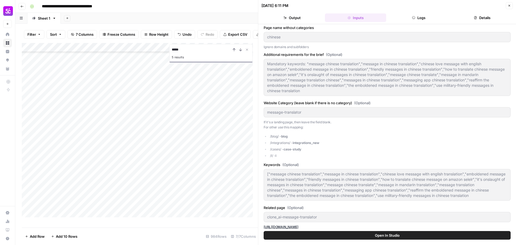
scroll to position [3, 0]
click at [415, 23] on header "10/14/25 at 6:11 PM Close Output Inputs Logs Details" at bounding box center [387, 12] width 258 height 24
drag, startPoint x: 422, startPoint y: 21, endPoint x: 426, endPoint y: 20, distance: 3.5
click at [423, 21] on button "Logs" at bounding box center [418, 17] width 61 height 9
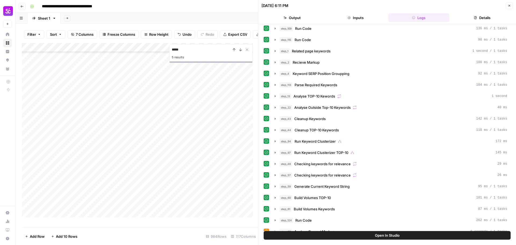
click at [481, 15] on button "Details" at bounding box center [482, 17] width 61 height 9
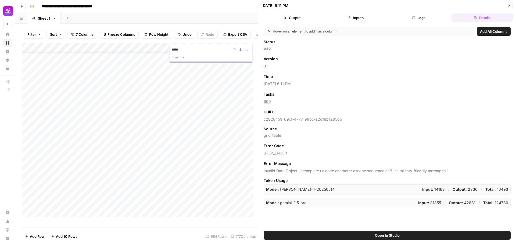
click at [420, 19] on button "Logs" at bounding box center [418, 17] width 61 height 9
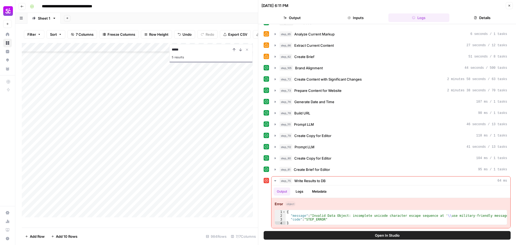
scroll to position [8497, 0]
click at [507, 5] on button "Close" at bounding box center [509, 5] width 7 height 7
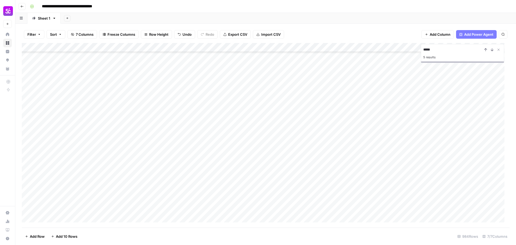
scroll to position [8329, 0]
click at [210, 163] on div "Add Column" at bounding box center [266, 135] width 488 height 185
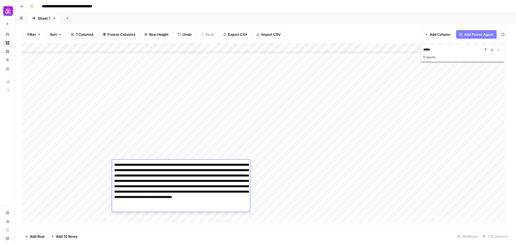
drag, startPoint x: 224, startPoint y: 208, endPoint x: 134, endPoint y: 212, distance: 89.6
click at [134, 212] on body "**********" at bounding box center [258, 122] width 516 height 245
type textarea "**********"
click at [359, 168] on div "Add Column" at bounding box center [266, 135] width 488 height 185
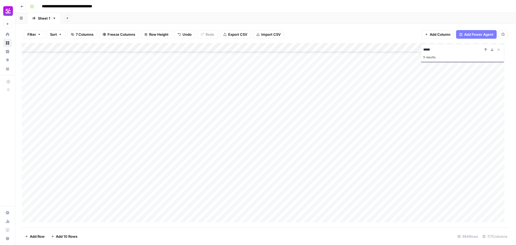
click at [359, 168] on div "Add Column" at bounding box center [266, 135] width 488 height 185
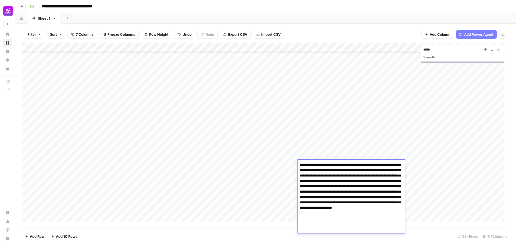
drag, startPoint x: 354, startPoint y: 220, endPoint x: 372, endPoint y: 226, distance: 19.0
click at [372, 226] on textarea "**********" at bounding box center [352, 194] width 108 height 67
type textarea "**********"
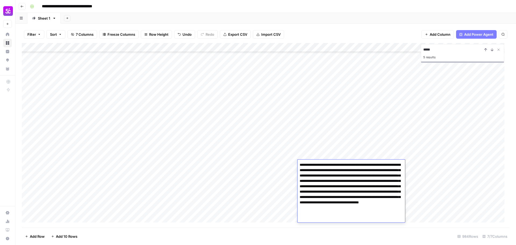
click at [351, 147] on div "Add Column" at bounding box center [266, 135] width 488 height 185
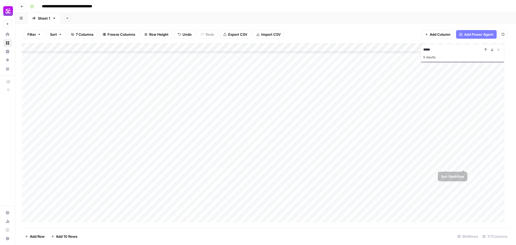
click at [463, 164] on div "Add Column" at bounding box center [266, 135] width 488 height 185
click at [78, 166] on div "Add Column" at bounding box center [266, 135] width 488 height 185
click at [232, 177] on div "Add Column" at bounding box center [266, 135] width 488 height 185
click at [345, 155] on div "Add Column" at bounding box center [266, 135] width 488 height 185
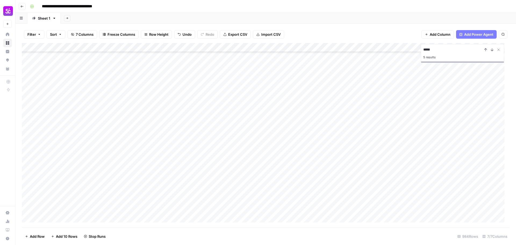
scroll to position [8362, 0]
click at [239, 112] on div "Add Column" at bounding box center [266, 135] width 488 height 185
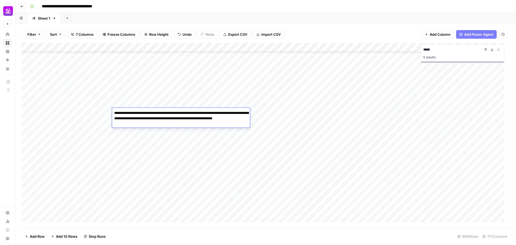
click at [334, 114] on div "Add Column" at bounding box center [266, 135] width 488 height 185
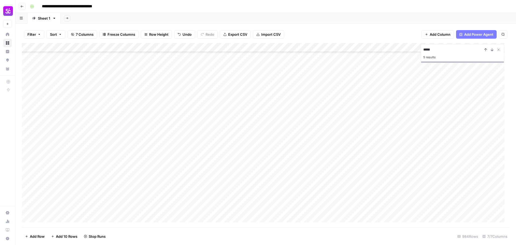
click at [334, 114] on div "Add Column" at bounding box center [266, 135] width 488 height 185
click at [356, 148] on div "Add Column" at bounding box center [266, 135] width 488 height 185
click at [85, 128] on div "Add Column" at bounding box center [266, 135] width 488 height 185
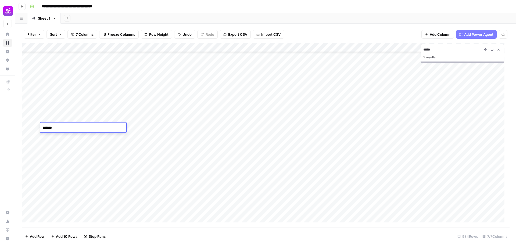
click at [68, 117] on div "Add Column" at bounding box center [266, 135] width 488 height 185
drag, startPoint x: 143, startPoint y: 133, endPoint x: 149, endPoint y: 134, distance: 6.0
click at [143, 133] on div "Add Column" at bounding box center [266, 135] width 488 height 185
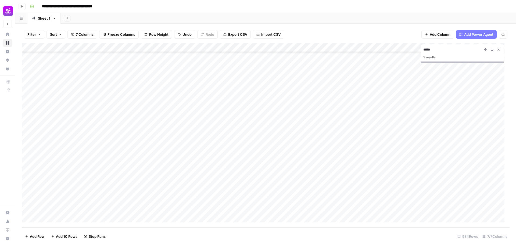
click at [197, 209] on div "Add Column" at bounding box center [266, 135] width 488 height 185
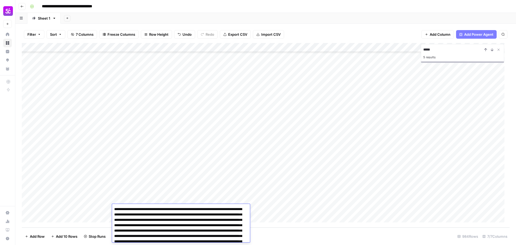
scroll to position [110, 0]
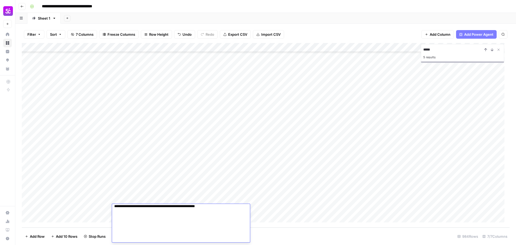
drag, startPoint x: 186, startPoint y: 222, endPoint x: 191, endPoint y: 223, distance: 4.7
click at [191, 223] on textarea at bounding box center [178, 168] width 133 height 147
click at [156, 226] on textarea at bounding box center [178, 168] width 133 height 147
drag, startPoint x: 178, startPoint y: 229, endPoint x: 187, endPoint y: 229, distance: 9.2
click at [187, 229] on textarea at bounding box center [178, 168] width 133 height 147
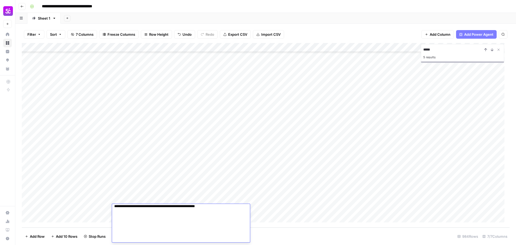
click at [166, 231] on textarea at bounding box center [178, 168] width 133 height 147
drag, startPoint x: 125, startPoint y: 234, endPoint x: 165, endPoint y: 234, distance: 39.5
click at [165, 234] on textarea at bounding box center [178, 168] width 133 height 147
click at [154, 207] on textarea at bounding box center [178, 168] width 133 height 147
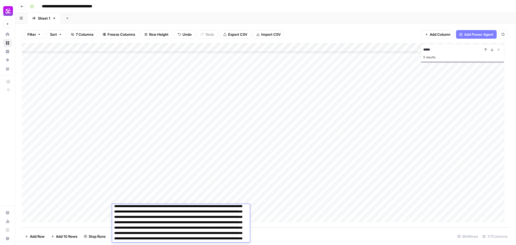
scroll to position [0, 0]
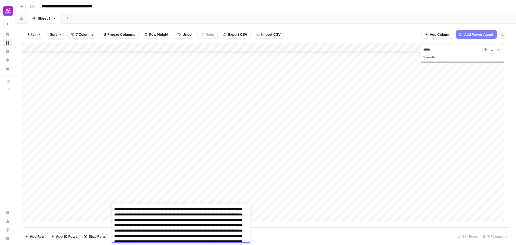
drag, startPoint x: 134, startPoint y: 226, endPoint x: 175, endPoint y: 226, distance: 41.1
type textarea "**********"
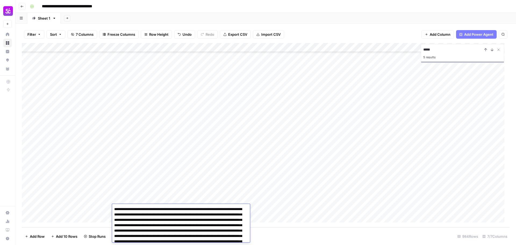
click at [196, 154] on div "Add Column" at bounding box center [266, 135] width 488 height 185
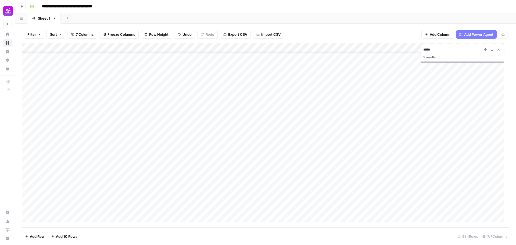
click at [173, 190] on div "Add Column" at bounding box center [266, 135] width 488 height 185
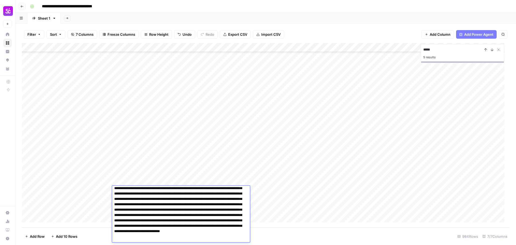
scroll to position [58, 0]
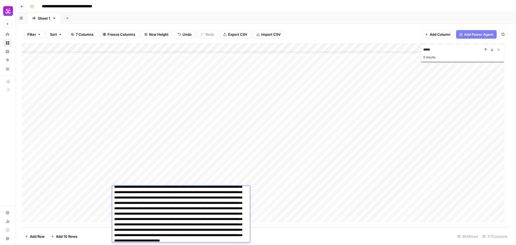
drag, startPoint x: 126, startPoint y: 190, endPoint x: 165, endPoint y: 199, distance: 40.7
click at [165, 199] on textarea at bounding box center [178, 198] width 133 height 137
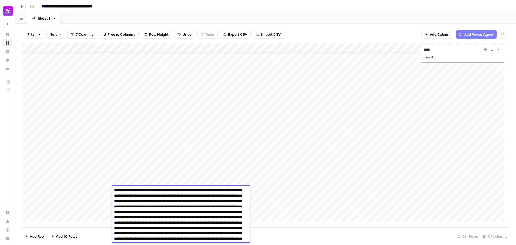
scroll to position [0, 0]
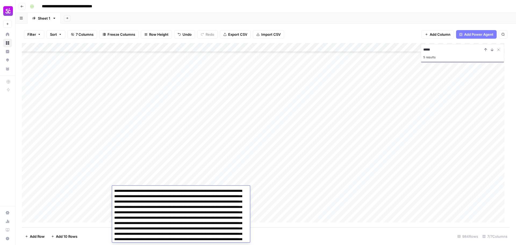
type textarea "**********"
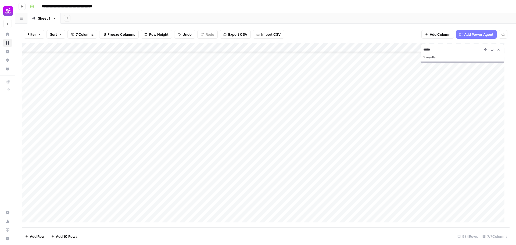
click at [197, 183] on div "Add Column" at bounding box center [266, 135] width 488 height 185
click at [197, 192] on div "Add Column" at bounding box center [266, 135] width 488 height 185
click at [185, 202] on div "Add Column" at bounding box center [266, 135] width 488 height 185
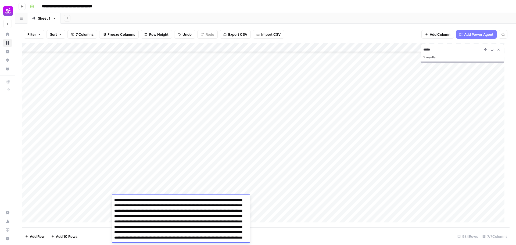
drag, startPoint x: 183, startPoint y: 212, endPoint x: 127, endPoint y: 217, distance: 56.2
click at [127, 217] on textarea "**********" at bounding box center [178, 227] width 133 height 61
click at [150, 200] on textarea "**********" at bounding box center [178, 227] width 133 height 61
type textarea "**********"
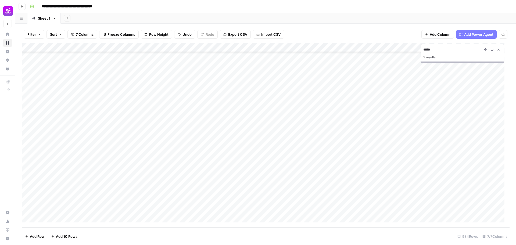
click at [170, 180] on div "Add Column" at bounding box center [266, 135] width 488 height 185
click at [233, 94] on div "Add Column" at bounding box center [266, 135] width 488 height 185
click at [229, 84] on div "Add Column" at bounding box center [266, 135] width 488 height 185
click at [230, 92] on div "Add Column" at bounding box center [266, 135] width 488 height 185
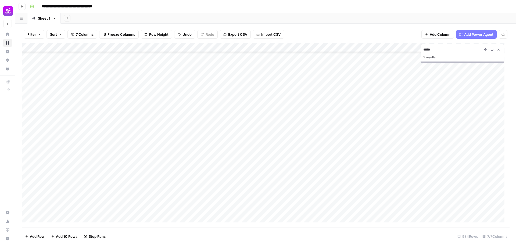
click at [230, 92] on div "Add Column" at bounding box center [266, 135] width 488 height 185
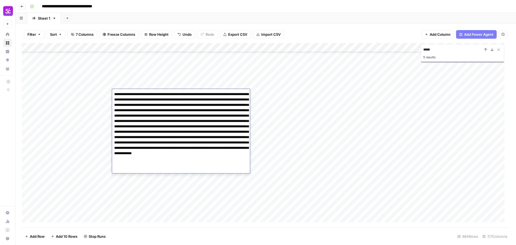
click at [269, 115] on div "Add Column" at bounding box center [266, 135] width 488 height 185
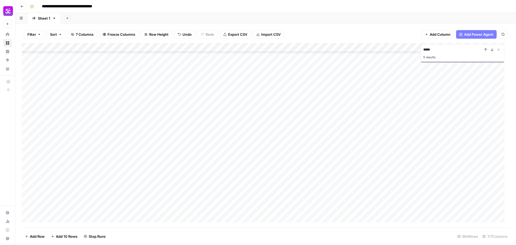
click at [225, 124] on div "Add Column" at bounding box center [266, 135] width 488 height 185
click at [221, 161] on div "Add Column" at bounding box center [266, 135] width 488 height 185
click at [28, 128] on div "Add Column" at bounding box center [266, 135] width 488 height 185
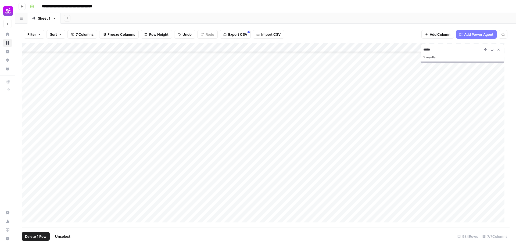
scroll to position [8833, 0]
click at [27, 207] on div "Add Column" at bounding box center [266, 135] width 488 height 185
click at [322, 100] on div "Add Column" at bounding box center [266, 135] width 488 height 185
click at [315, 95] on div "Add Column" at bounding box center [266, 135] width 488 height 185
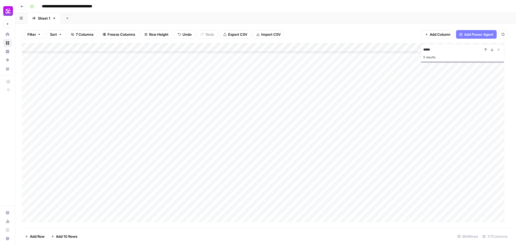
click at [349, 93] on div "Add Column" at bounding box center [266, 135] width 488 height 185
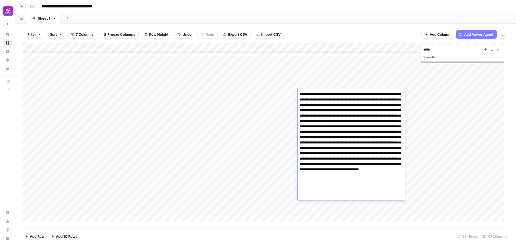
click at [349, 93] on textarea at bounding box center [352, 143] width 108 height 104
click at [273, 96] on div "Add Column" at bounding box center [266, 135] width 488 height 185
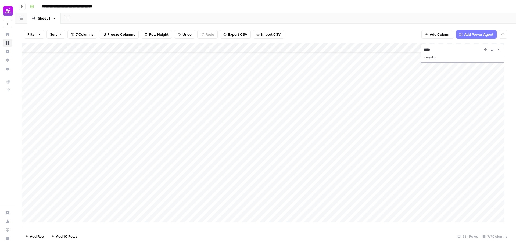
click at [320, 94] on div "Add Column" at bounding box center [266, 135] width 488 height 185
click at [277, 95] on div "Add Column" at bounding box center [266, 135] width 488 height 185
click at [380, 93] on div "Add Column" at bounding box center [266, 135] width 488 height 185
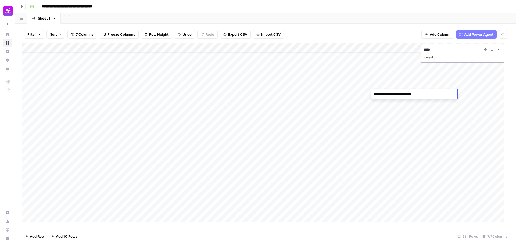
click at [330, 94] on div "Add Column" at bounding box center [266, 135] width 488 height 185
click at [58, 93] on div "Add Column" at bounding box center [266, 135] width 488 height 185
drag, startPoint x: 59, startPoint y: 96, endPoint x: 47, endPoint y: 97, distance: 11.9
click at [47, 97] on textarea "*******" at bounding box center [83, 95] width 86 height 8
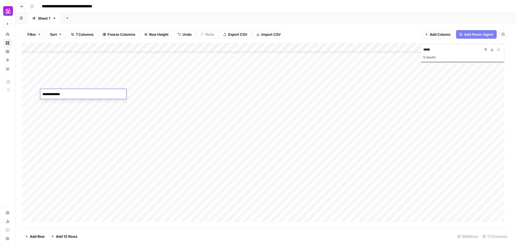
type textarea "**********"
click at [155, 94] on div "Add Column" at bounding box center [266, 135] width 488 height 185
click at [161, 174] on div "Add Column" at bounding box center [266, 135] width 488 height 185
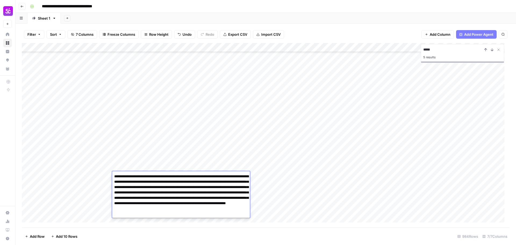
drag, startPoint x: 151, startPoint y: 177, endPoint x: 169, endPoint y: 215, distance: 41.7
click at [169, 215] on textarea "**********" at bounding box center [181, 195] width 138 height 45
click at [315, 176] on div "Add Column" at bounding box center [266, 135] width 488 height 185
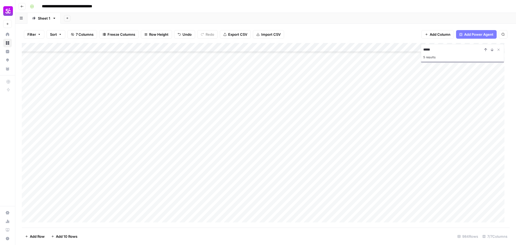
click at [315, 176] on div "Add Column" at bounding box center [266, 135] width 488 height 185
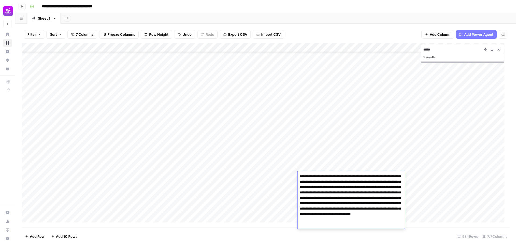
drag, startPoint x: 302, startPoint y: 177, endPoint x: 402, endPoint y: 220, distance: 109.7
click at [402, 220] on textarea "**********" at bounding box center [352, 198] width 108 height 51
type textarea "**********"
click at [335, 167] on div "Add Column" at bounding box center [266, 135] width 488 height 185
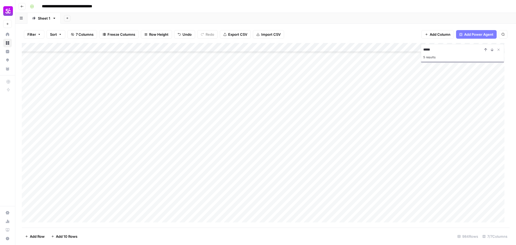
scroll to position [8631, 0]
click at [226, 119] on div "Add Column" at bounding box center [266, 135] width 488 height 185
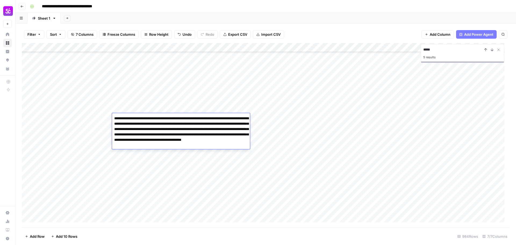
drag, startPoint x: 167, startPoint y: 130, endPoint x: 234, endPoint y: 131, distance: 66.4
click at [234, 131] on textarea "**********" at bounding box center [181, 132] width 138 height 34
click at [151, 117] on textarea "**********" at bounding box center [181, 132] width 138 height 34
type textarea "**********"
drag, startPoint x: 153, startPoint y: 120, endPoint x: 233, endPoint y: 144, distance: 84.1
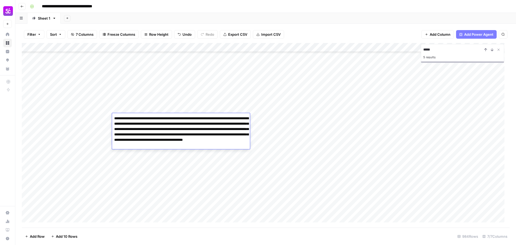
click at [233, 144] on textarea "**********" at bounding box center [181, 132] width 138 height 34
click at [329, 117] on div "Add Column" at bounding box center [266, 135] width 488 height 185
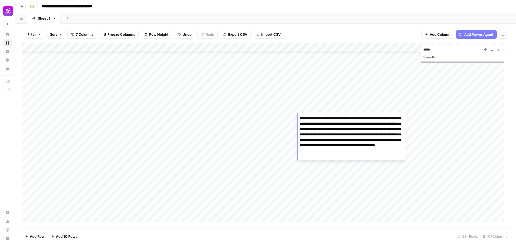
drag, startPoint x: 302, startPoint y: 119, endPoint x: 328, endPoint y: 155, distance: 44.1
click at [328, 155] on textarea "**********" at bounding box center [352, 137] width 108 height 45
click at [301, 119] on textarea "**********" at bounding box center [352, 137] width 108 height 45
type textarea "**********"
click at [320, 108] on div "Add Column" at bounding box center [266, 135] width 488 height 185
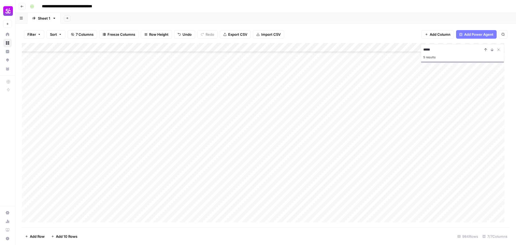
click at [318, 118] on div "Add Column" at bounding box center [266, 135] width 488 height 185
click at [319, 128] on div "Add Column" at bounding box center [266, 135] width 488 height 185
click at [179, 136] on div "Add Column" at bounding box center [266, 135] width 488 height 185
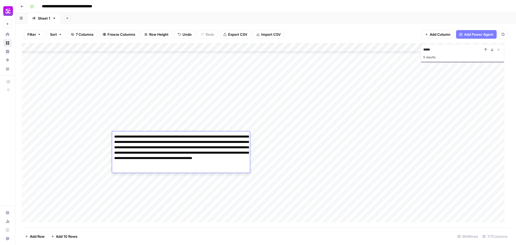
drag, startPoint x: 150, startPoint y: 136, endPoint x: 191, endPoint y: 174, distance: 56.1
click at [191, 174] on body "**********" at bounding box center [258, 122] width 516 height 245
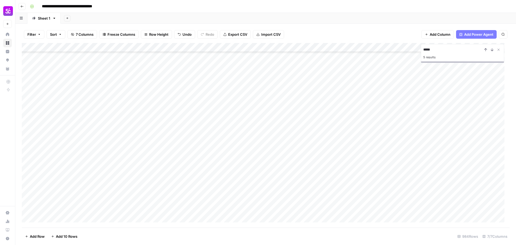
click at [318, 151] on div "Add Column" at bounding box center [266, 135] width 488 height 185
click at [174, 173] on div "Add Column" at bounding box center [266, 135] width 488 height 185
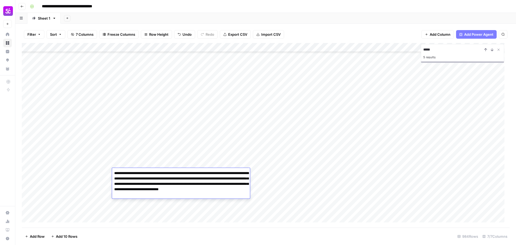
drag, startPoint x: 151, startPoint y: 174, endPoint x: 180, endPoint y: 197, distance: 36.0
click at [180, 197] on textarea "**********" at bounding box center [181, 184] width 138 height 29
click at [324, 172] on div "Add Column" at bounding box center [266, 135] width 488 height 185
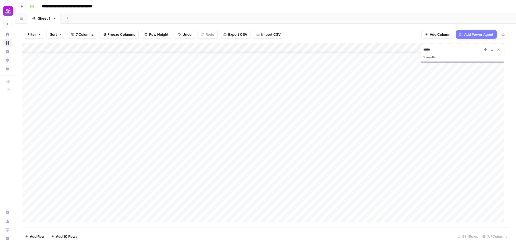
click at [324, 172] on div "Add Column" at bounding box center [266, 135] width 488 height 185
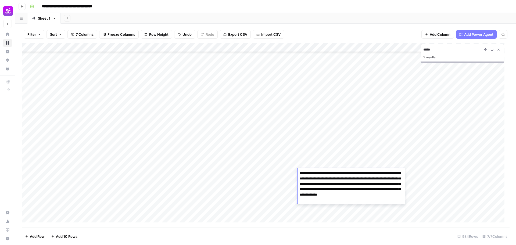
drag, startPoint x: 301, startPoint y: 174, endPoint x: 313, endPoint y: 201, distance: 29.5
click at [313, 201] on textarea "**********" at bounding box center [352, 187] width 108 height 34
type textarea "**********"
click at [168, 201] on div "Add Column" at bounding box center [266, 135] width 488 height 185
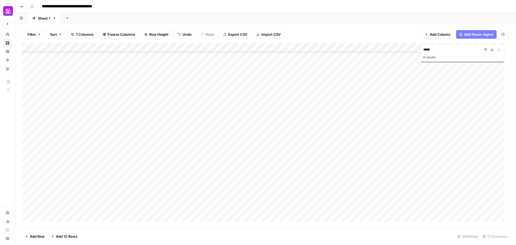
click at [191, 198] on div "Add Column" at bounding box center [266, 135] width 488 height 185
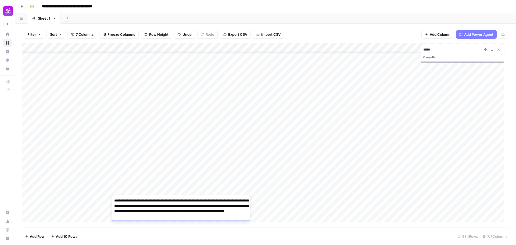
click at [231, 208] on textarea "**********" at bounding box center [181, 209] width 138 height 24
click at [212, 191] on div "Add Column" at bounding box center [266, 135] width 488 height 185
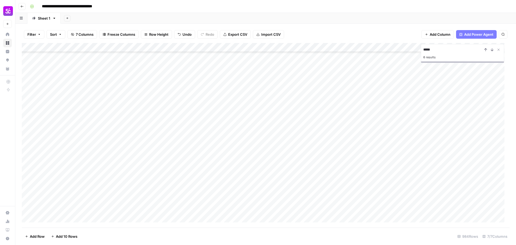
click at [197, 183] on div "Add Column" at bounding box center [266, 135] width 488 height 185
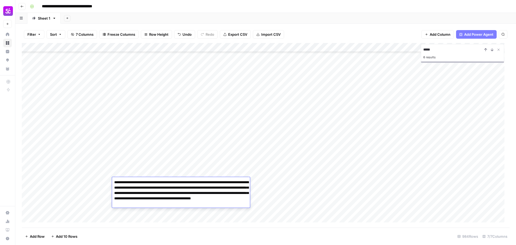
drag, startPoint x: 151, startPoint y: 182, endPoint x: 202, endPoint y: 204, distance: 55.5
click at [202, 204] on textarea "**********" at bounding box center [181, 193] width 138 height 29
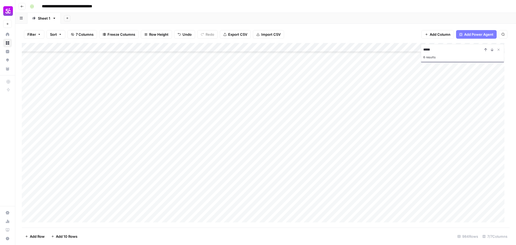
click at [311, 183] on div "Add Column" at bounding box center [266, 135] width 488 height 185
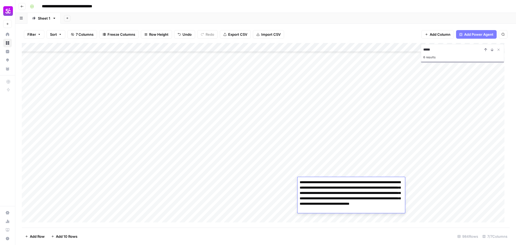
drag, startPoint x: 302, startPoint y: 183, endPoint x: 373, endPoint y: 210, distance: 75.7
click at [373, 210] on textarea "**********" at bounding box center [352, 196] width 108 height 34
click at [303, 182] on textarea "**********" at bounding box center [352, 196] width 108 height 34
type textarea "**********"
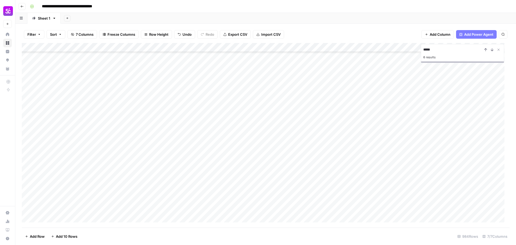
click at [224, 180] on div "Add Column" at bounding box center [266, 135] width 488 height 185
click at [445, 194] on div "Add Column" at bounding box center [266, 135] width 488 height 185
click at [445, 102] on div "Add Column" at bounding box center [266, 135] width 488 height 185
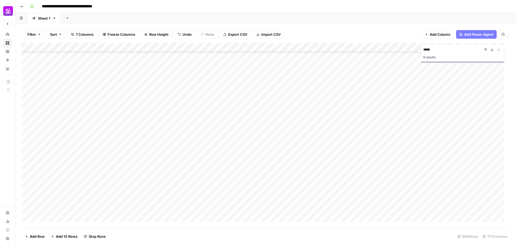
click at [444, 110] on div "Add Column" at bounding box center [266, 135] width 488 height 185
click at [444, 119] on div "Add Column" at bounding box center [266, 135] width 488 height 185
click at [445, 97] on div "Add Column" at bounding box center [266, 135] width 488 height 185
click at [443, 106] on div "Add Column" at bounding box center [266, 135] width 488 height 185
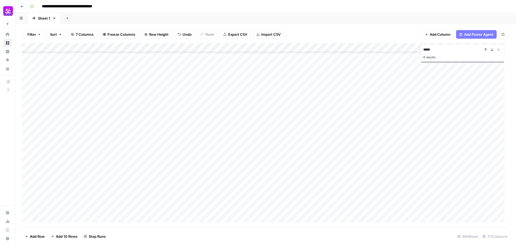
click at [444, 95] on div "Add Column" at bounding box center [266, 135] width 488 height 185
click at [444, 114] on div "Add Column" at bounding box center [266, 135] width 488 height 185
click at [444, 124] on div "Add Column" at bounding box center [266, 135] width 488 height 185
click at [444, 132] on div "Add Column" at bounding box center [266, 135] width 488 height 185
click at [443, 142] on div "Add Column" at bounding box center [266, 135] width 488 height 185
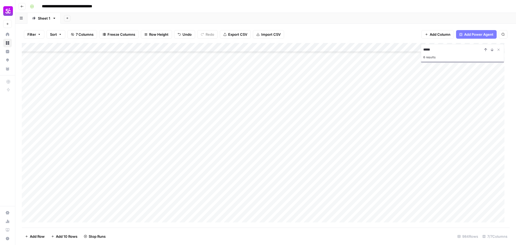
click at [443, 151] on div "Add Column" at bounding box center [266, 135] width 488 height 185
click at [445, 126] on div "Add Column" at bounding box center [266, 135] width 488 height 185
click at [445, 135] on div "Add Column" at bounding box center [266, 135] width 488 height 185
click at [444, 144] on div "Add Column" at bounding box center [266, 135] width 488 height 185
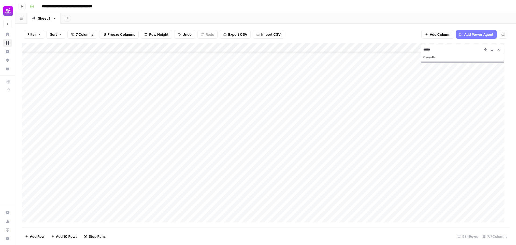
click at [443, 155] on div "Add Column" at bounding box center [266, 135] width 488 height 185
click at [444, 207] on div "Add Column" at bounding box center [266, 135] width 488 height 185
click at [443, 199] on div "Add Column" at bounding box center [266, 135] width 488 height 185
click at [443, 190] on div "Add Column" at bounding box center [266, 135] width 488 height 185
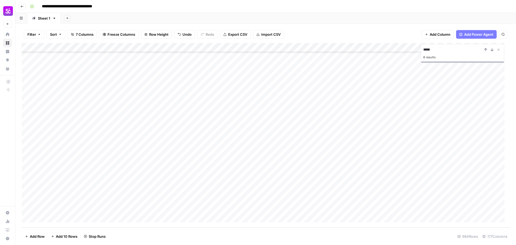
click at [444, 181] on div "Add Column" at bounding box center [266, 135] width 488 height 185
click at [444, 172] on div "Add Column" at bounding box center [266, 135] width 488 height 185
click at [445, 162] on div "Add Column" at bounding box center [266, 135] width 488 height 185
click at [445, 154] on div "Add Column" at bounding box center [266, 135] width 488 height 185
click at [445, 144] on div "Add Column" at bounding box center [266, 135] width 488 height 185
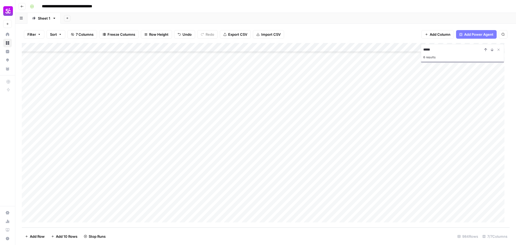
click at [444, 134] on div "Add Column" at bounding box center [266, 135] width 488 height 185
click at [444, 127] on div "Add Column" at bounding box center [266, 135] width 488 height 185
click at [445, 117] on div "Add Column" at bounding box center [266, 135] width 488 height 185
click at [444, 141] on div "Add Column" at bounding box center [266, 135] width 488 height 185
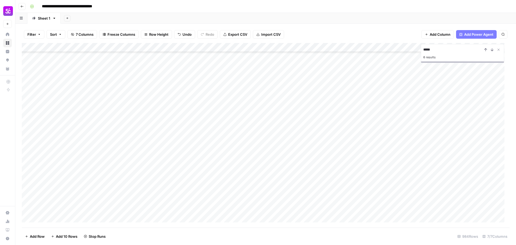
click at [444, 131] on div "Add Column" at bounding box center [266, 135] width 488 height 185
click at [445, 189] on div "Add Column" at bounding box center [266, 135] width 488 height 185
click at [444, 180] on div "Add Column" at bounding box center [266, 135] width 488 height 185
click at [444, 171] on div "Add Column" at bounding box center [266, 135] width 488 height 185
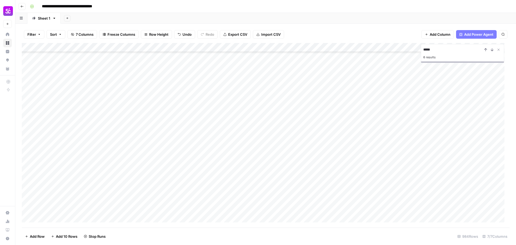
click at [443, 161] on div "Add Column" at bounding box center [266, 135] width 488 height 185
click at [443, 180] on div "Add Column" at bounding box center [266, 135] width 488 height 185
click at [444, 154] on div "Add Column" at bounding box center [266, 135] width 488 height 185
click at [444, 144] on div "Add Column" at bounding box center [266, 135] width 488 height 185
click at [445, 133] on div "Add Column" at bounding box center [266, 135] width 488 height 185
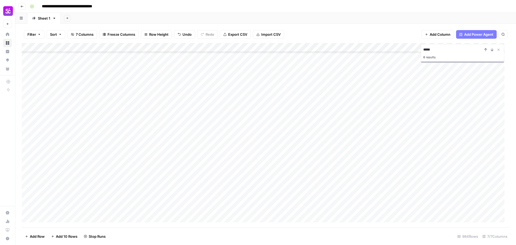
click at [445, 153] on div "Add Column" at bounding box center [266, 135] width 488 height 185
click at [444, 126] on div "Add Column" at bounding box center [266, 135] width 488 height 185
click at [445, 95] on div "Add Column" at bounding box center [266, 135] width 488 height 185
click at [445, 105] on div "Add Column" at bounding box center [266, 135] width 488 height 185
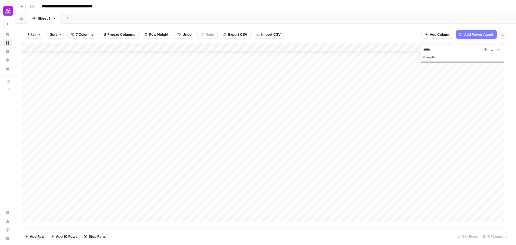
click at [445, 113] on div "Add Column" at bounding box center [266, 135] width 488 height 185
click at [443, 123] on div "Add Column" at bounding box center [266, 135] width 488 height 185
click at [444, 133] on div "Add Column" at bounding box center [266, 135] width 488 height 185
click at [445, 142] on div "Add Column" at bounding box center [266, 135] width 488 height 185
click at [445, 150] on div "Add Column" at bounding box center [266, 135] width 488 height 185
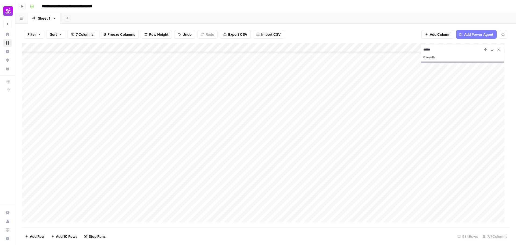
click at [444, 123] on div "Add Column" at bounding box center [266, 135] width 488 height 185
